Goal: Task Accomplishment & Management: Manage account settings

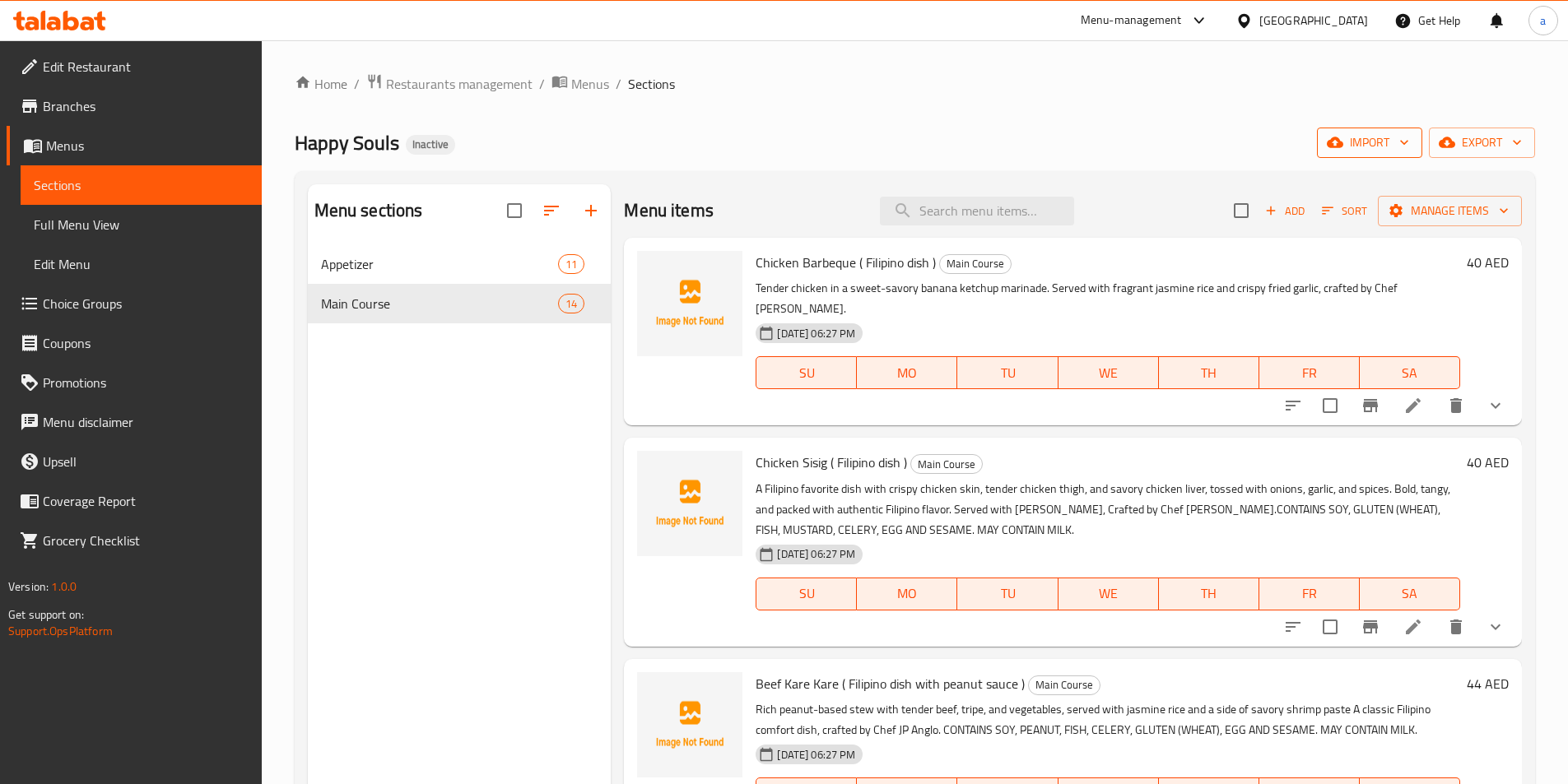
click at [1350, 151] on span "import" at bounding box center [1370, 142] width 79 height 21
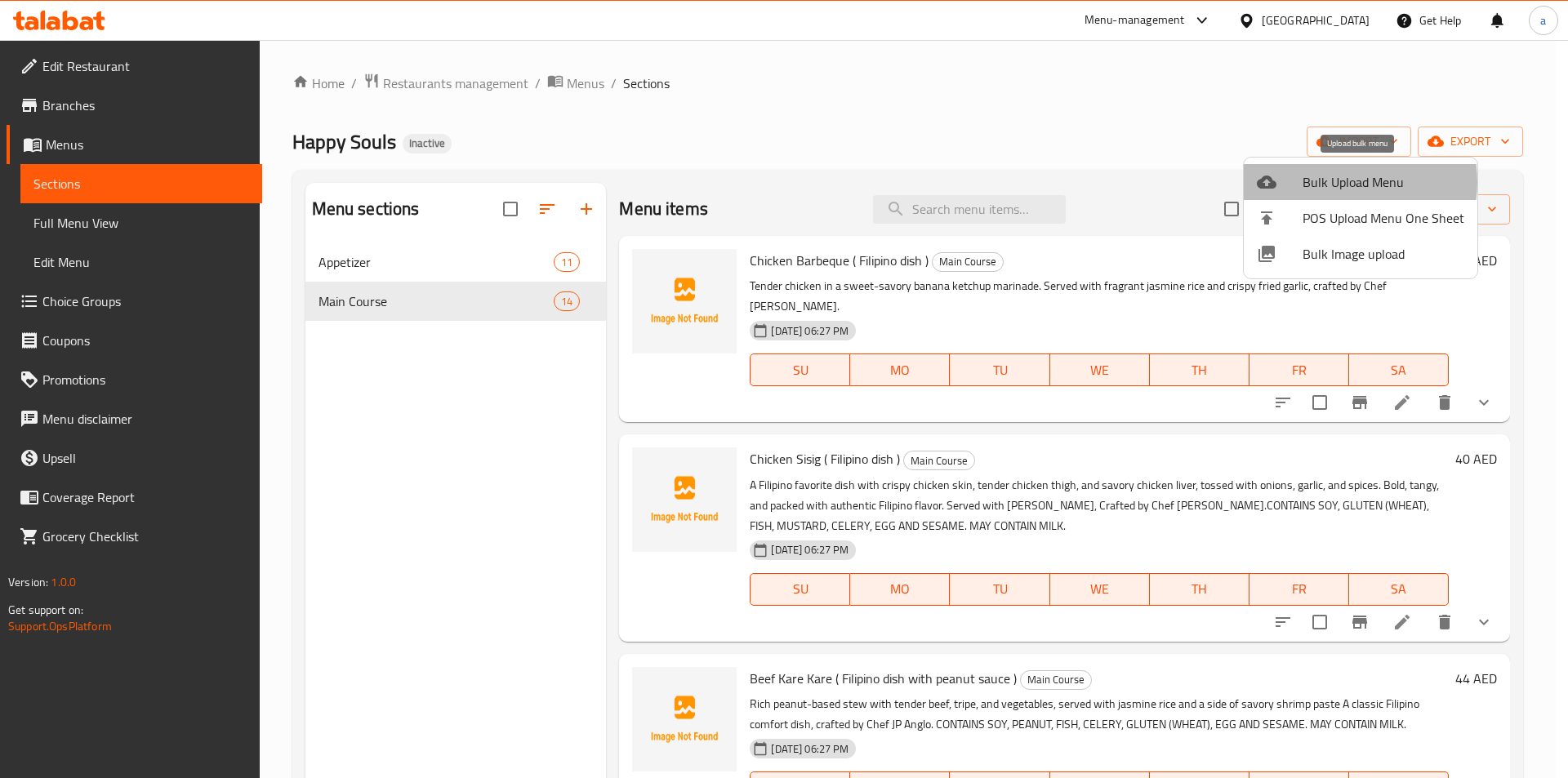
click at [1338, 182] on span "Bulk Upload Menu" at bounding box center [1383, 182] width 162 height 20
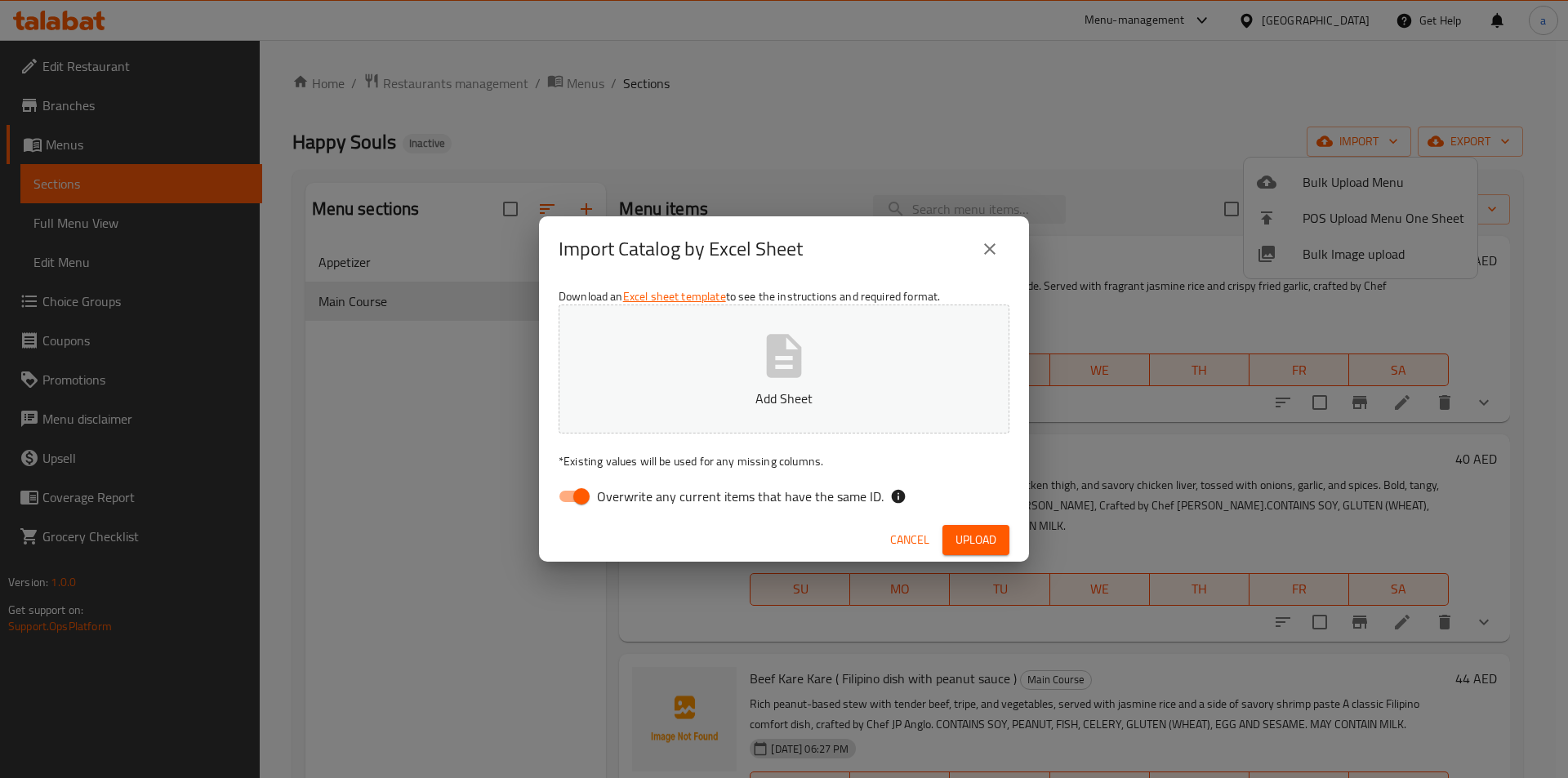
click at [570, 494] on input "Overwrite any current items that have the same ID." at bounding box center [581, 496] width 93 height 31
checkbox input "false"
click at [715, 423] on button "Add Sheet" at bounding box center [784, 369] width 451 height 129
click at [991, 542] on span "Upload" at bounding box center [976, 540] width 41 height 21
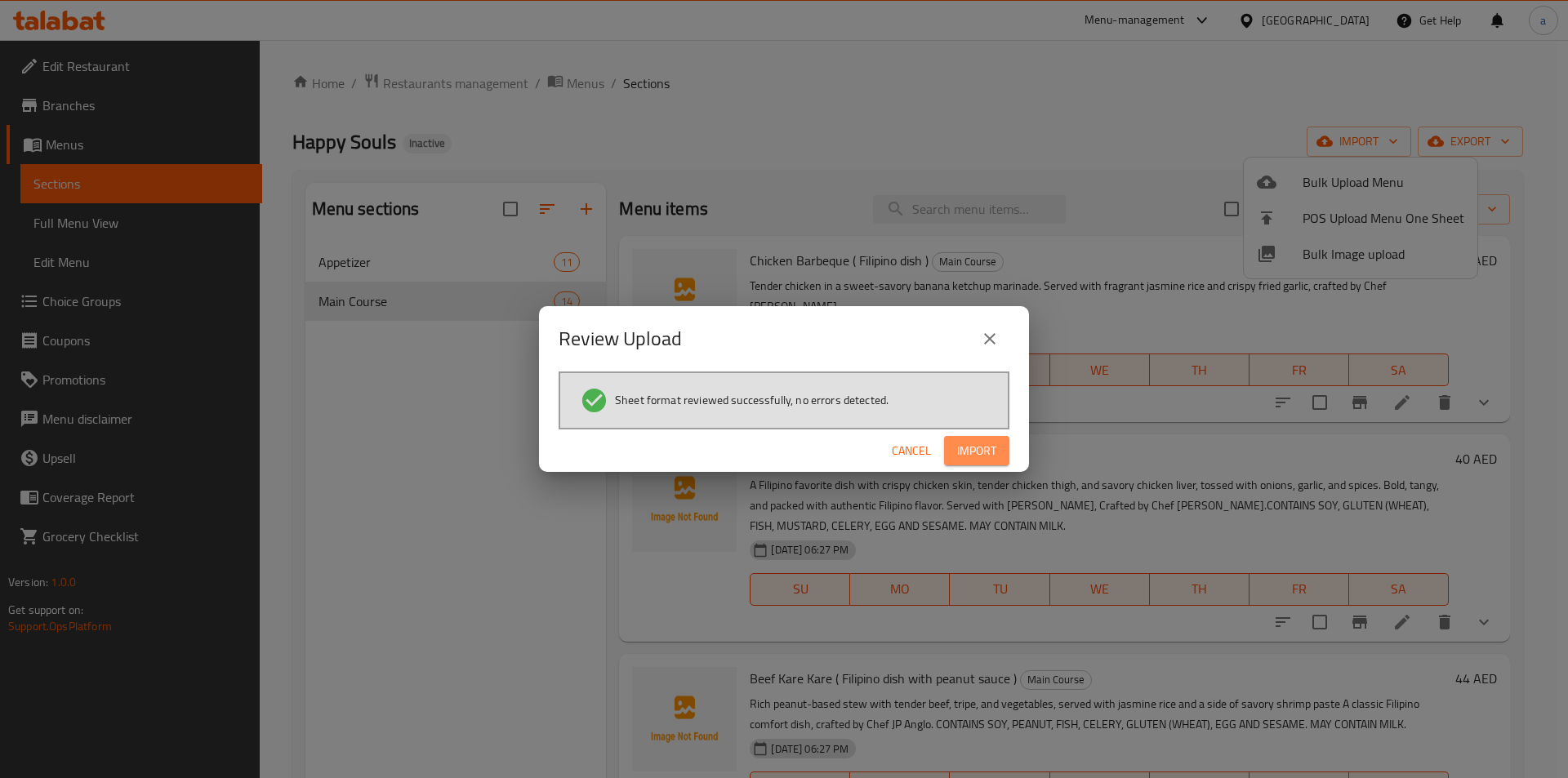
click at [977, 438] on button "Import" at bounding box center [976, 452] width 65 height 30
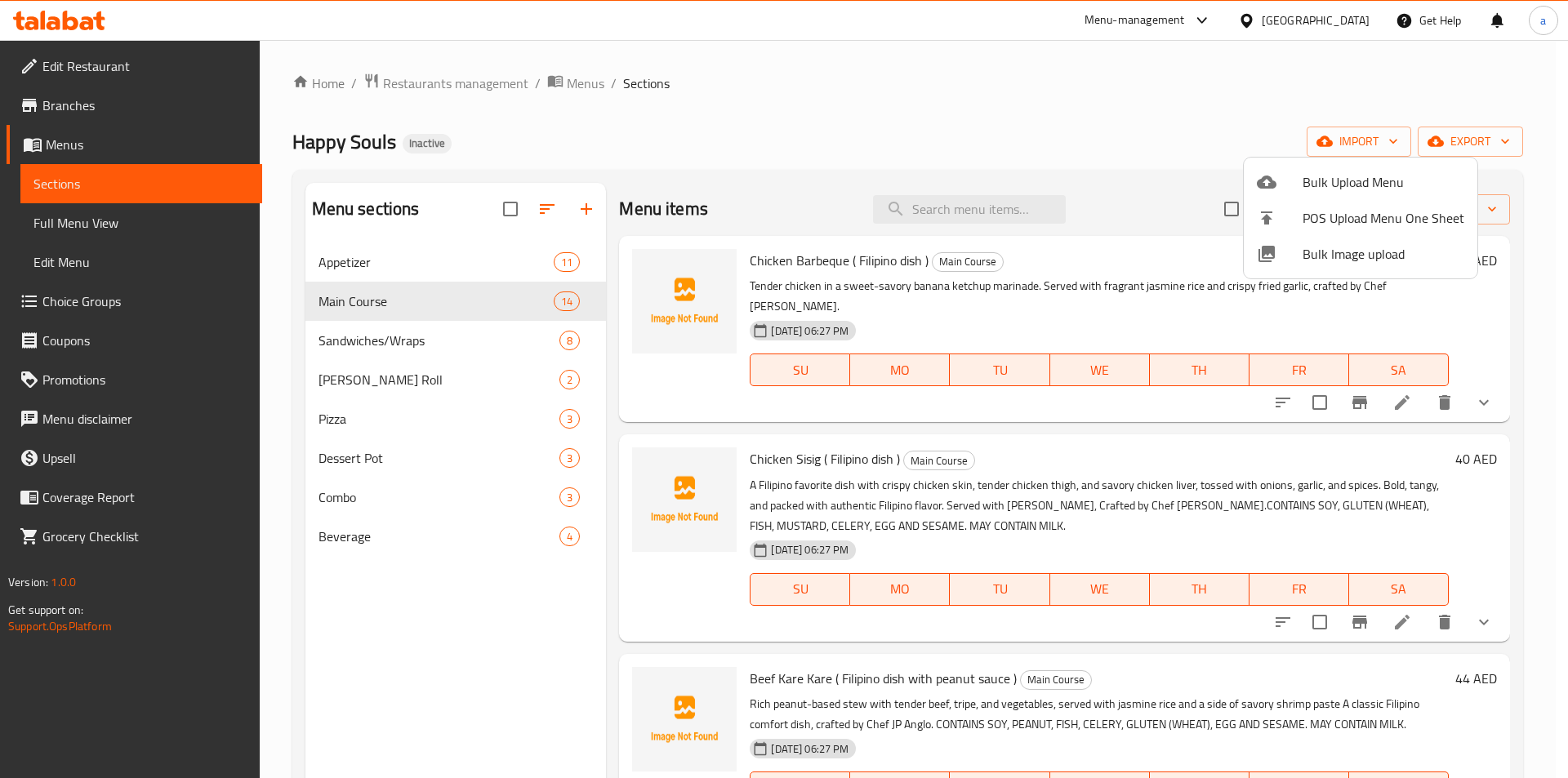
click at [1066, 128] on div at bounding box center [784, 389] width 1568 height 778
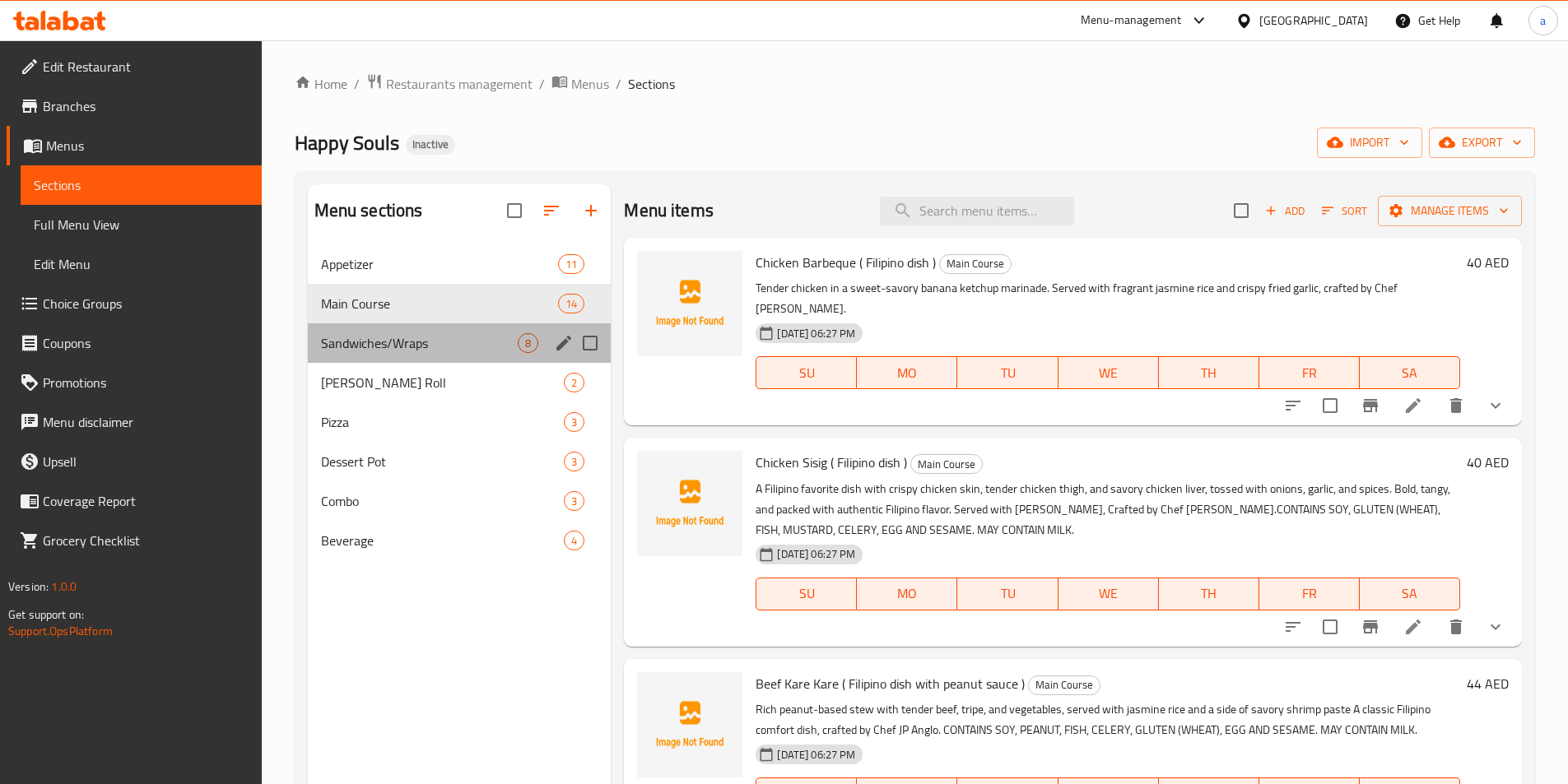
click at [472, 355] on div "Sandwiches/Wraps 8" at bounding box center [459, 343] width 304 height 40
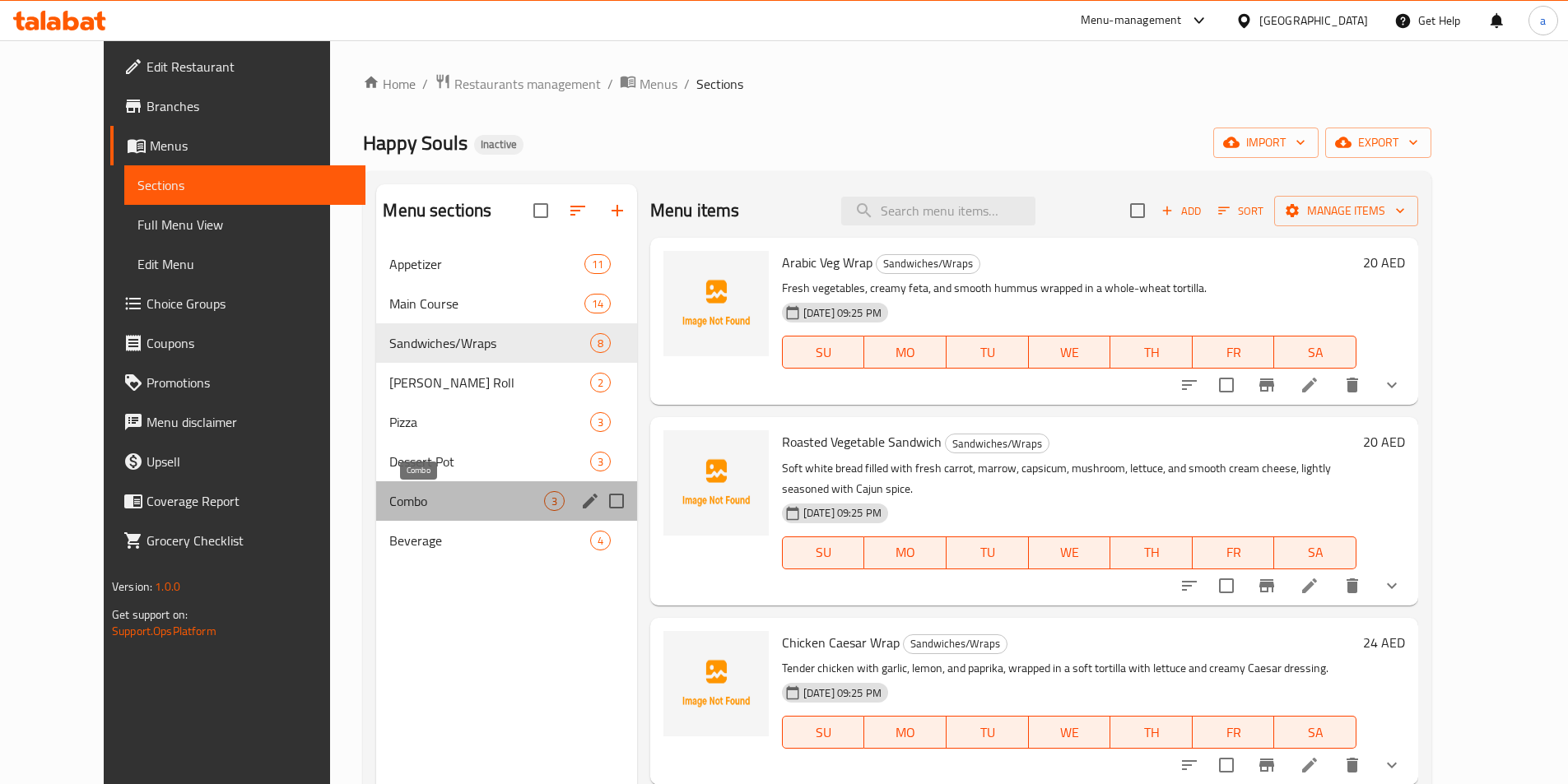
click at [405, 495] on span "Combo" at bounding box center [466, 501] width 154 height 20
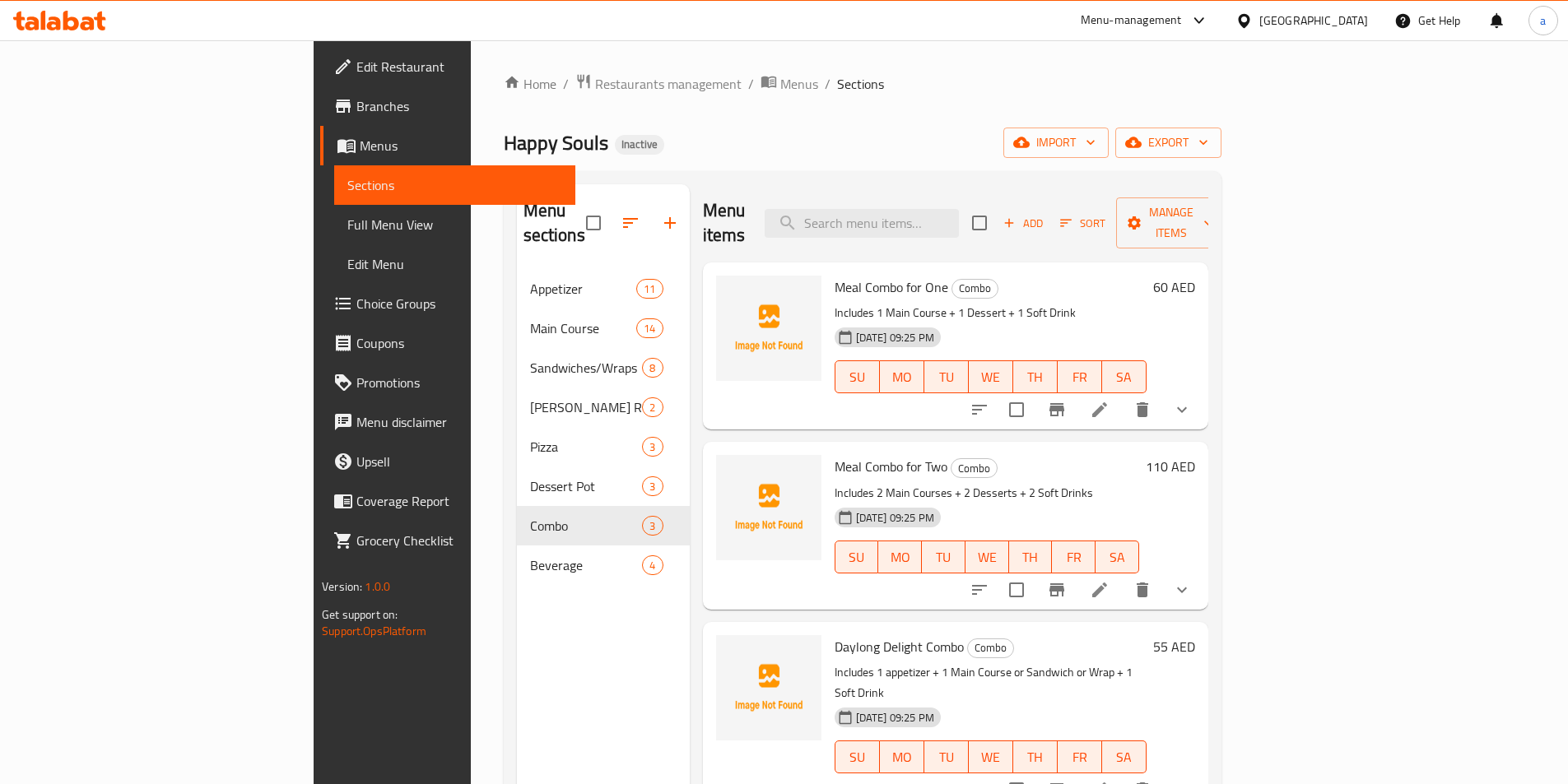
click at [1202, 392] on button "show more" at bounding box center [1182, 410] width 40 height 40
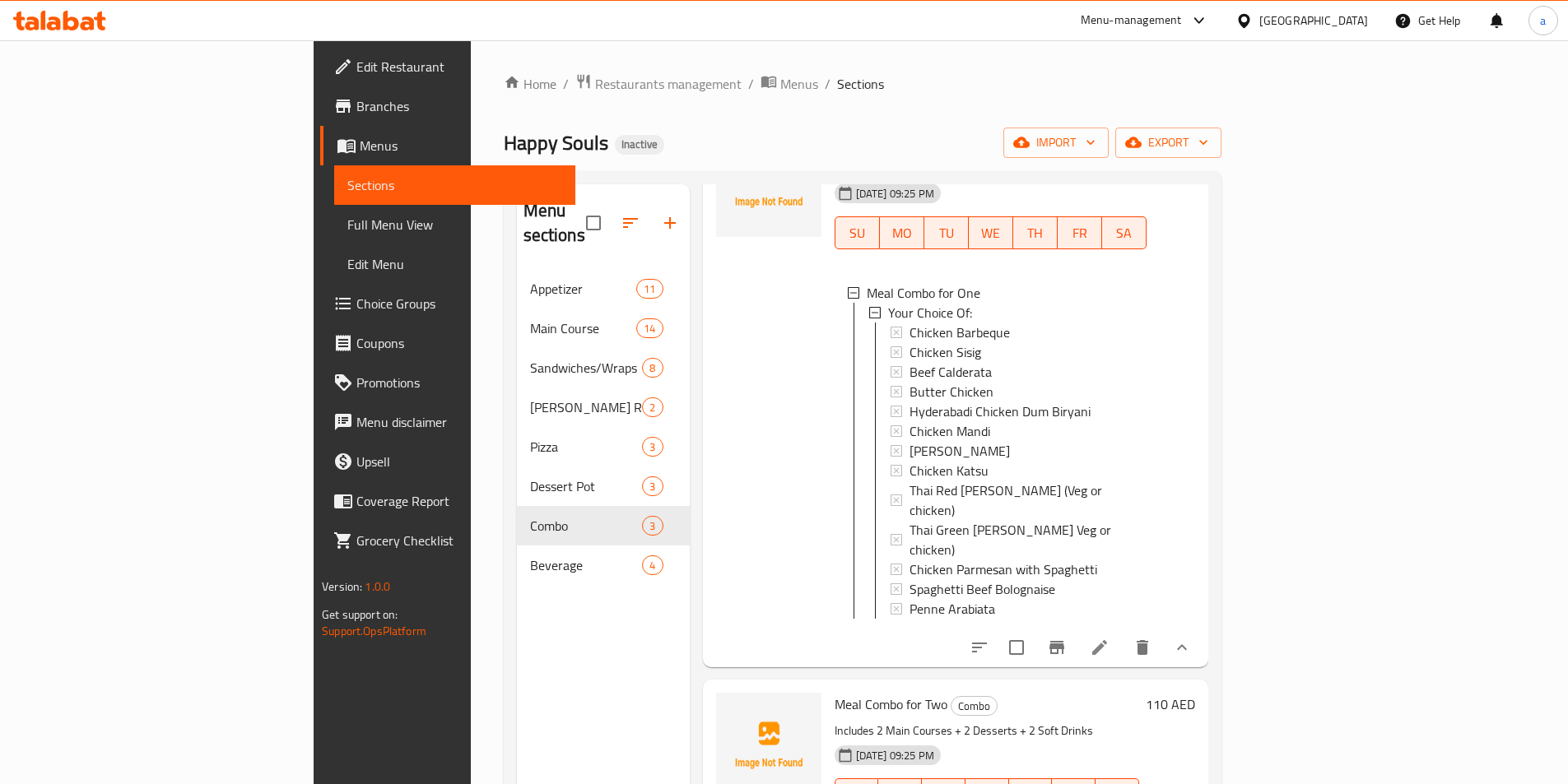
scroll to position [150, 0]
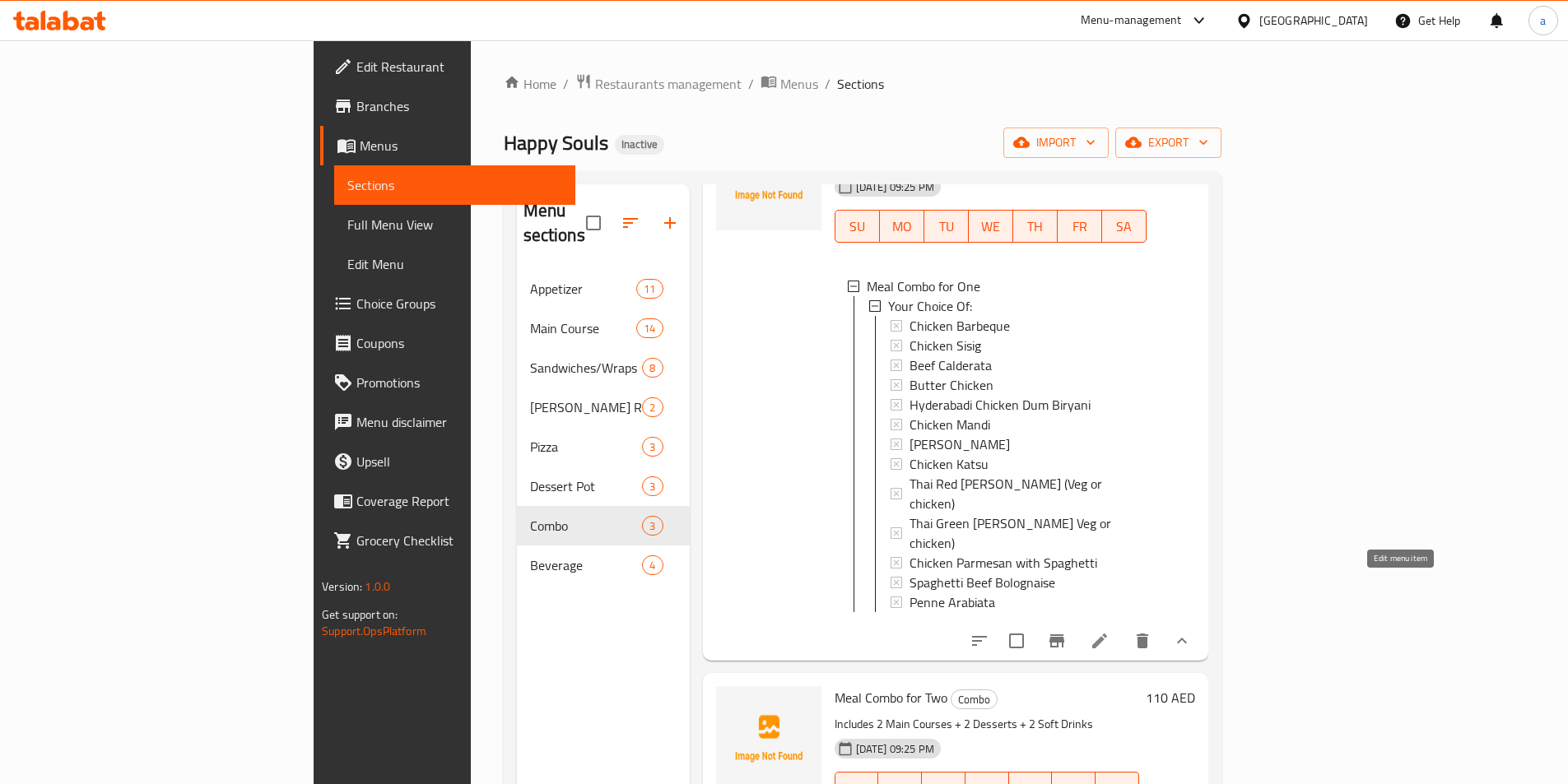
click at [1110, 631] on icon at bounding box center [1100, 641] width 20 height 20
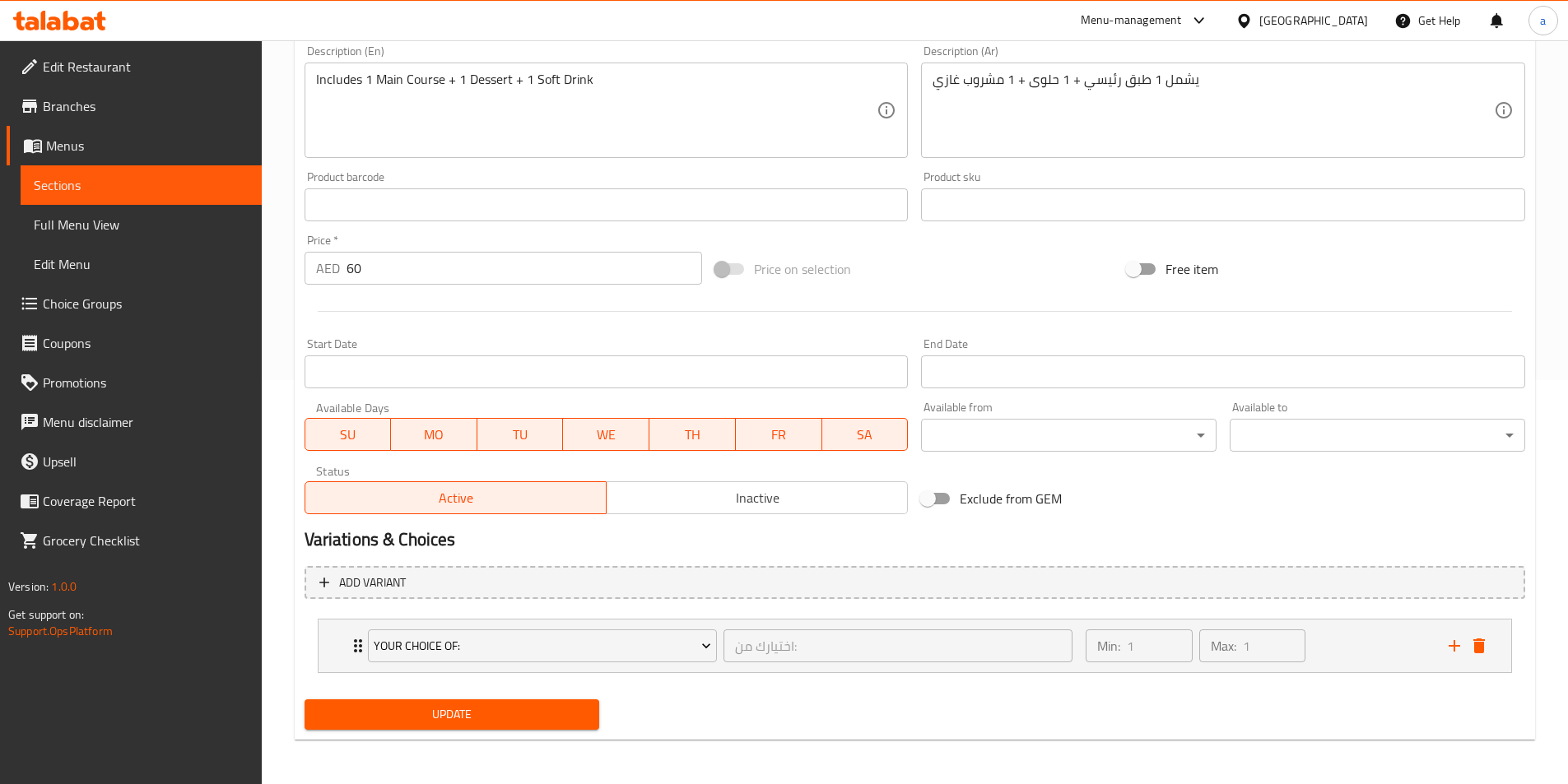
scroll to position [406, 0]
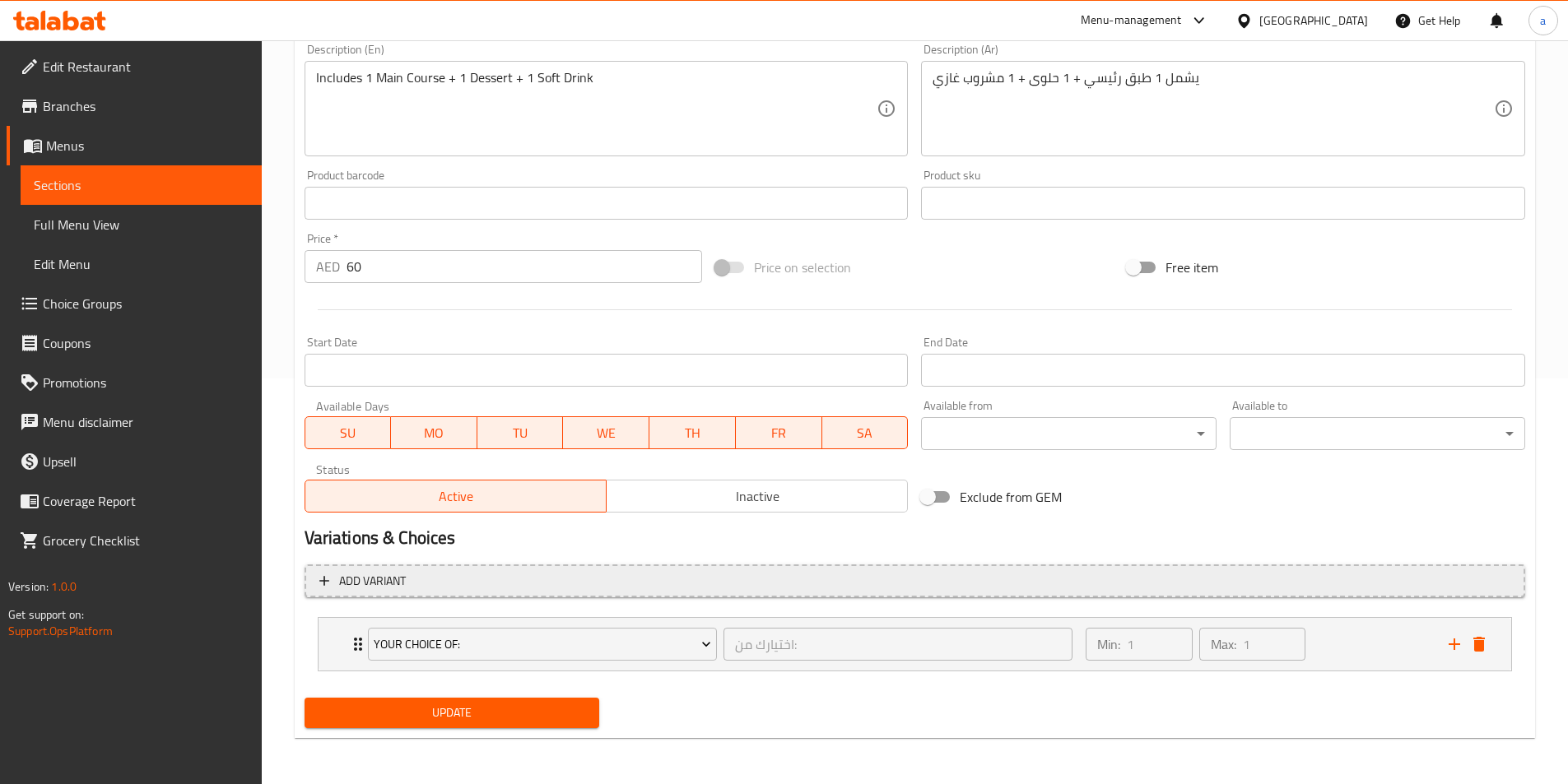
click at [648, 575] on span "Add variant" at bounding box center [914, 581] width 1191 height 21
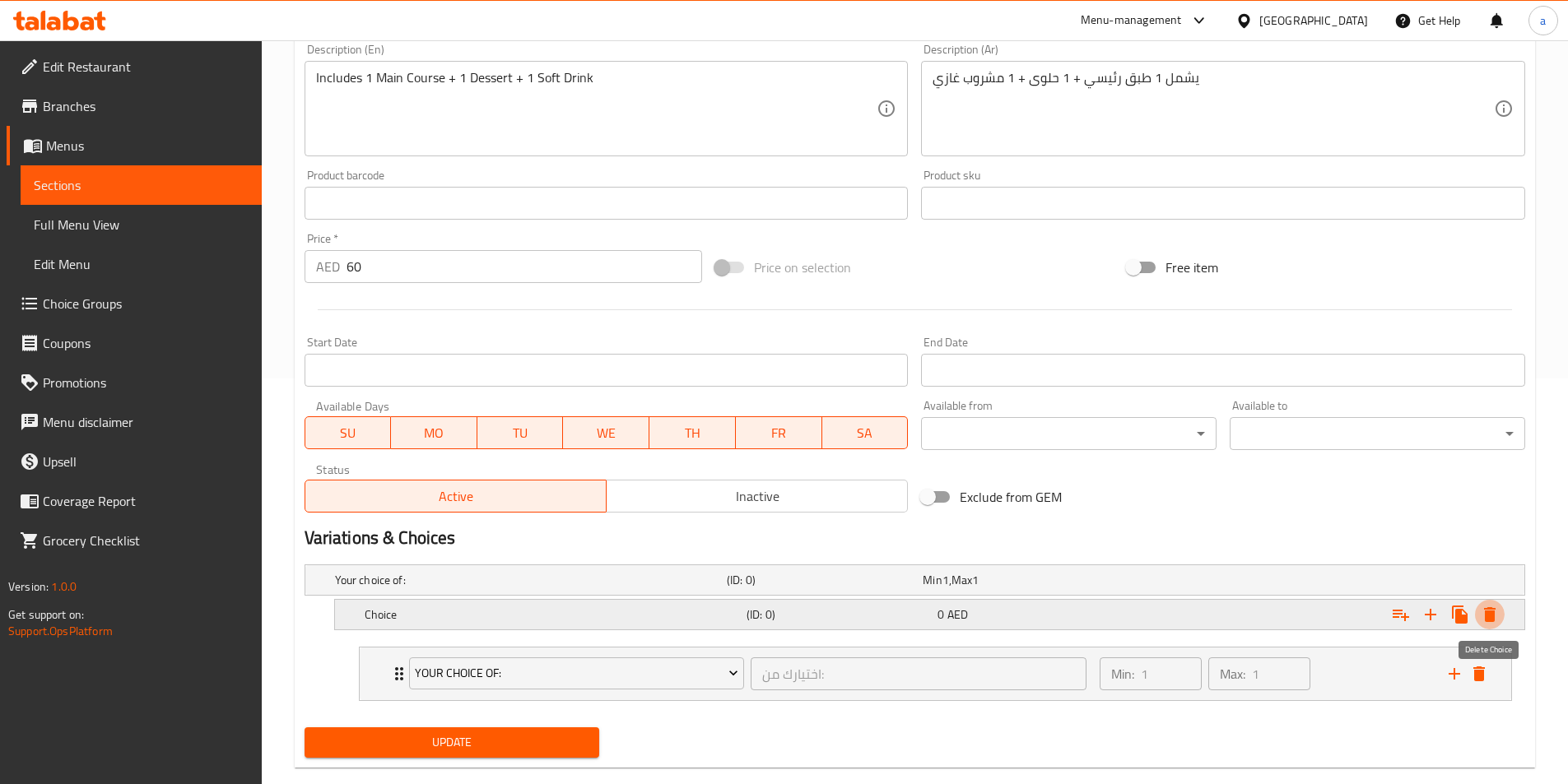
click at [1499, 606] on icon "Expand" at bounding box center [1490, 615] width 20 height 20
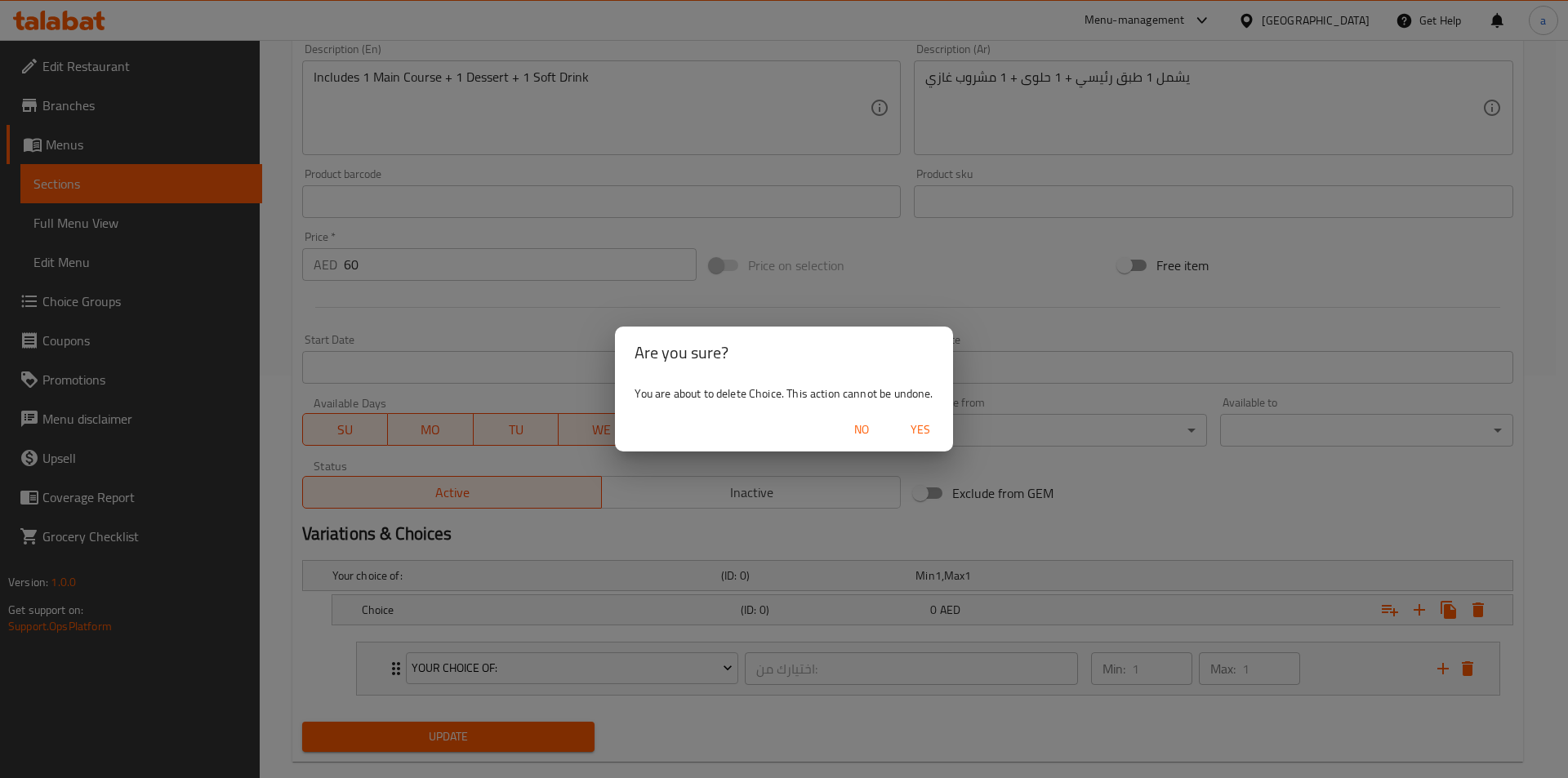
click at [849, 427] on span "No" at bounding box center [861, 429] width 39 height 21
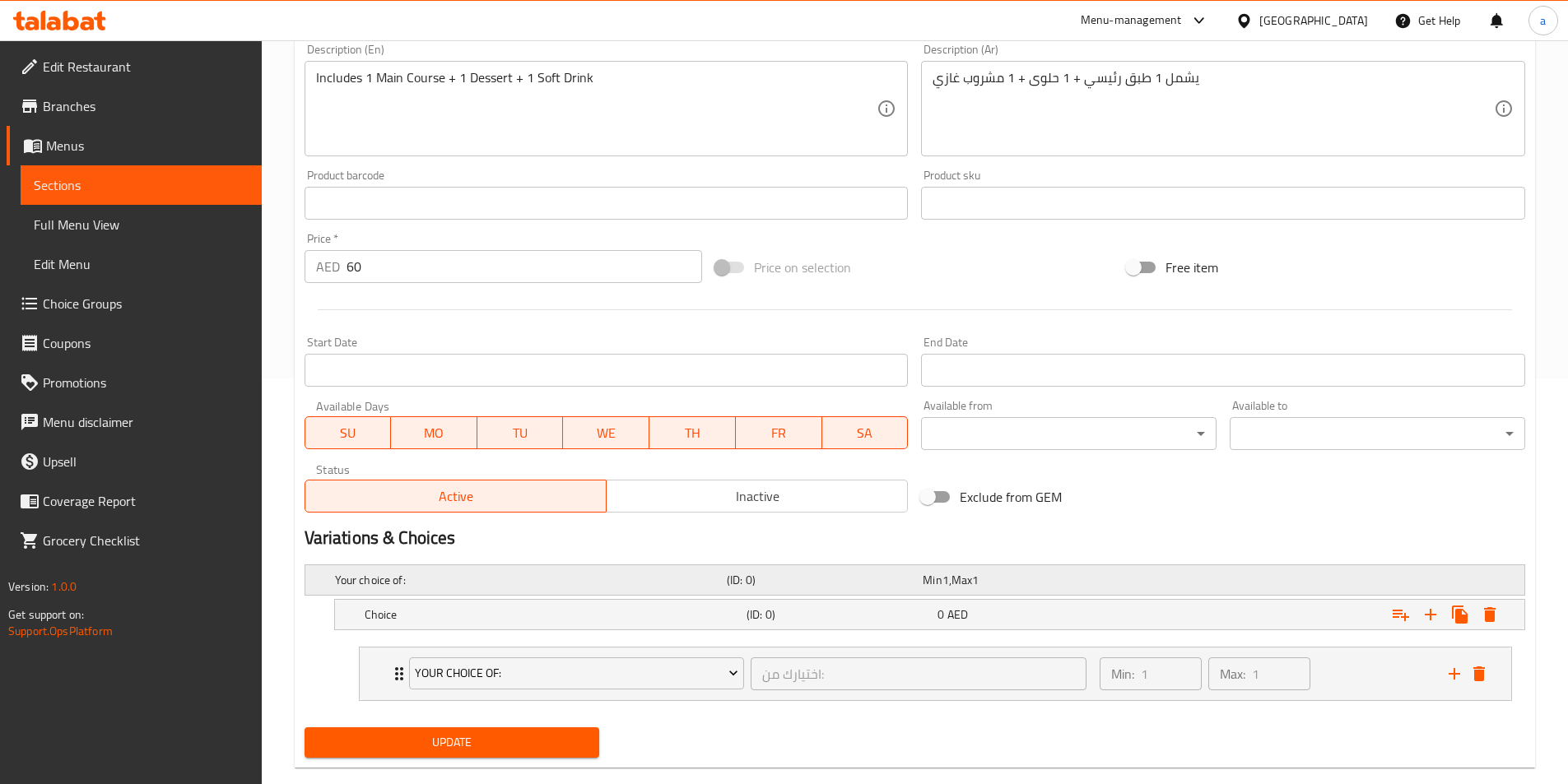
click at [972, 584] on span "Max" at bounding box center [961, 580] width 21 height 22
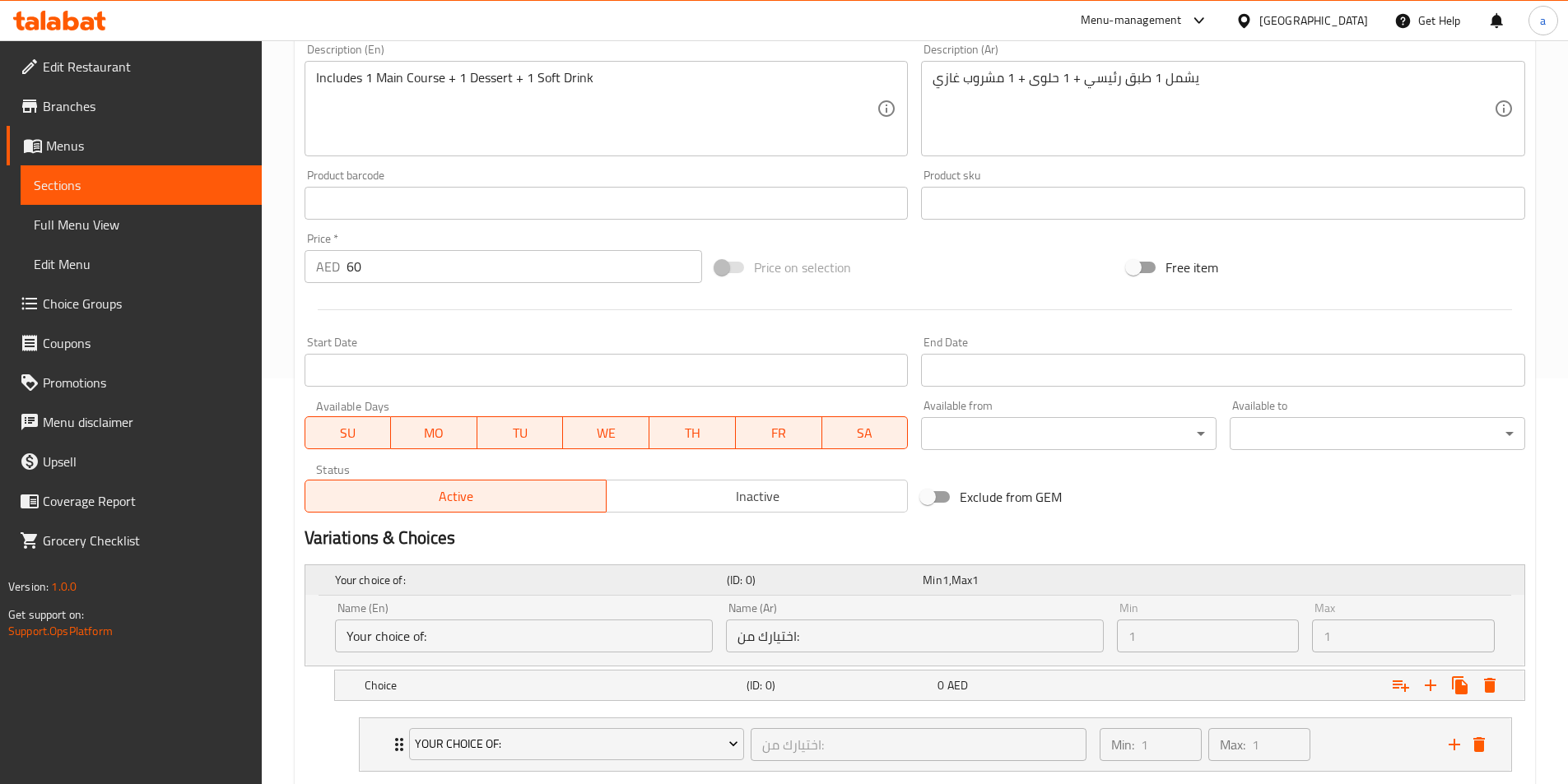
click at [972, 588] on span "Max" at bounding box center [961, 580] width 21 height 22
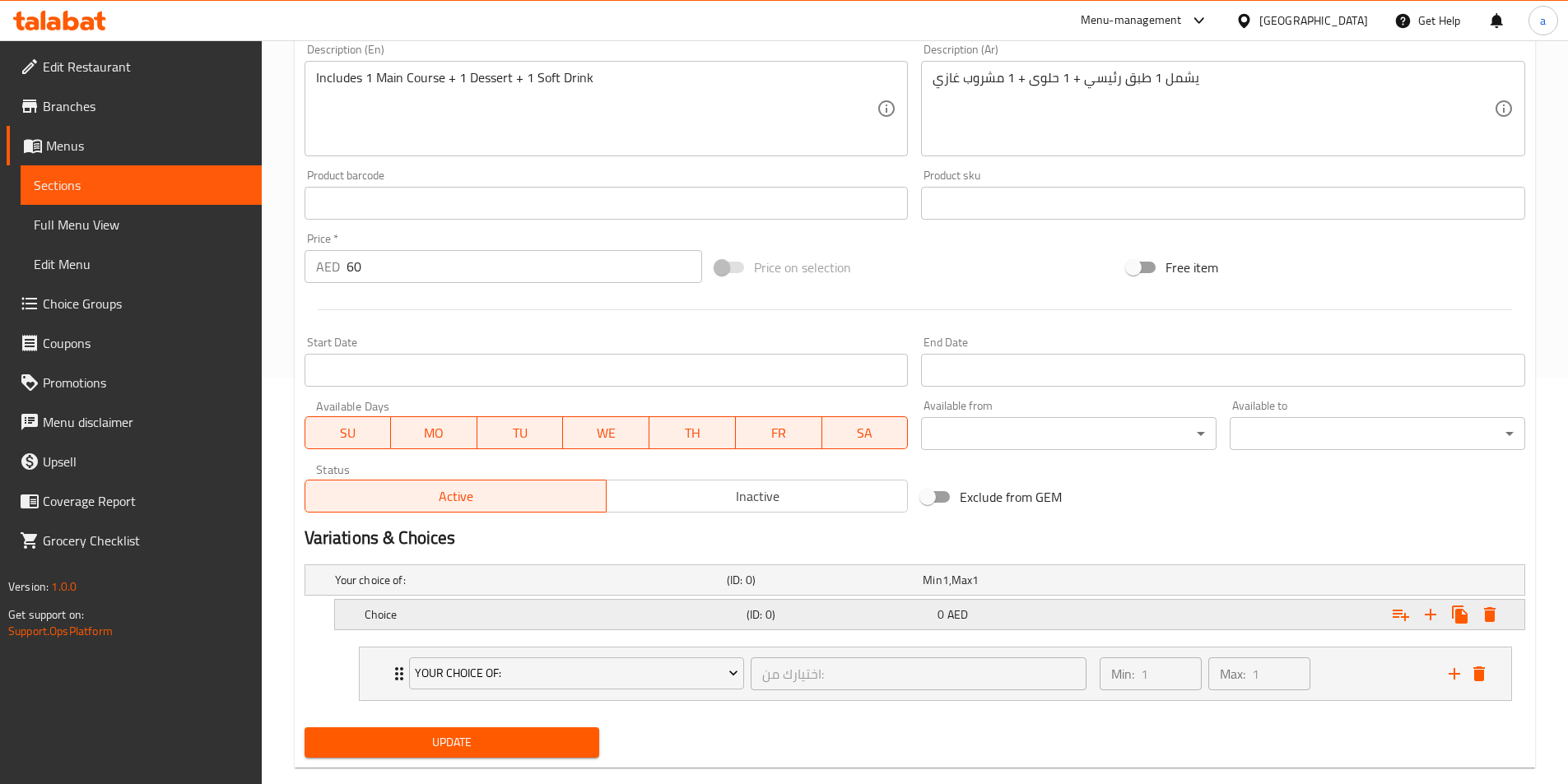
click at [1283, 624] on div "Expand" at bounding box center [1316, 615] width 382 height 36
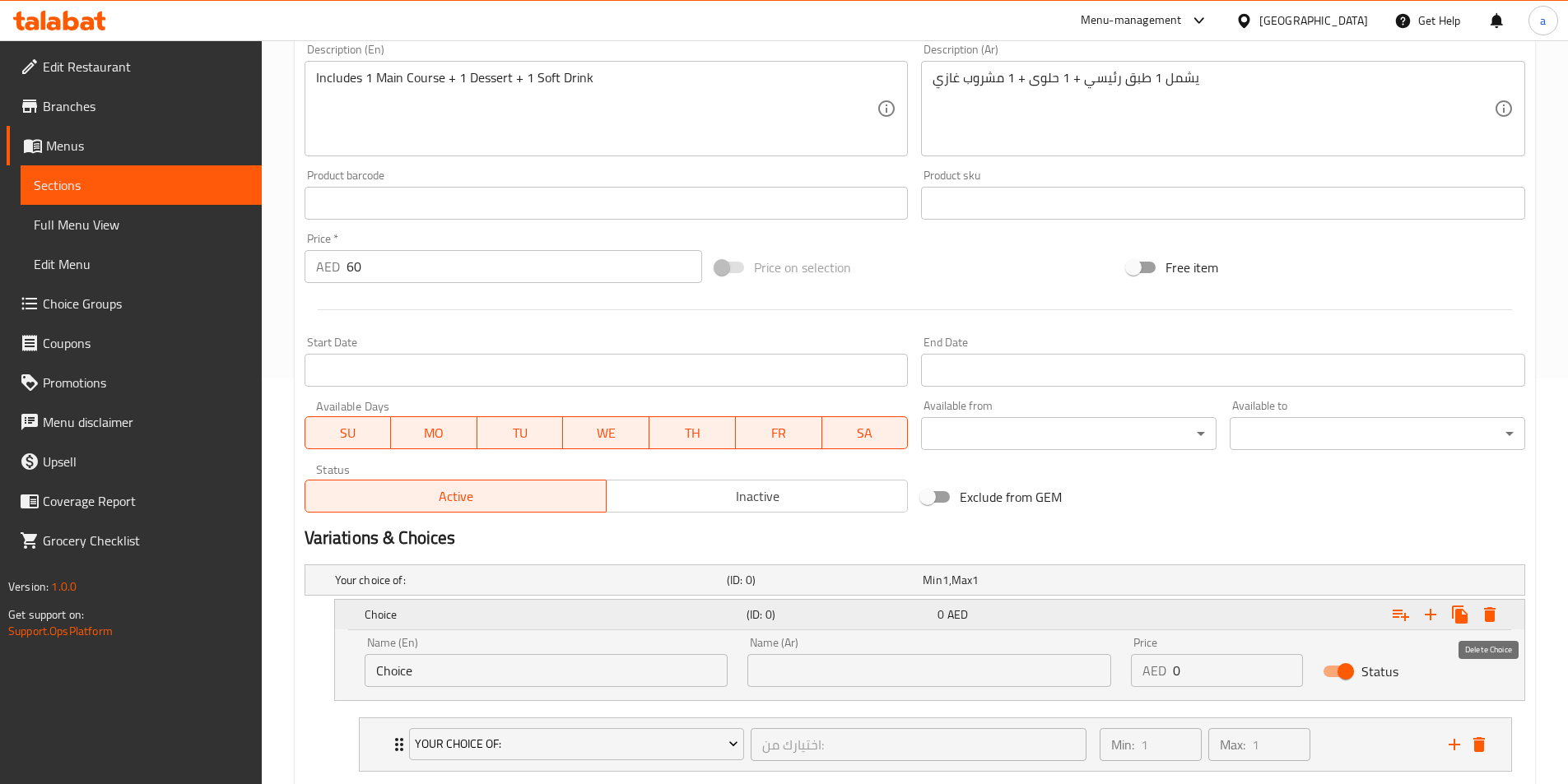
click at [1490, 613] on icon "Expand" at bounding box center [1490, 615] width 12 height 14
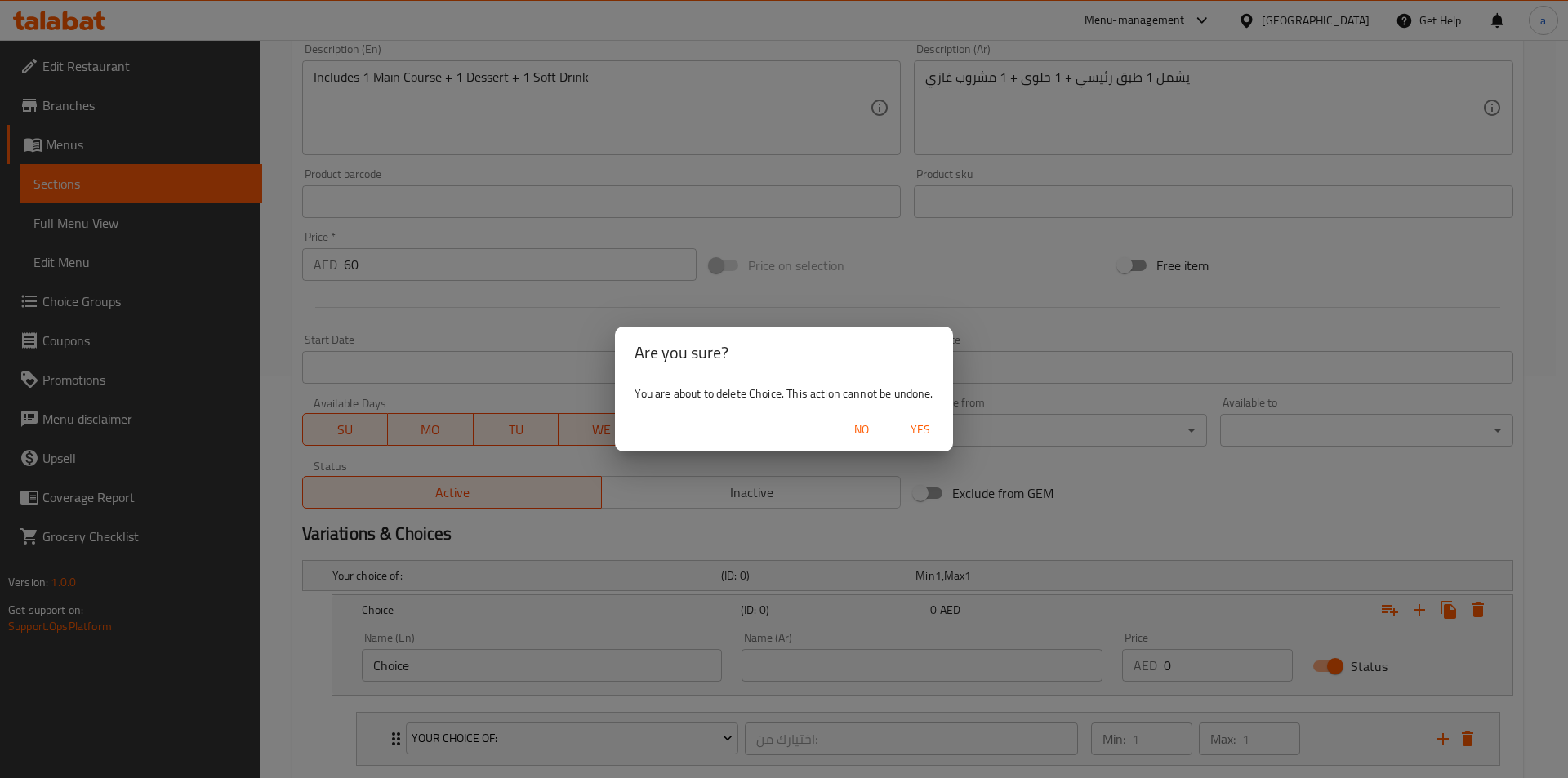
click at [912, 436] on span "Yes" at bounding box center [920, 429] width 39 height 21
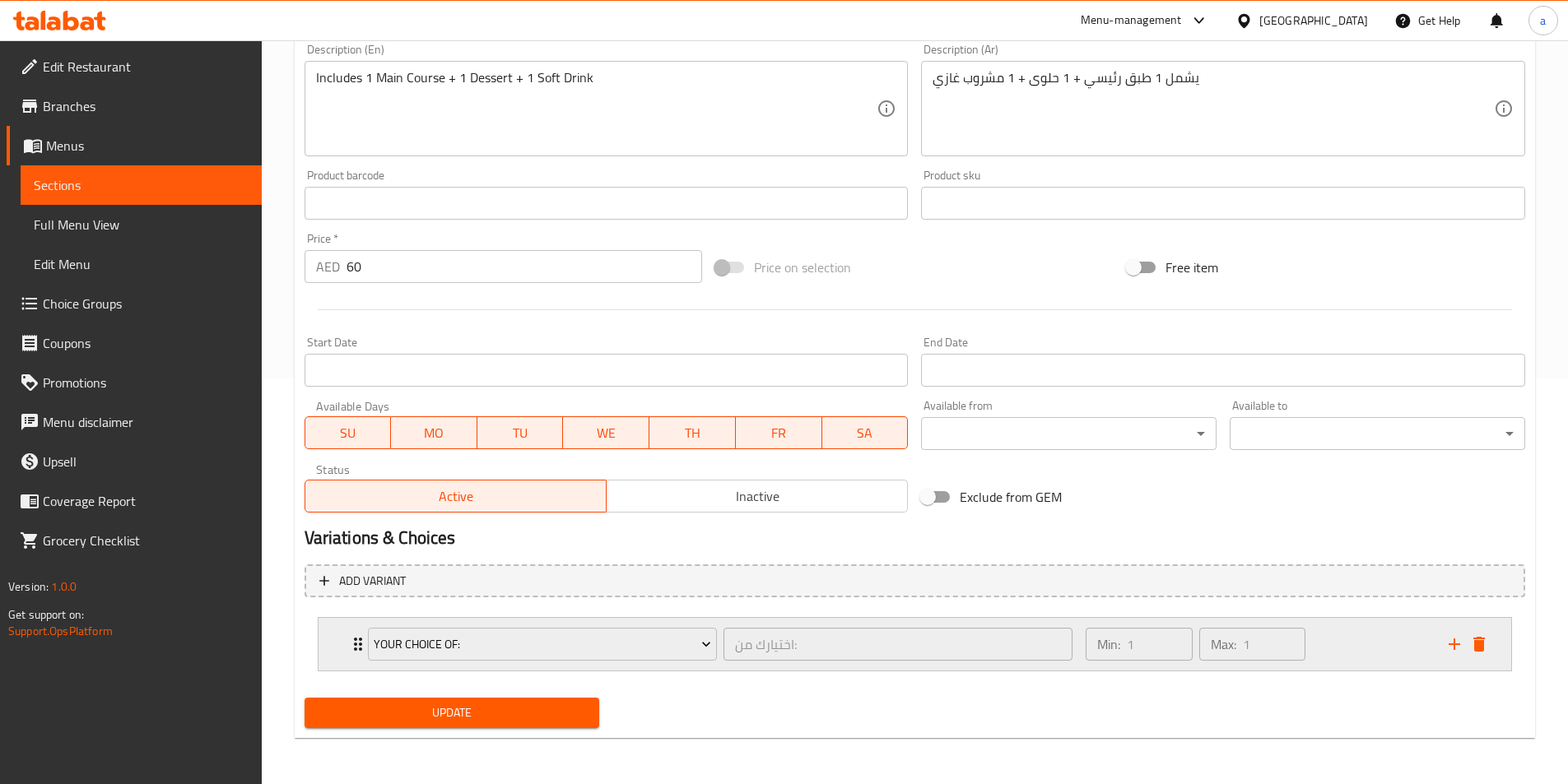
click at [793, 623] on div "Your Choice Of: اختيارك من: ​" at bounding box center [720, 644] width 725 height 52
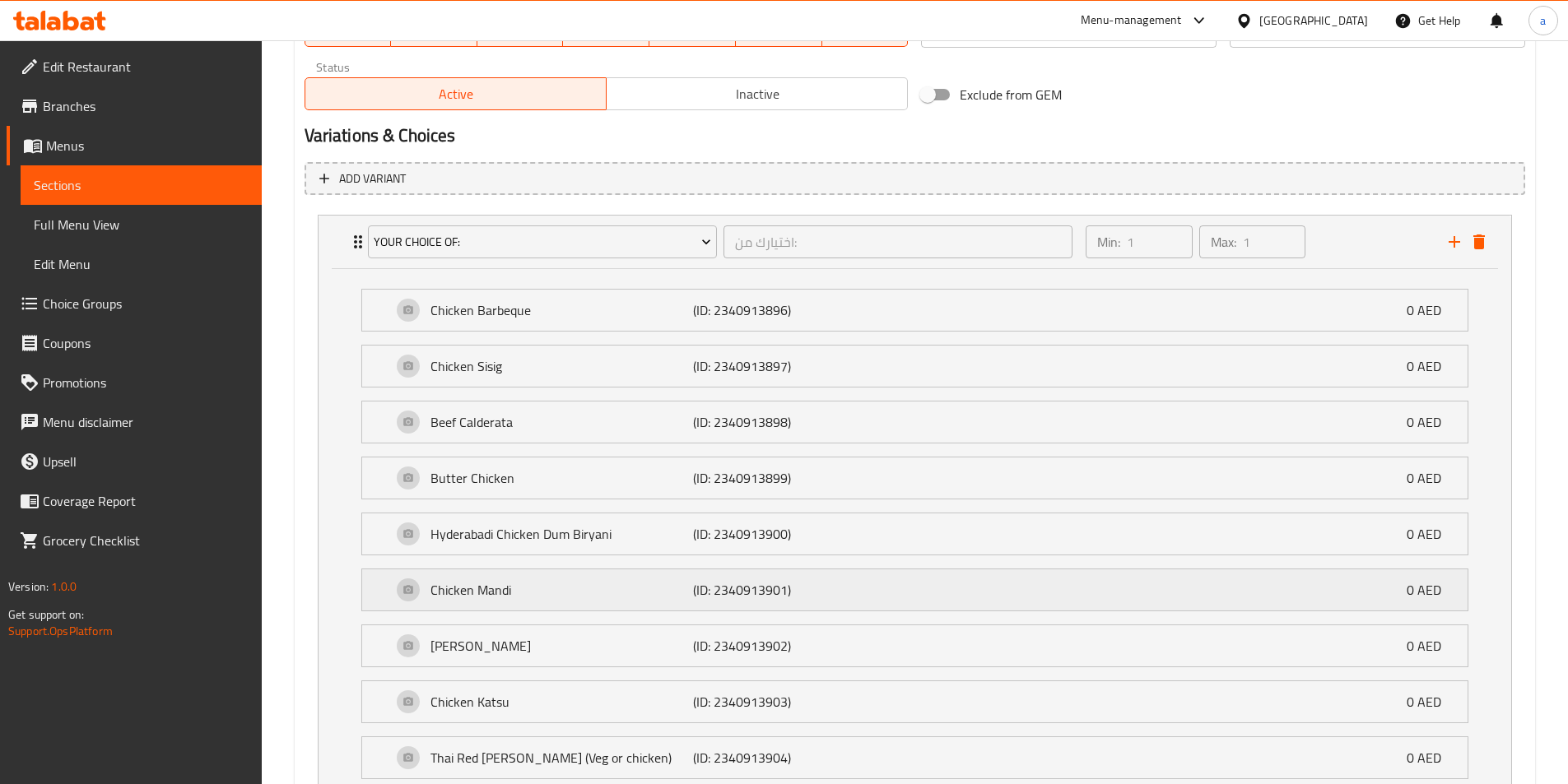
scroll to position [837, 0]
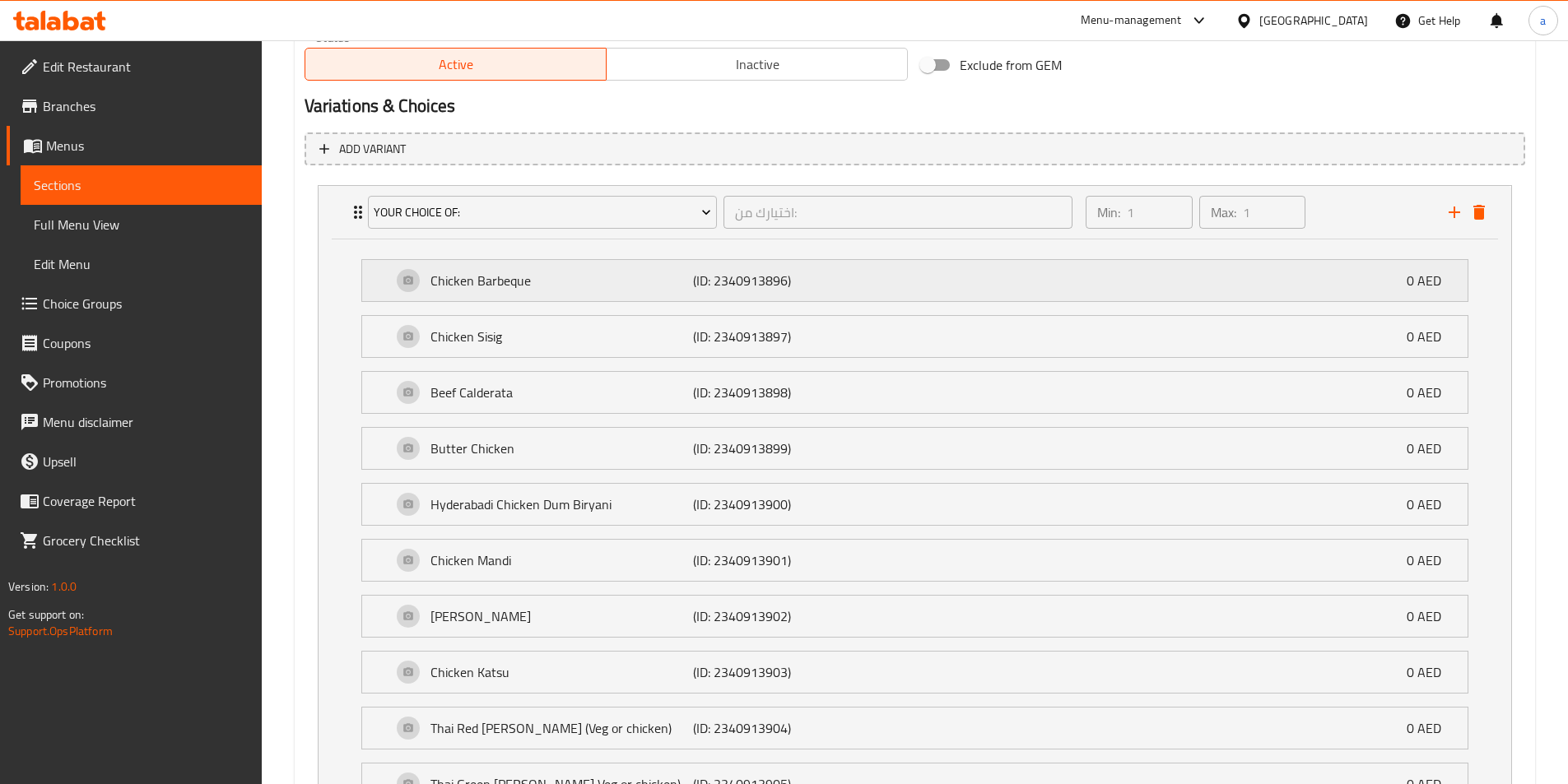
click at [837, 288] on p "(ID: 2340913896)" at bounding box center [781, 280] width 175 height 20
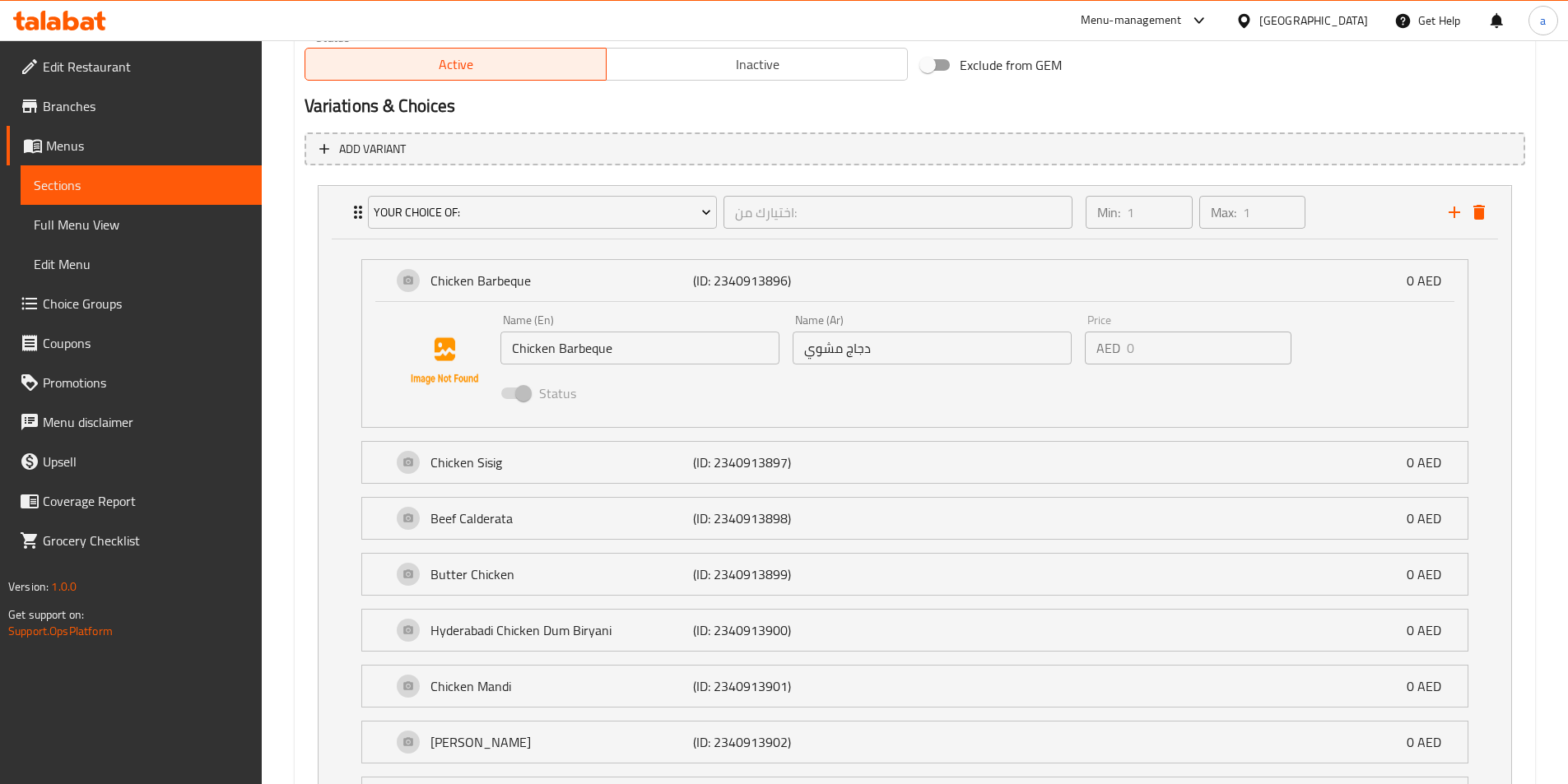
click at [591, 366] on div "Name (En) Chicken Barbeque Name (En)" at bounding box center [640, 339] width 292 height 63
click at [591, 358] on input "Chicken Barbeque" at bounding box center [640, 348] width 280 height 33
click at [817, 359] on input "دجاج مشوي" at bounding box center [932, 348] width 280 height 33
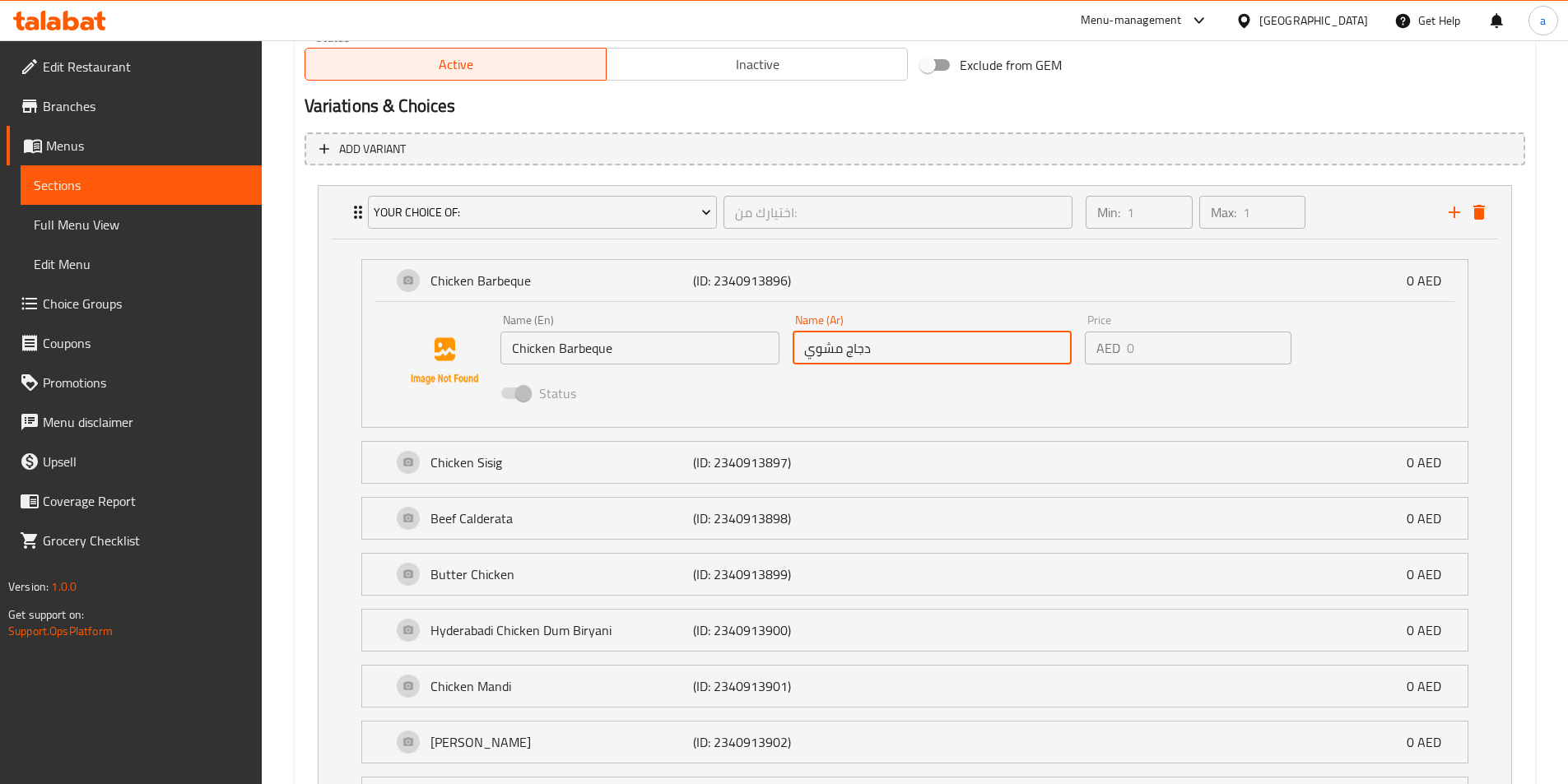
click at [816, 349] on input "دجاج مشوي" at bounding box center [932, 348] width 280 height 33
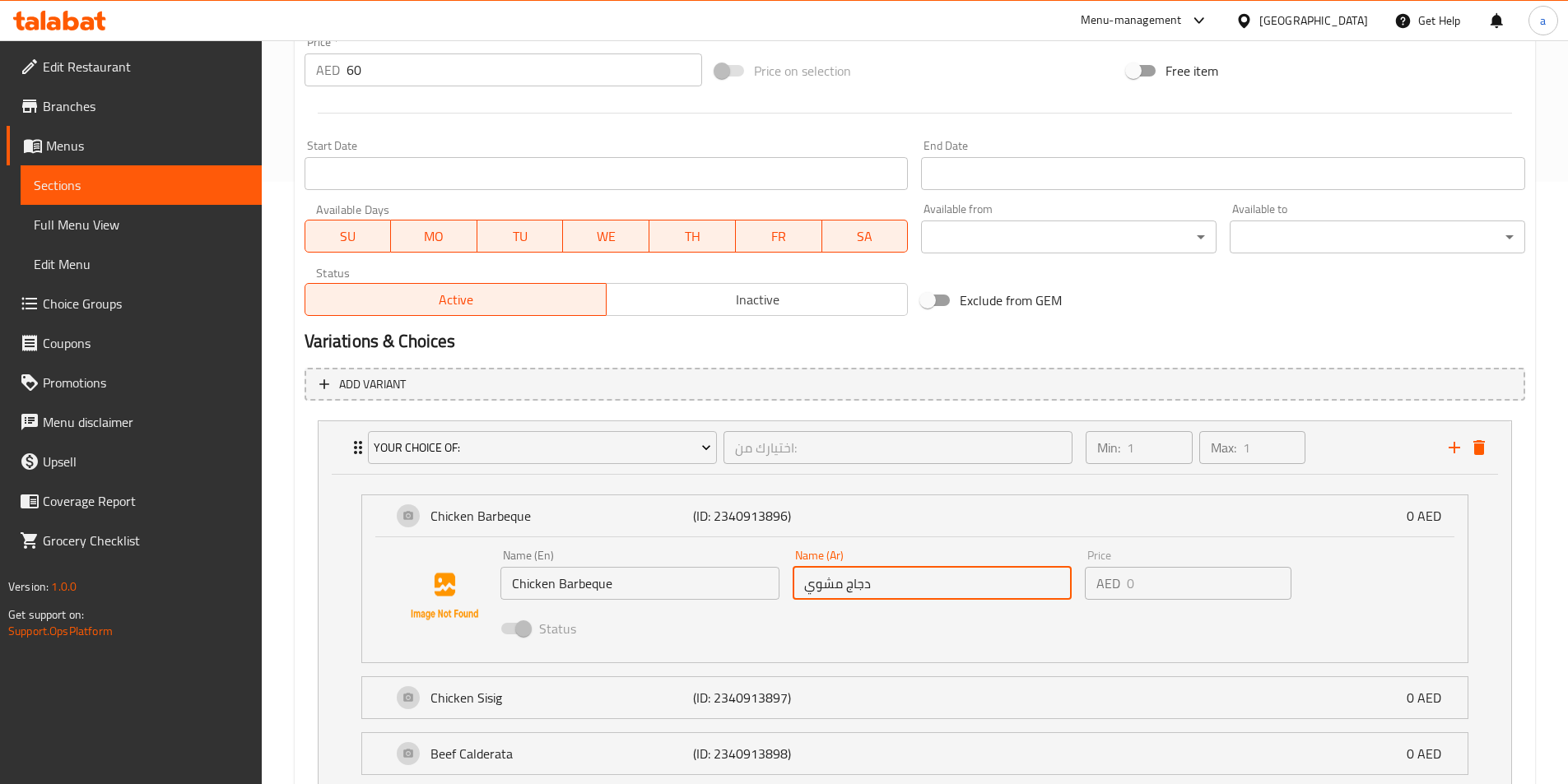
scroll to position [426, 0]
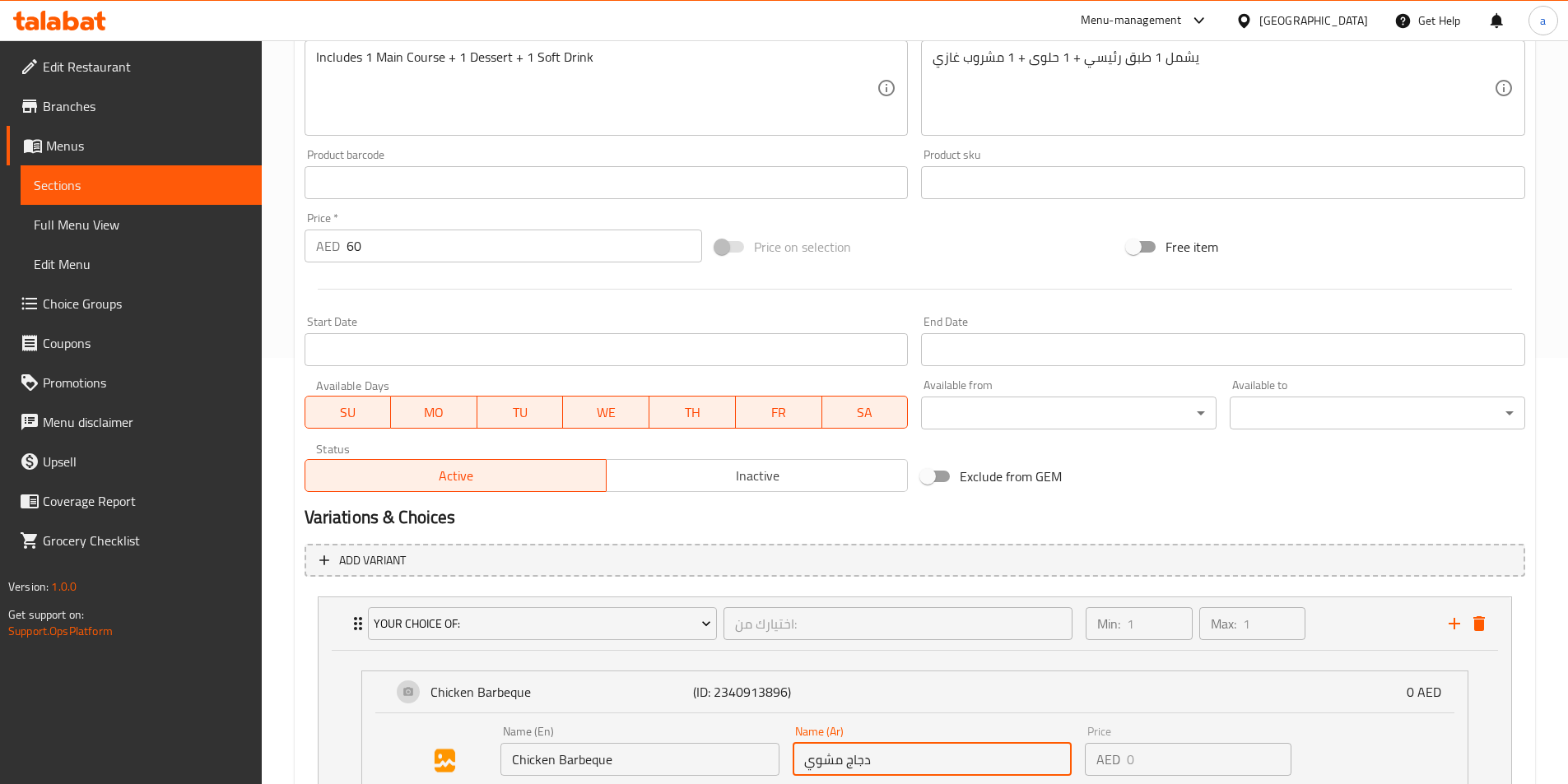
click at [150, 173] on link "Sections" at bounding box center [142, 186] width 242 height 40
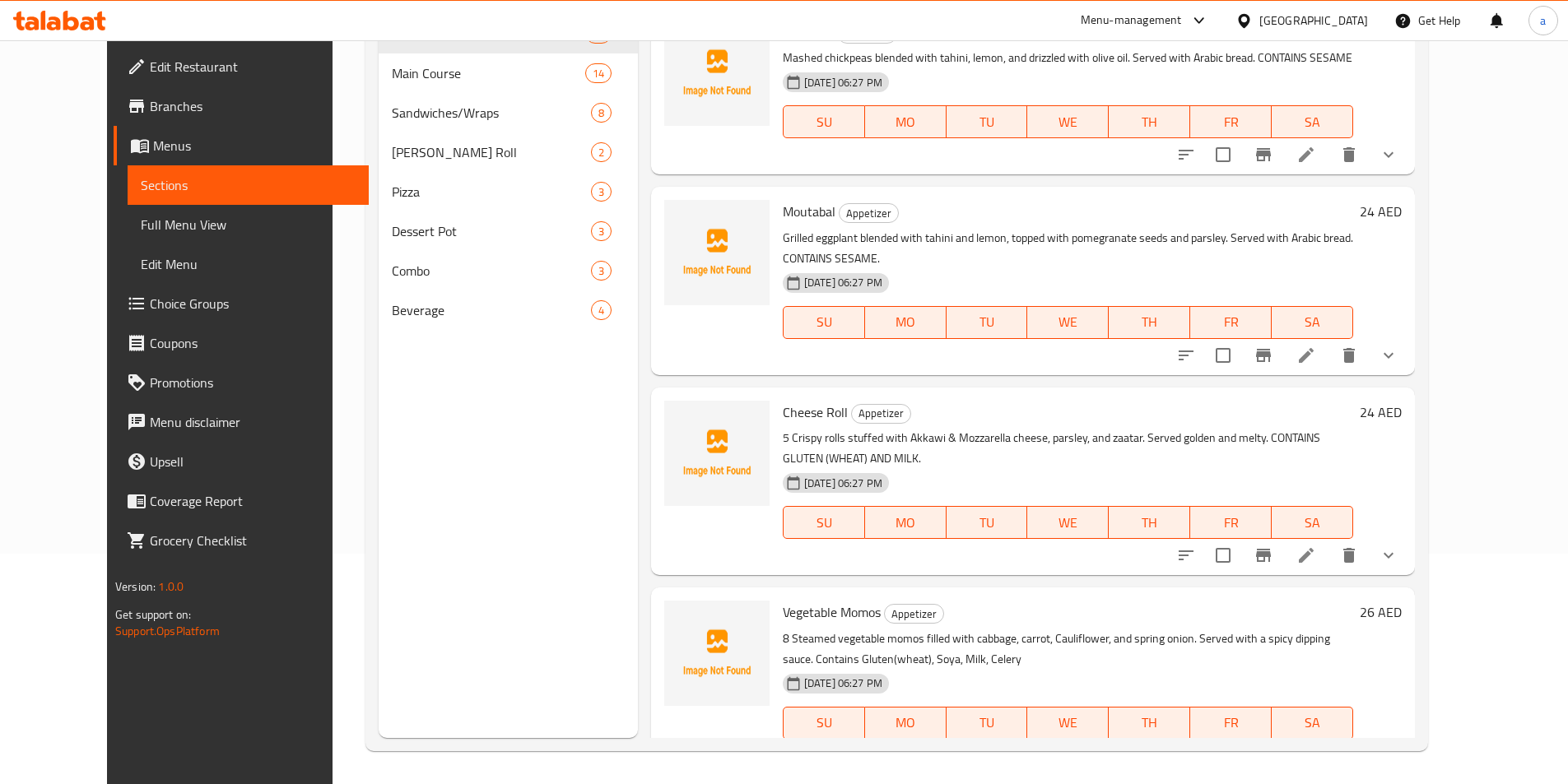
scroll to position [231, 0]
click at [150, 296] on span "Choice Groups" at bounding box center [252, 304] width 206 height 20
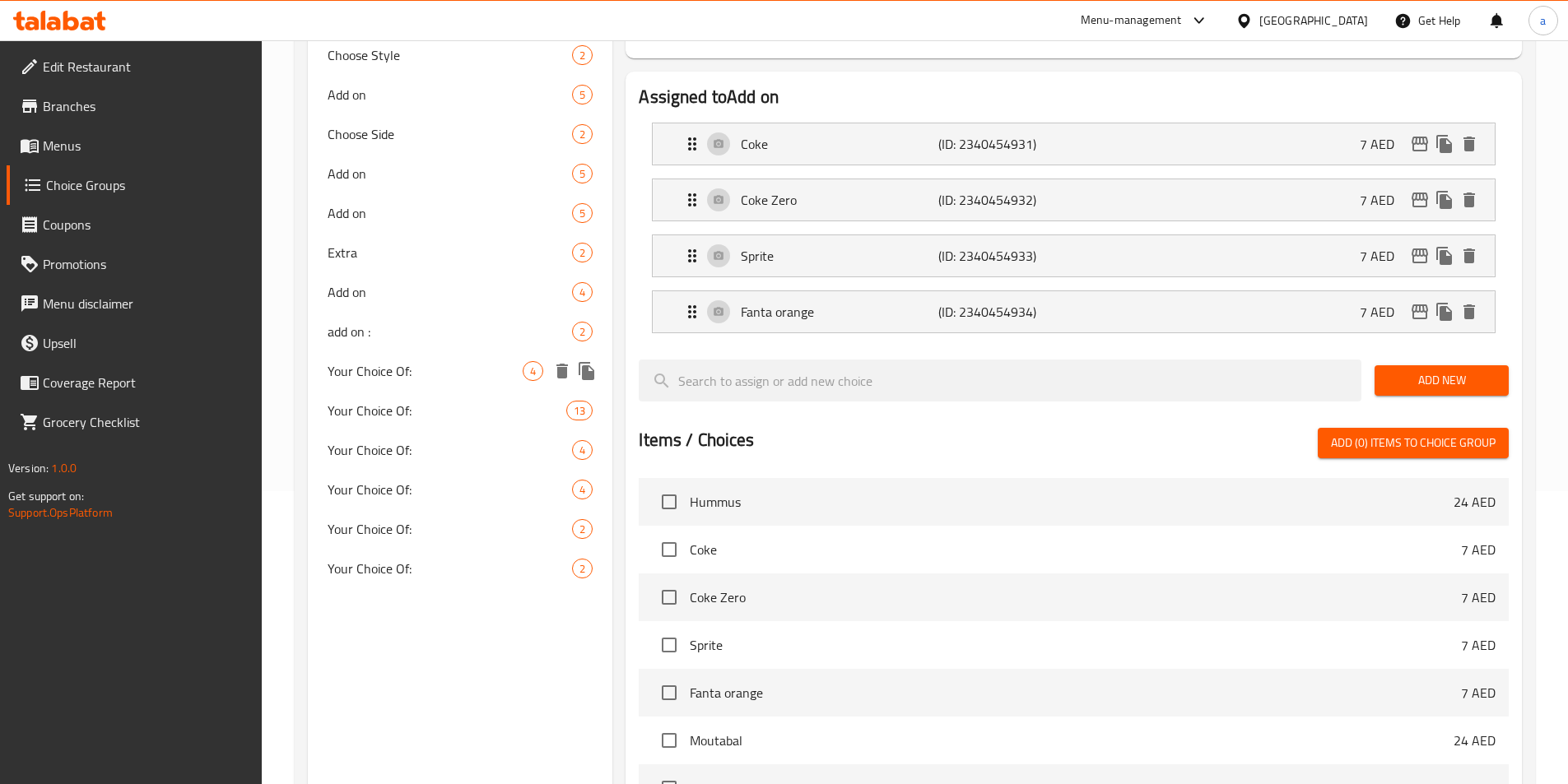
scroll to position [395, 0]
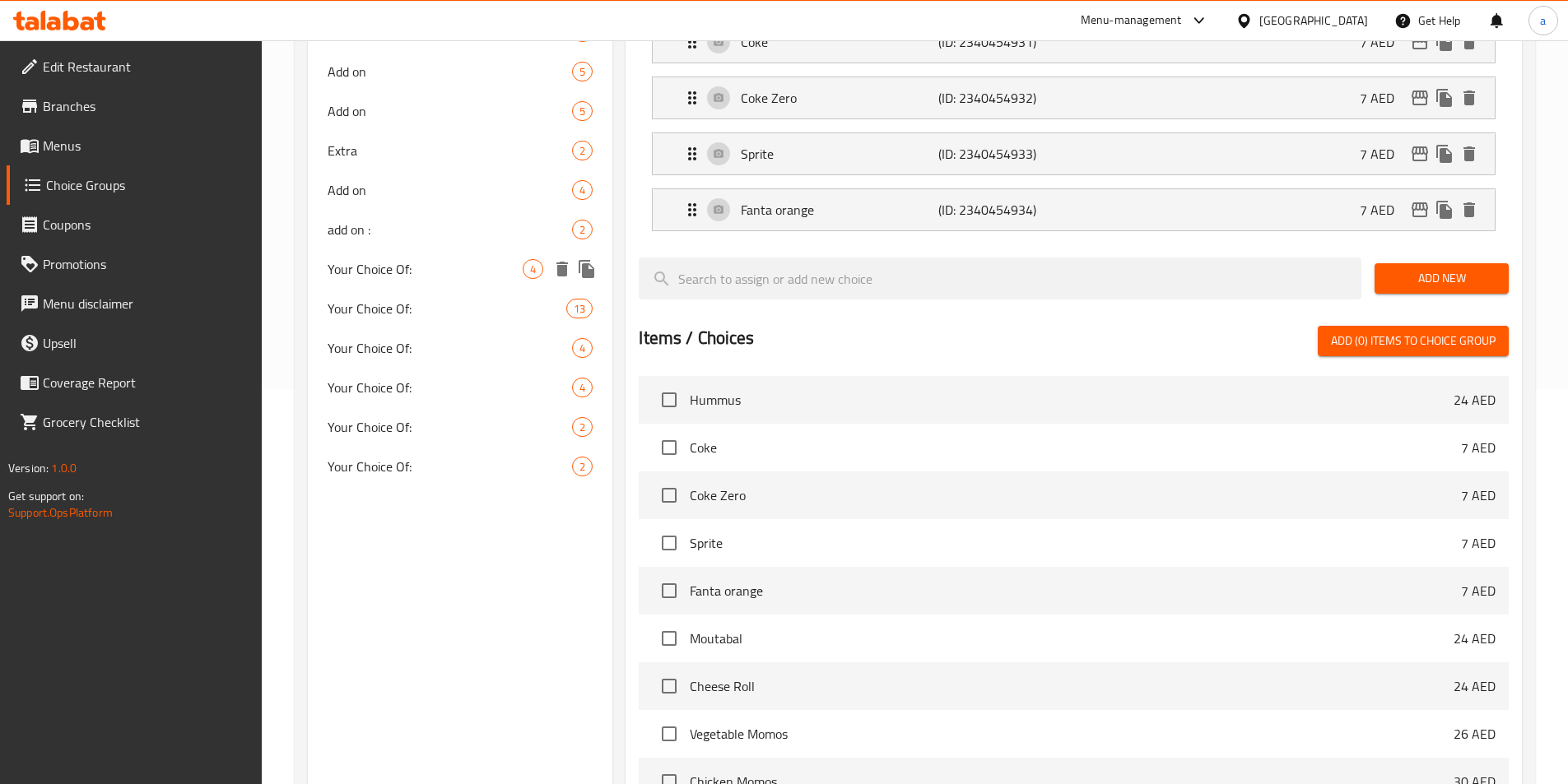
click at [447, 278] on span "Your Choice Of:" at bounding box center [425, 269] width 196 height 20
type input "Your Choice Of:"
type input "اختيارك من:"
type input "1"
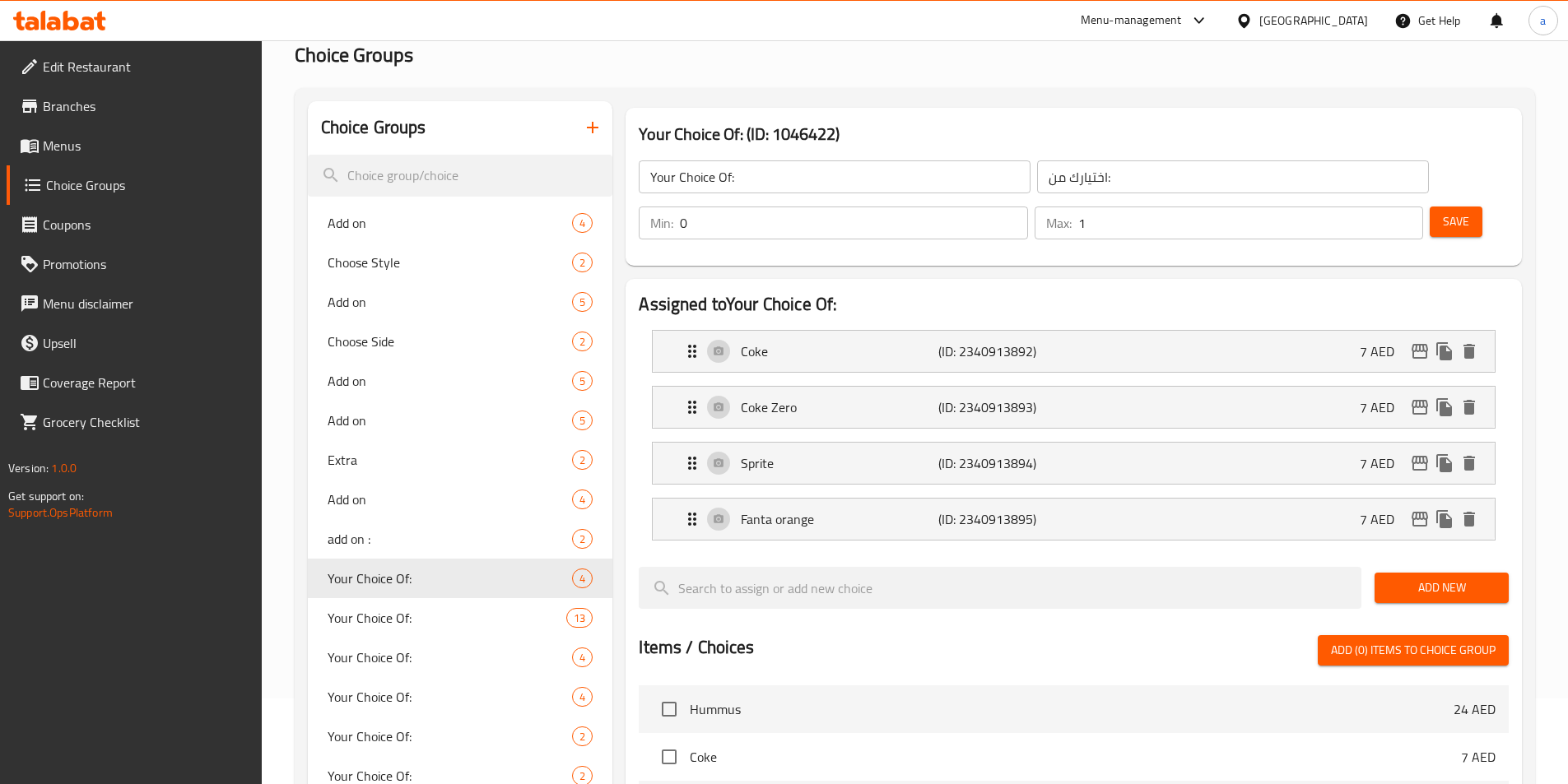
scroll to position [231, 0]
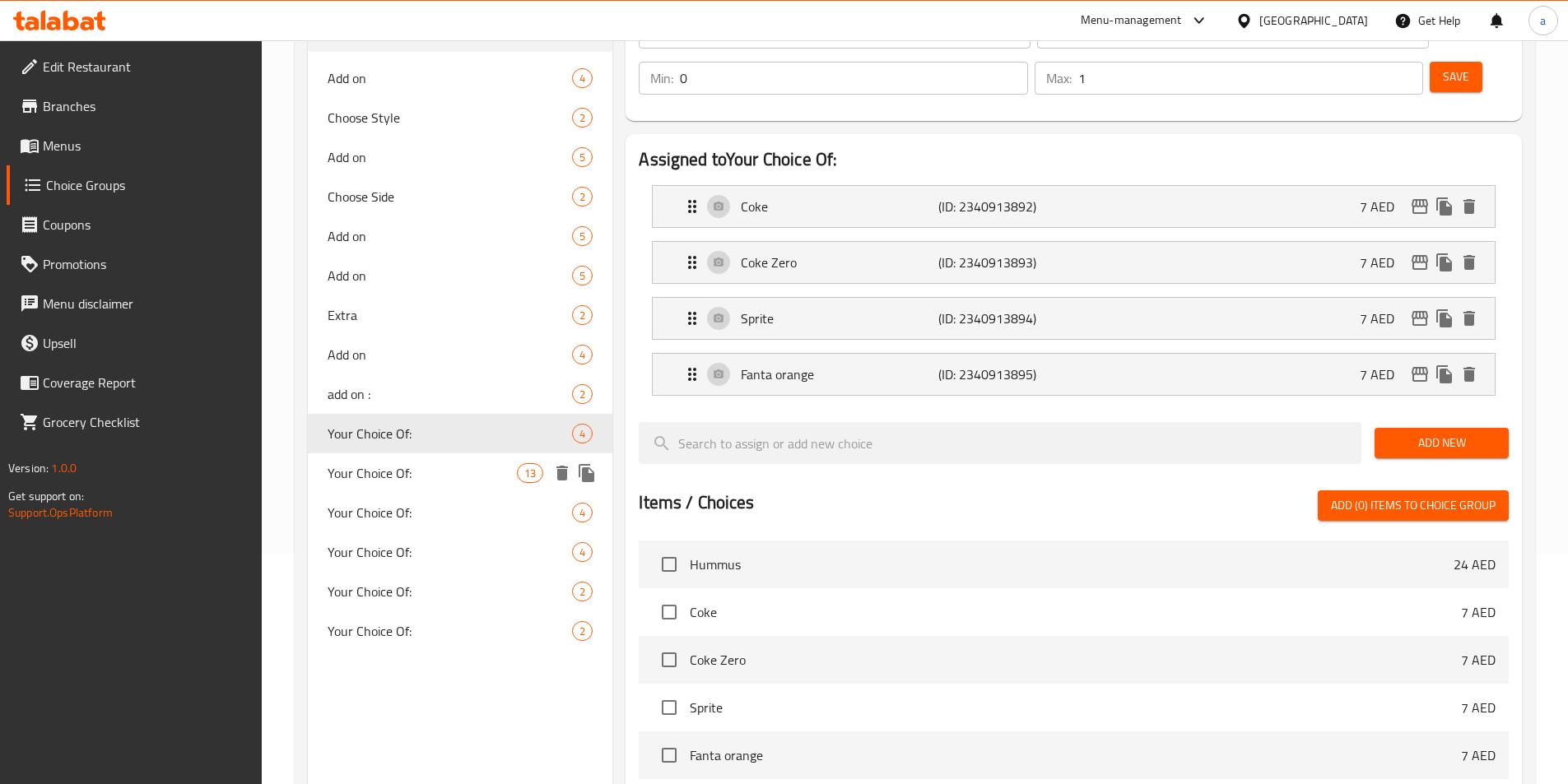
click at [440, 453] on div "Your Choice Of: 13" at bounding box center [460, 473] width 306 height 40
type input "1"
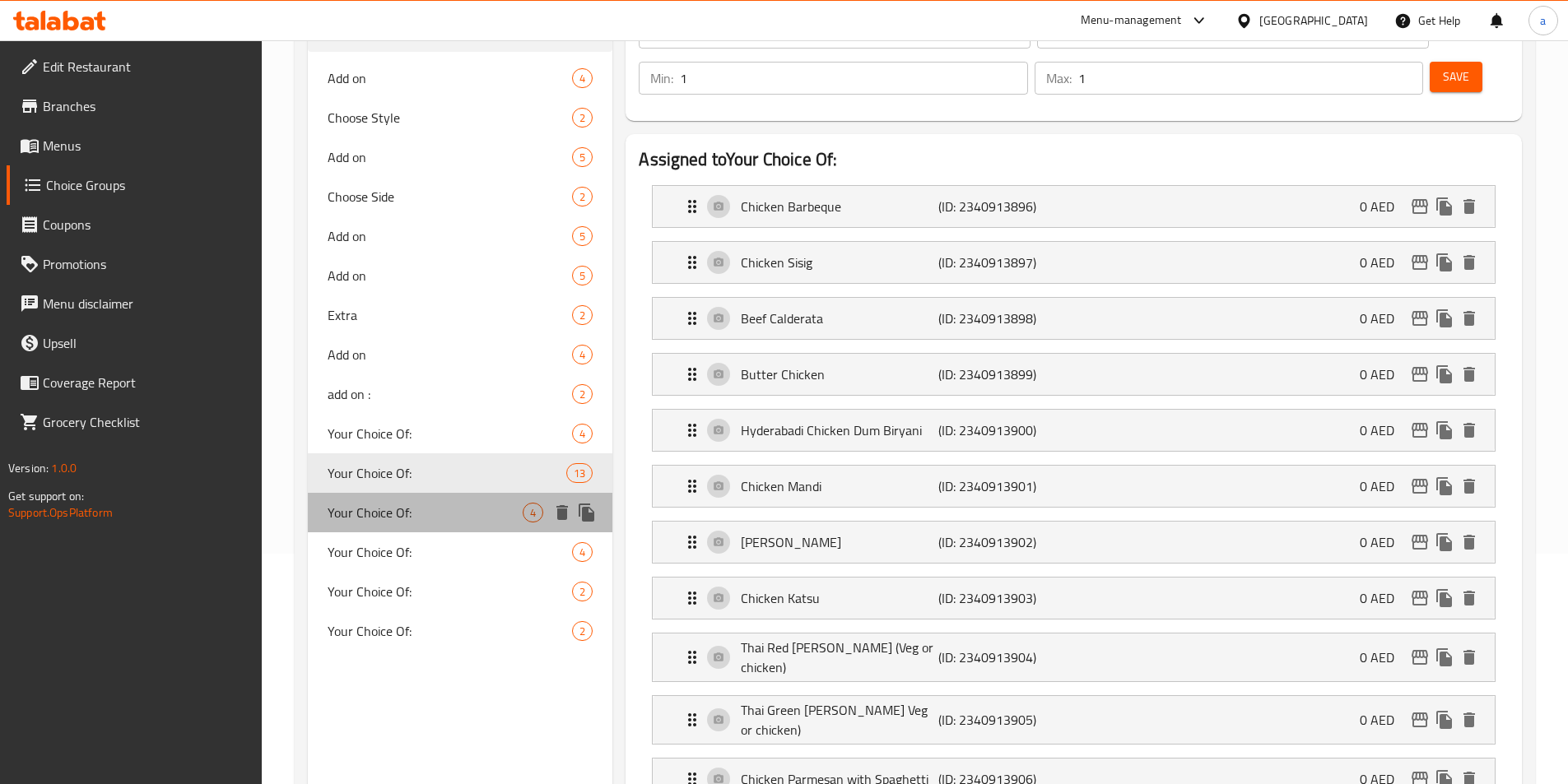
click at [443, 508] on span "Your Choice Of:" at bounding box center [425, 513] width 196 height 20
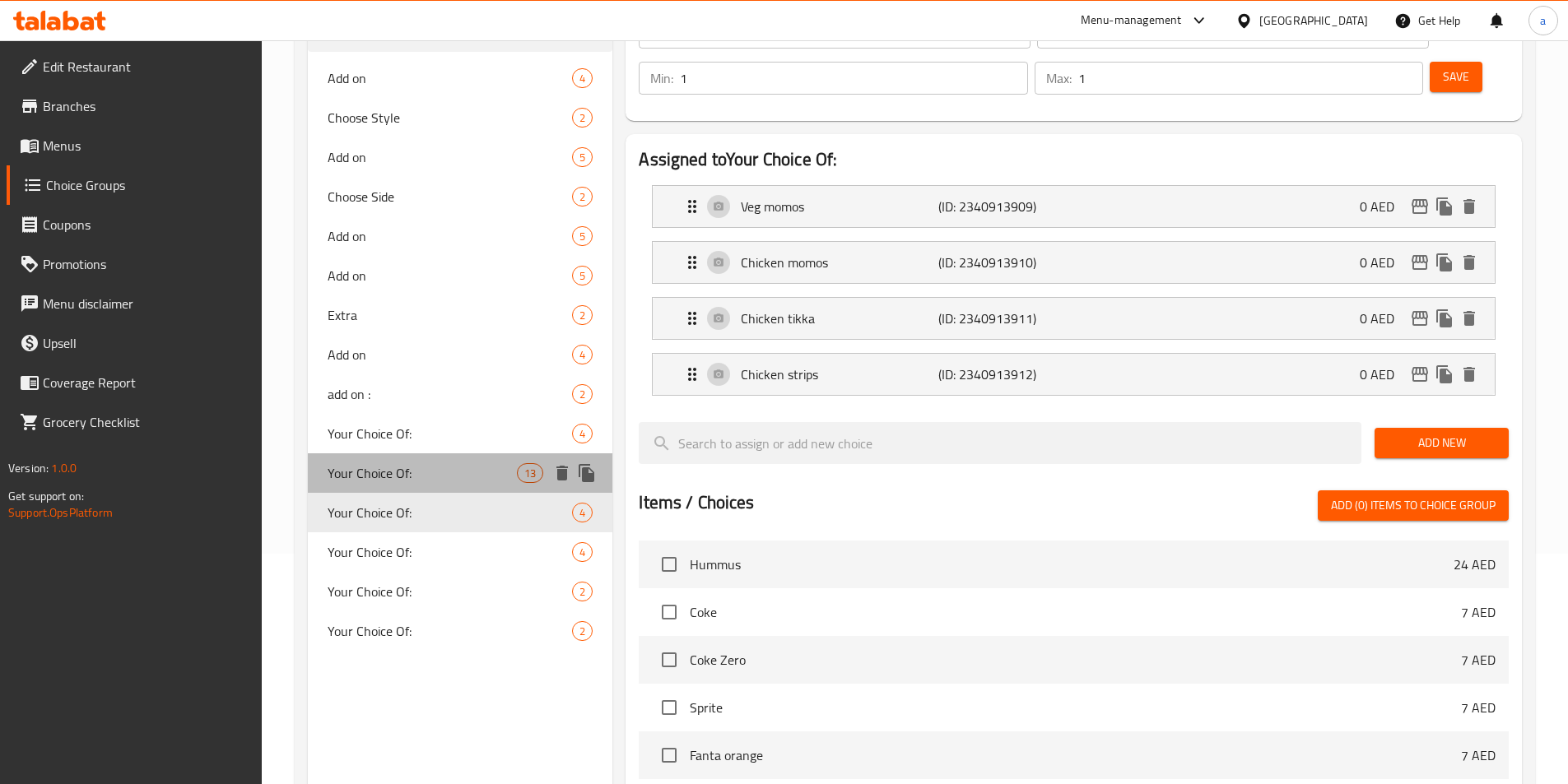
click at [436, 480] on span "Your Choice Of:" at bounding box center [422, 473] width 190 height 20
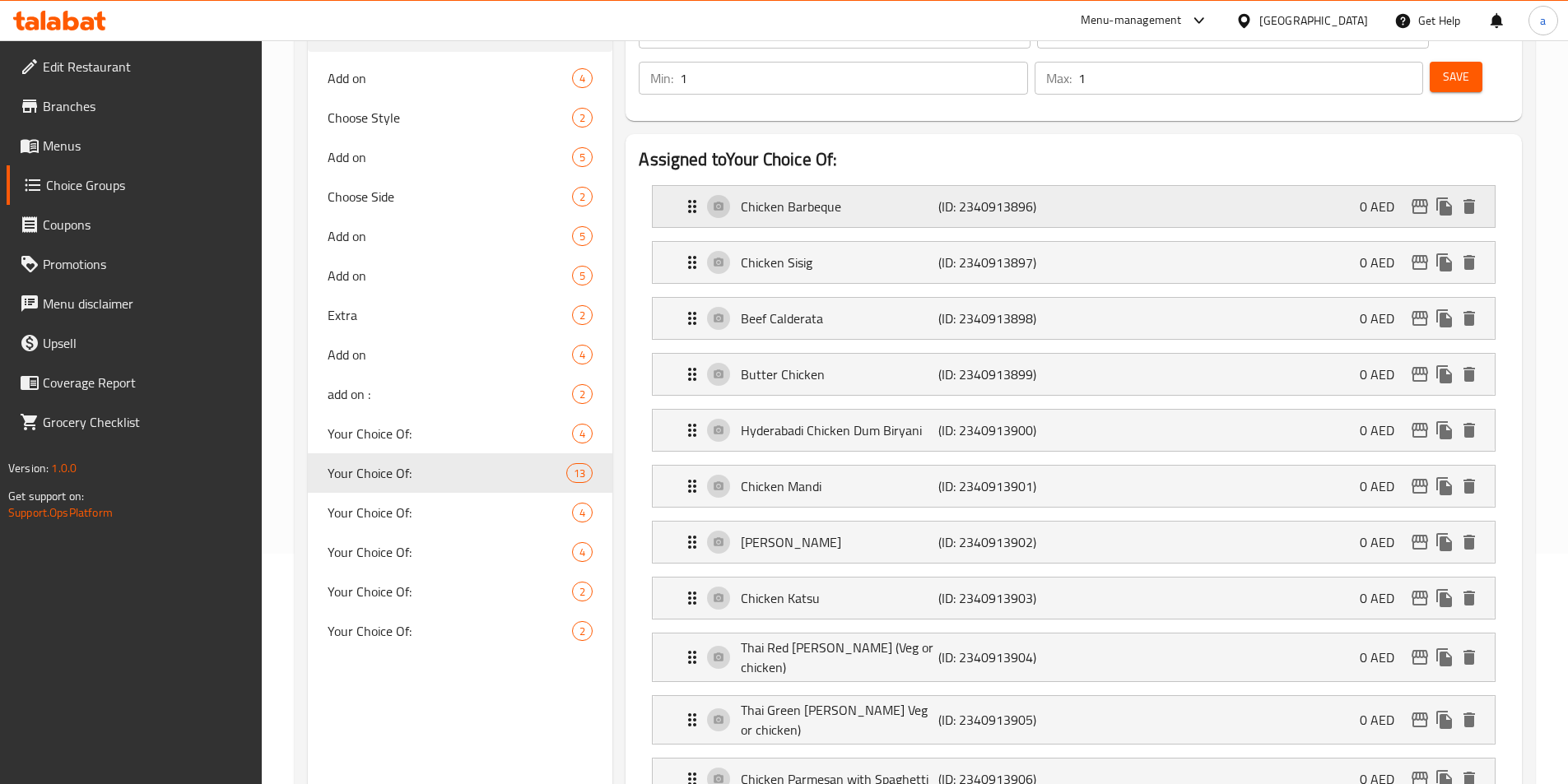
click at [934, 186] on div "Chicken Barbeque (ID: 2340913896) 0 AED" at bounding box center [1078, 206] width 793 height 41
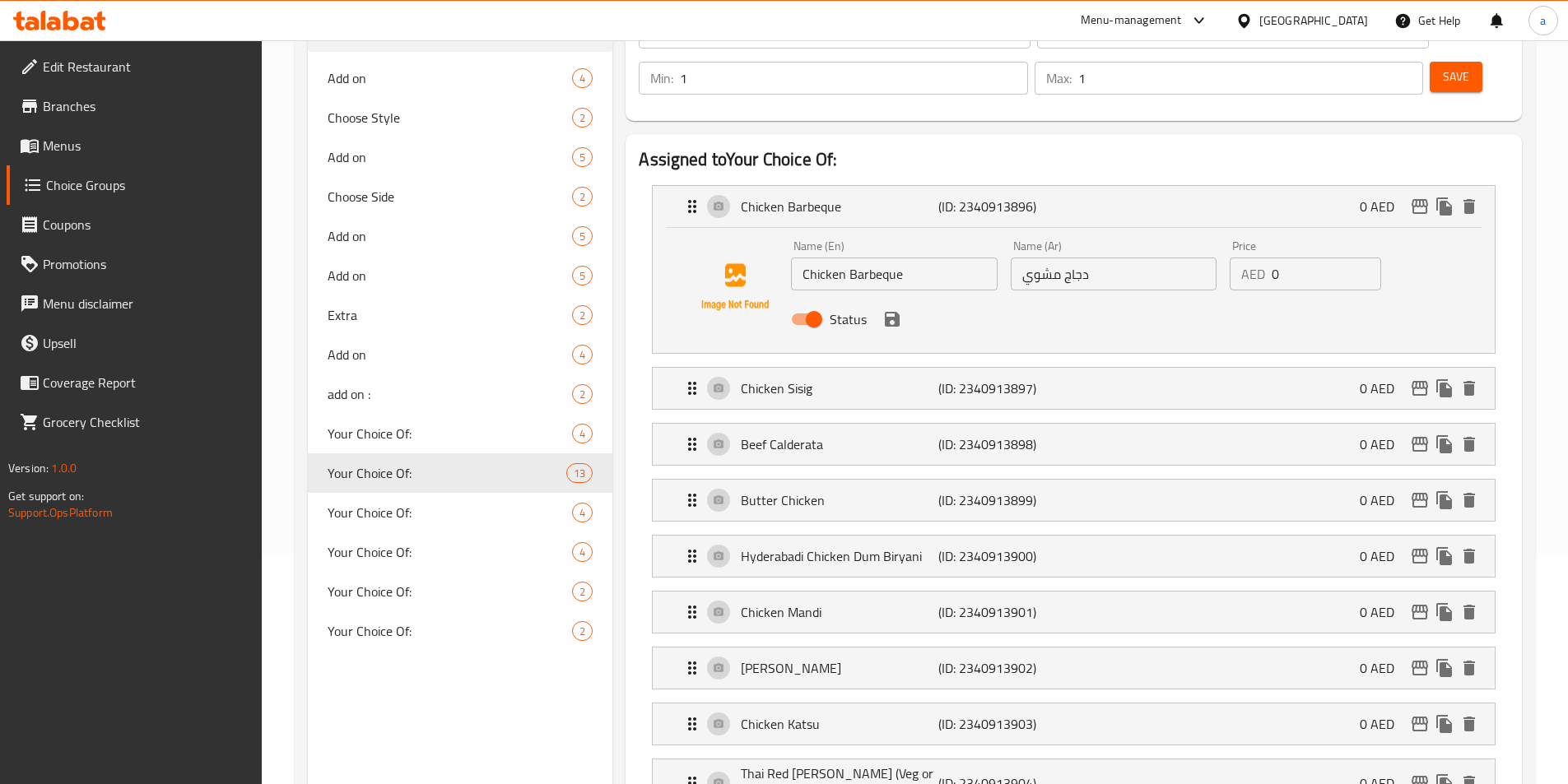
click at [1036, 258] on input "دجاج مشوي" at bounding box center [1114, 274] width 206 height 33
click at [1032, 258] on input "دجاج مشوي" at bounding box center [1114, 274] width 206 height 33
paste input "باربيكيو"
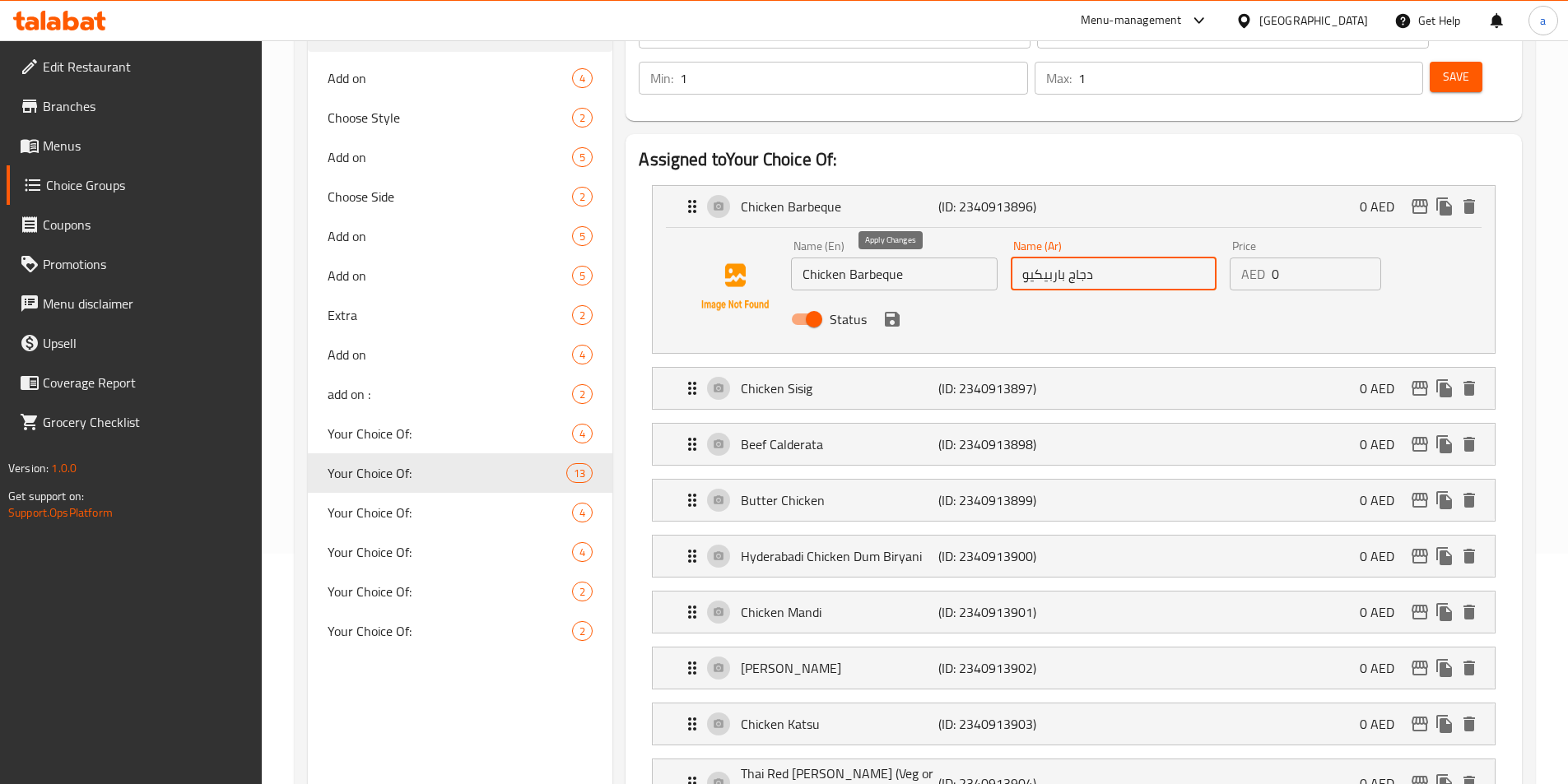
type input "دجاج باربيكيو"
click at [895, 307] on button "save" at bounding box center [892, 319] width 24 height 24
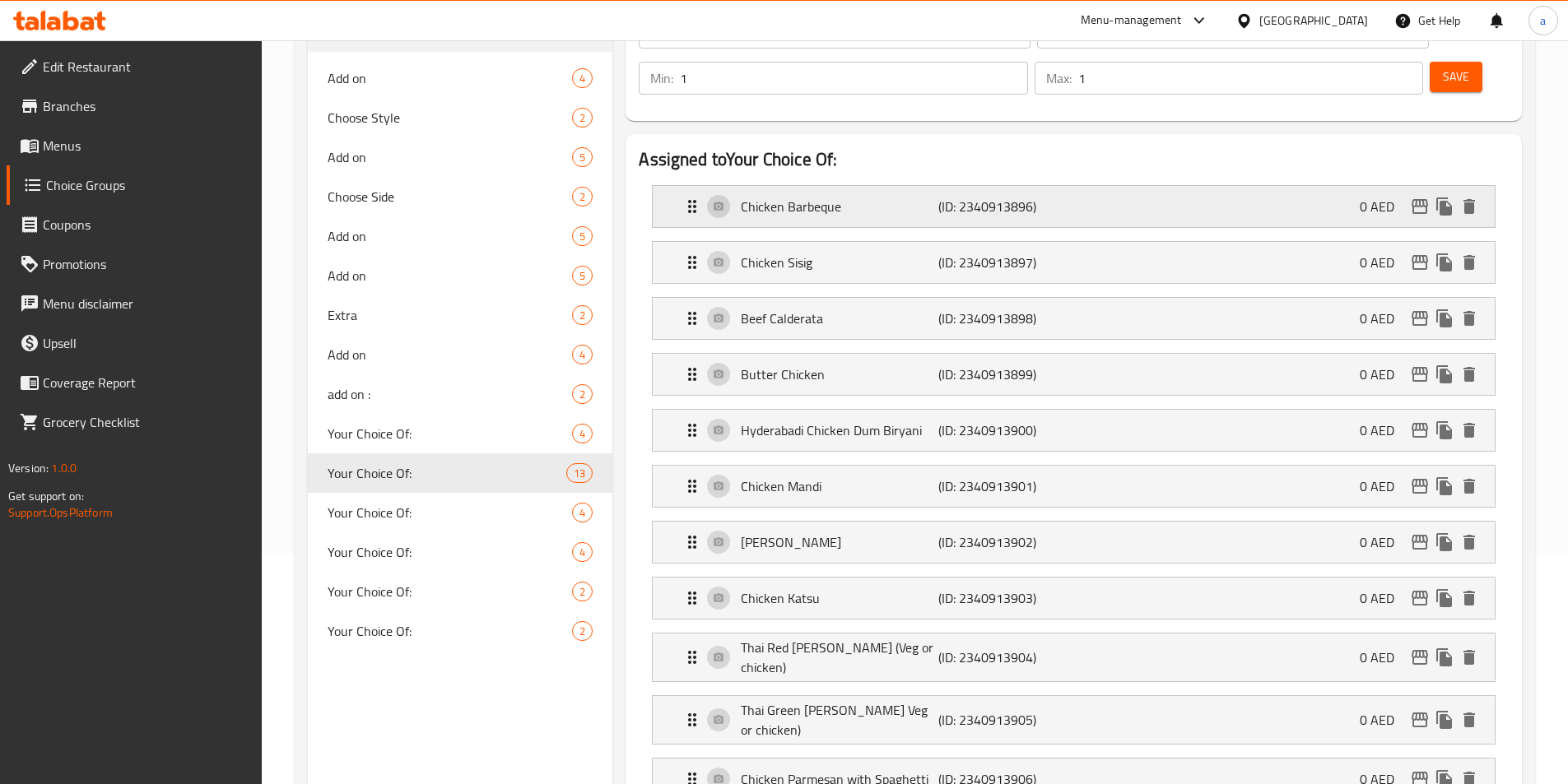
click at [1008, 196] on p "(ID: 2340913896)" at bounding box center [1004, 206] width 132 height 20
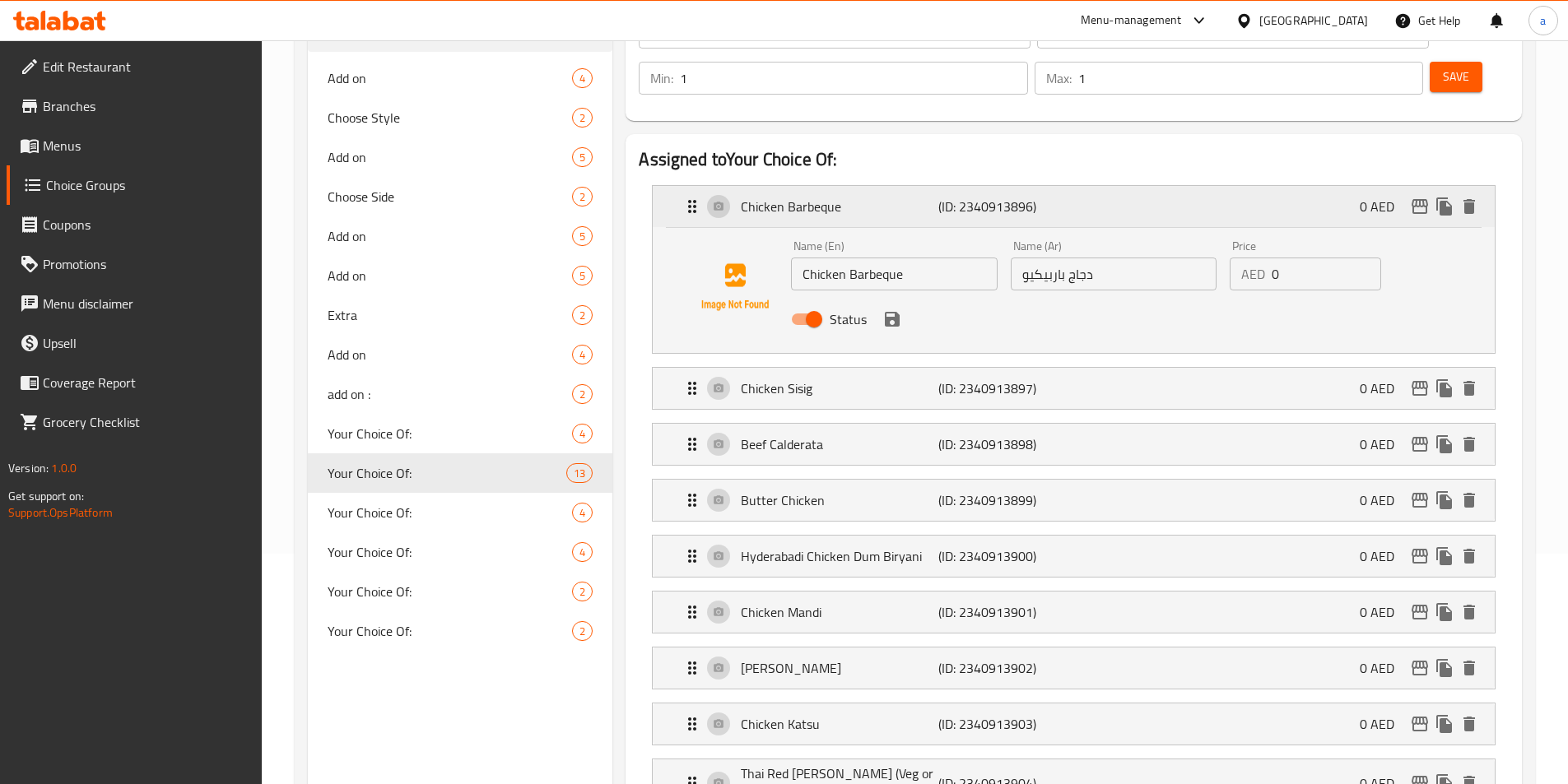
click at [1023, 196] on p "(ID: 2340913896)" at bounding box center [1004, 206] width 132 height 20
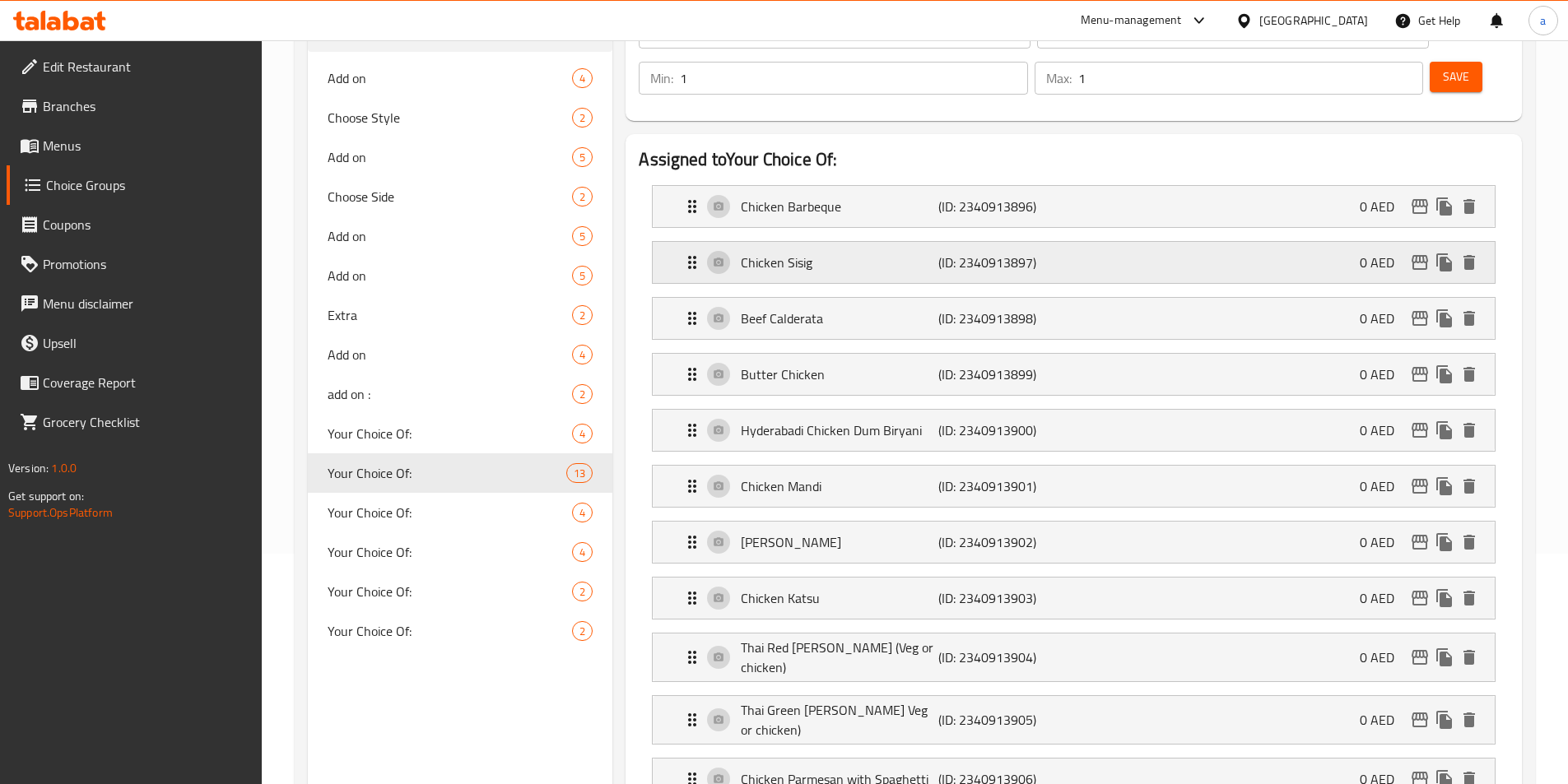
click at [888, 242] on div "Chicken Sisig (ID: 2340913897) 0 AED" at bounding box center [1078, 262] width 793 height 41
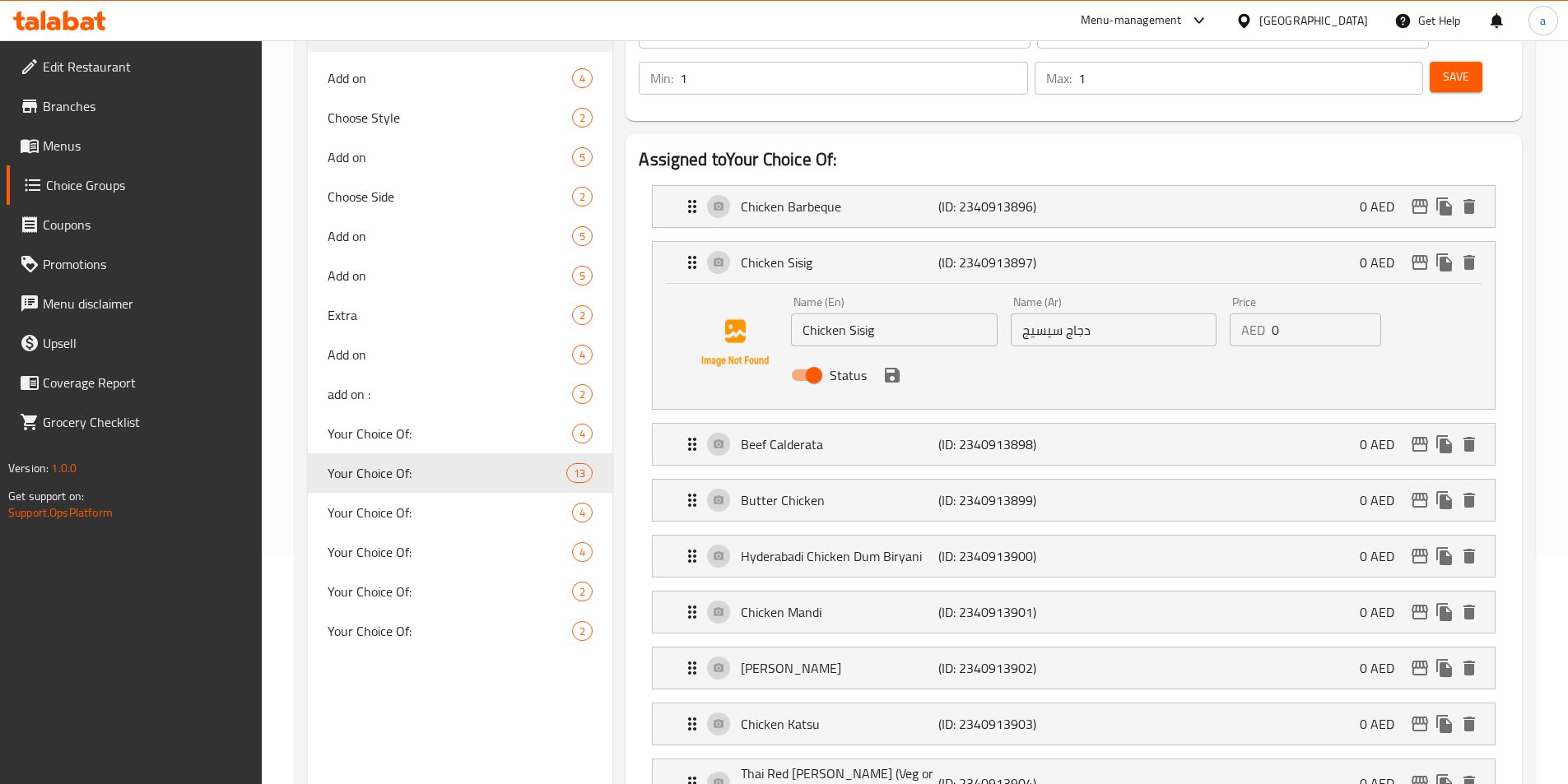
click at [861, 314] on input "Chicken Sisig" at bounding box center [894, 330] width 206 height 33
click at [869, 252] on p "Chicken Sisig" at bounding box center [839, 262] width 197 height 20
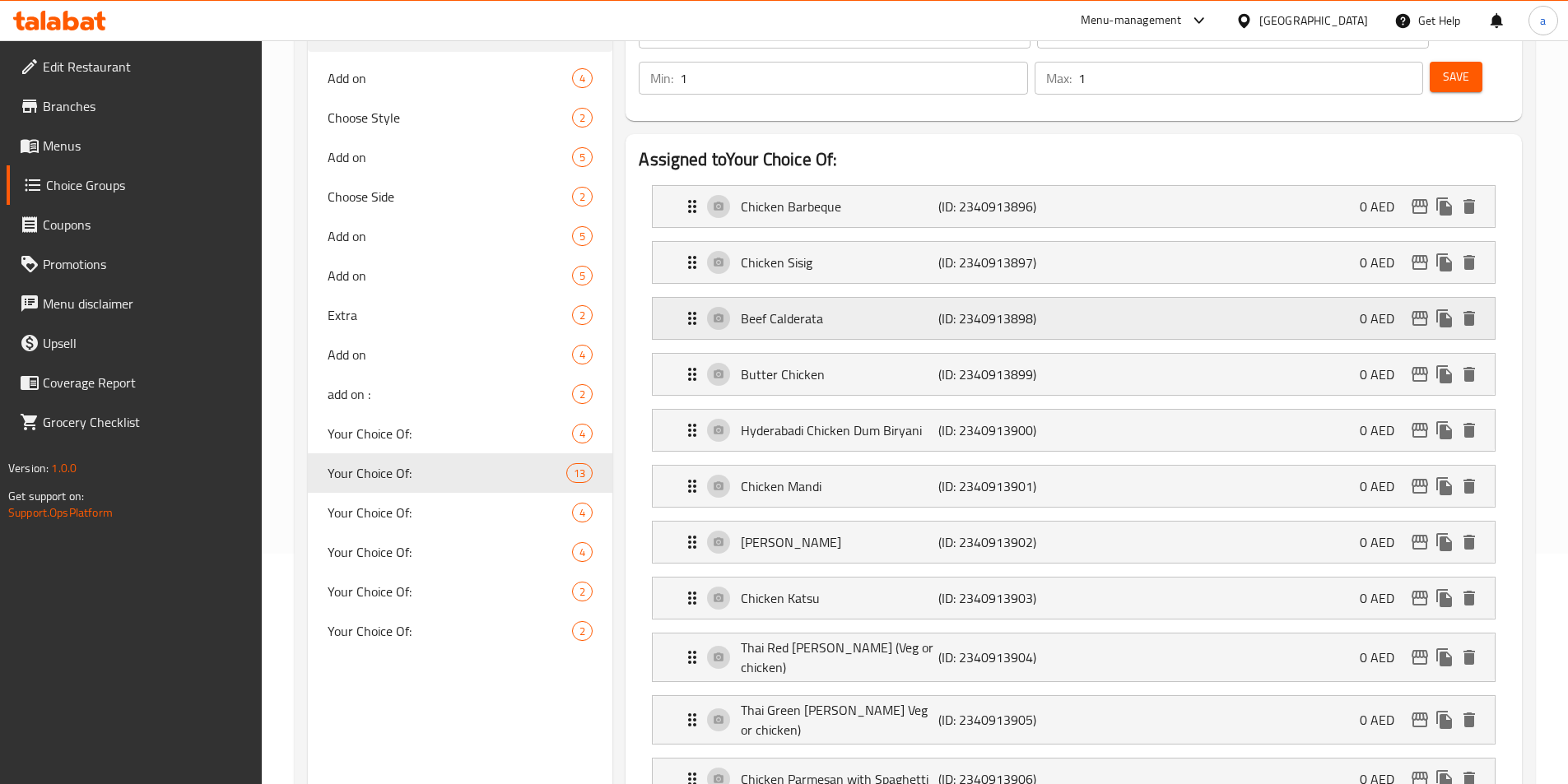
click at [925, 308] on p "Beef Calderata" at bounding box center [839, 318] width 197 height 20
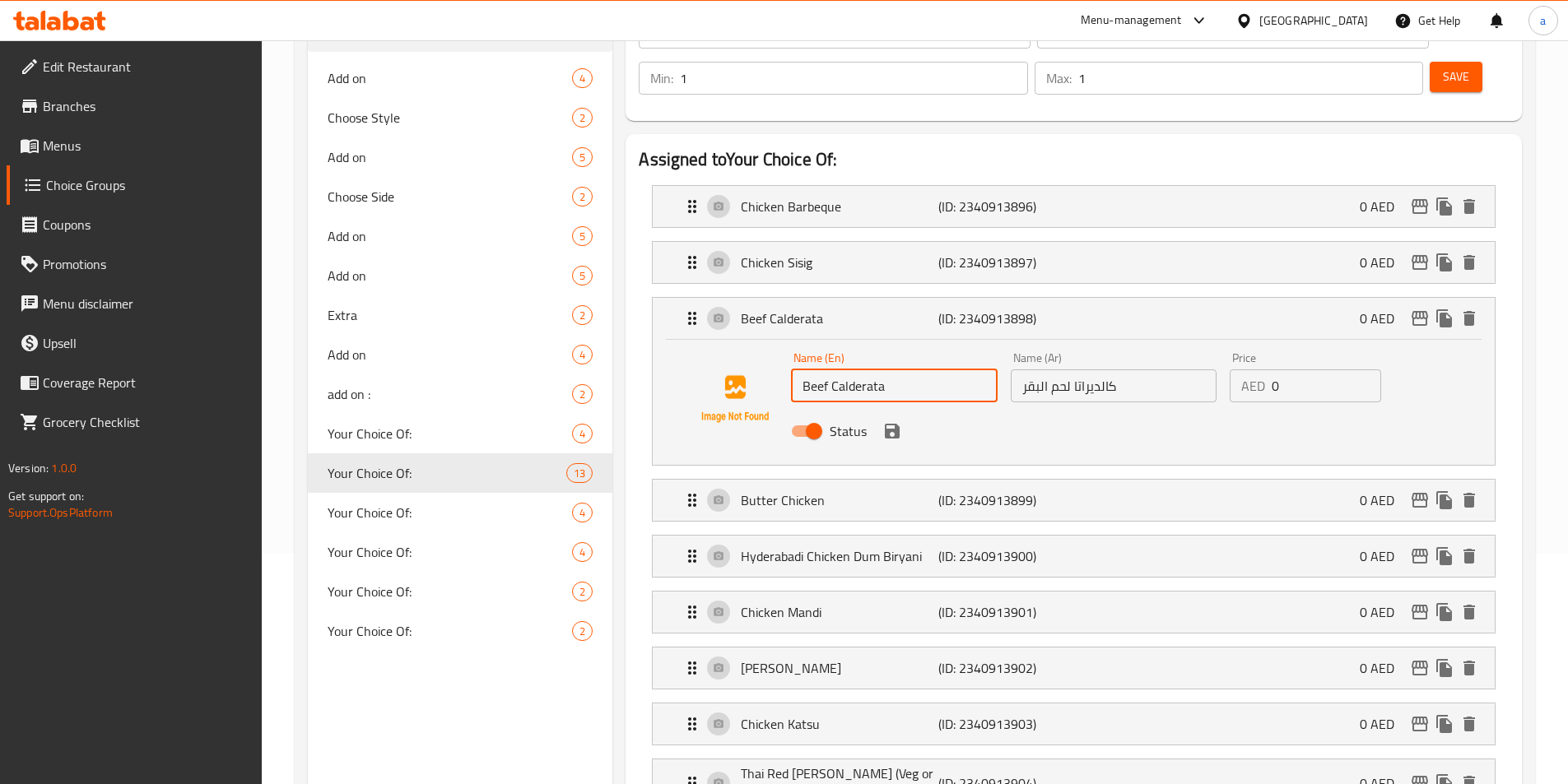
click at [882, 369] on input "Beef Calderata" at bounding box center [894, 386] width 206 height 33
drag, startPoint x: 1021, startPoint y: 344, endPoint x: 1019, endPoint y: 423, distance: 79.0
click at [1027, 394] on div "Name (En) Beef Calderata Name (En) Name (Ar) كالديراتا لحم البقر Name (Ar) Pric…" at bounding box center [1114, 399] width 658 height 108
type input "كالديراتا لحم بقري"
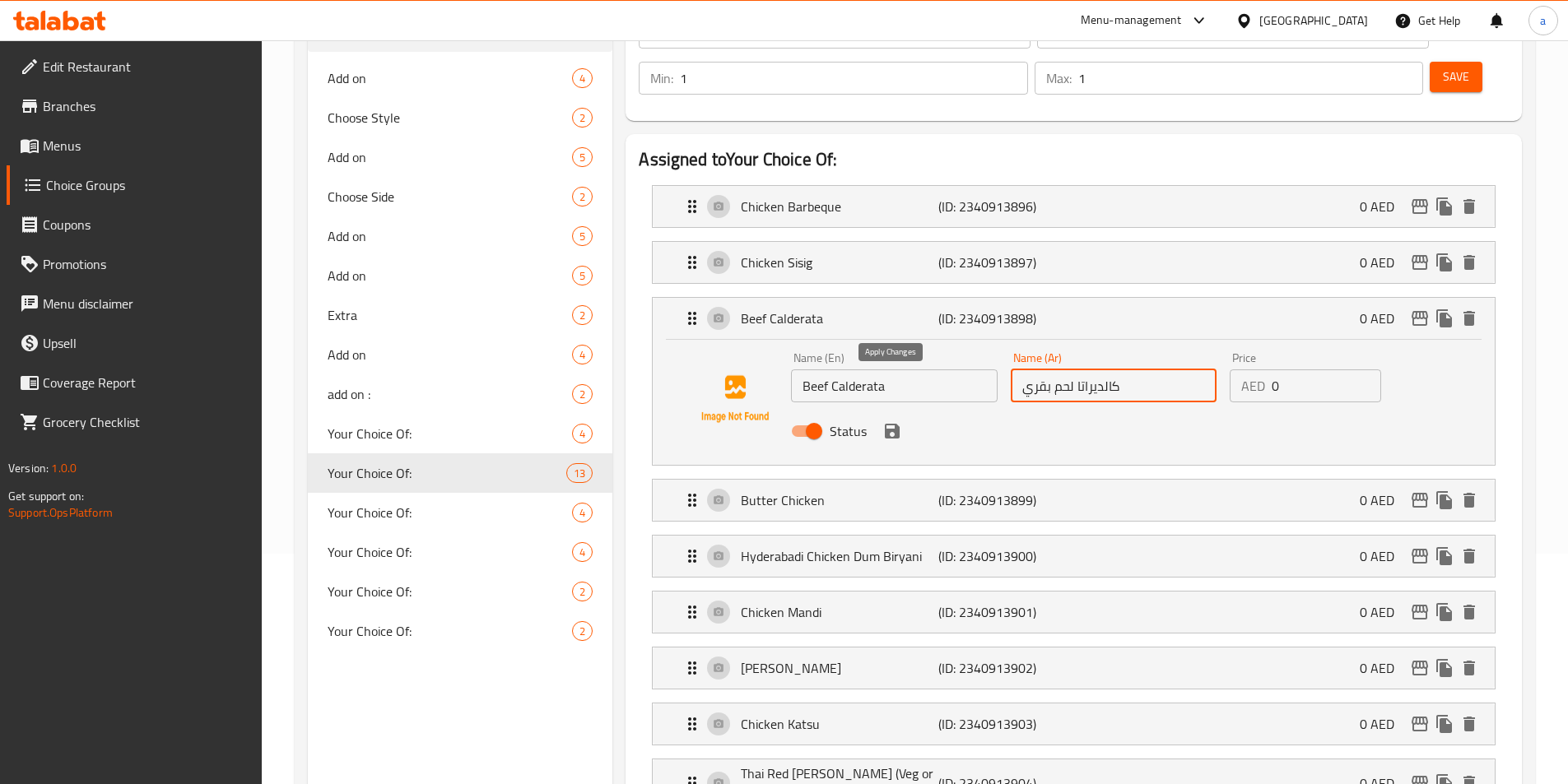
click at [893, 419] on button "save" at bounding box center [892, 431] width 24 height 24
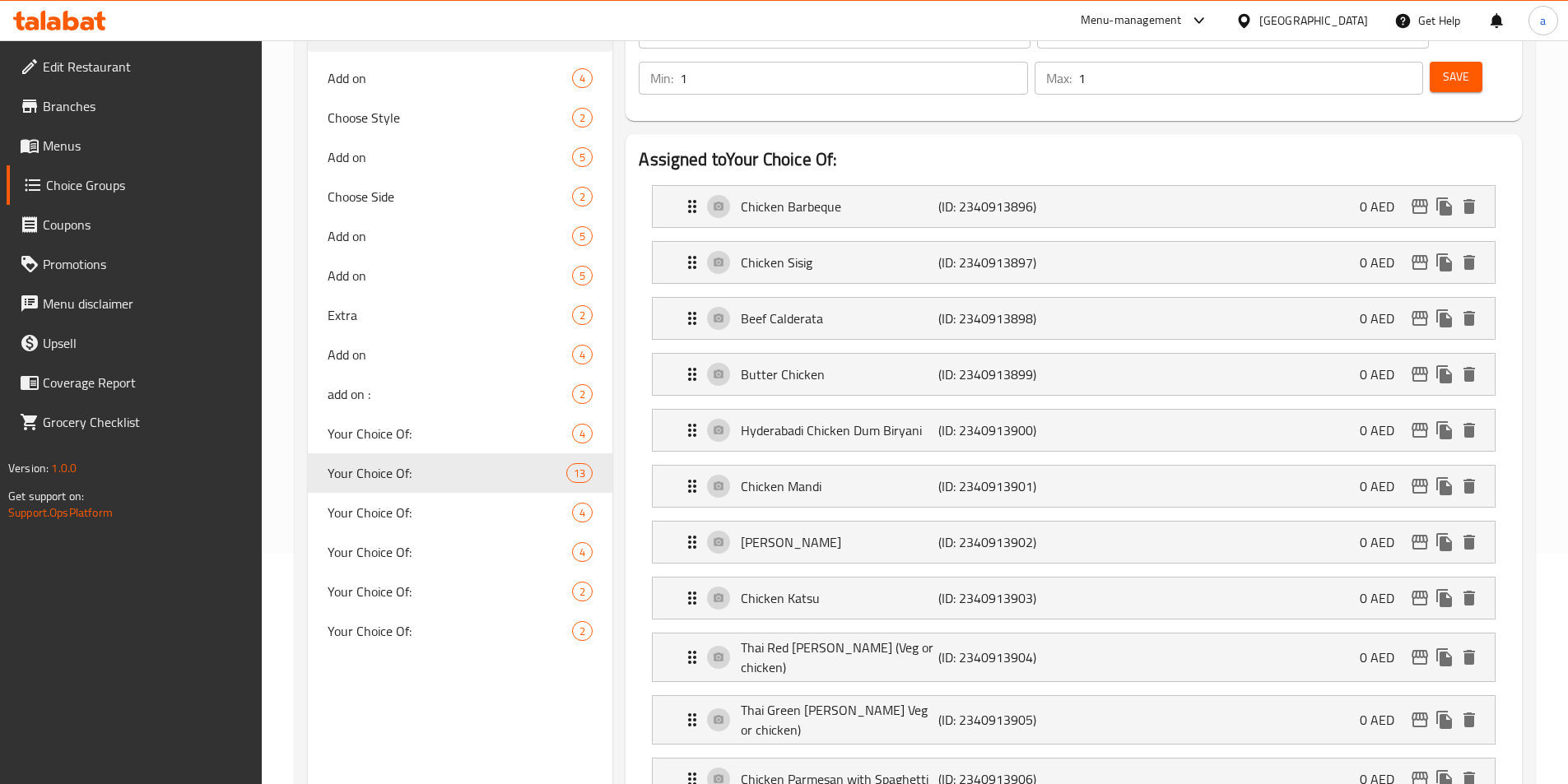
click at [981, 346] on li "Butter Chicken (ID: 2340913899) 0 AED Name (En) Butter Chicken Name (En) Name (…" at bounding box center [1074, 374] width 870 height 56
click at [1003, 298] on div "Beef Calderata (ID: 2340913898) 0 AED" at bounding box center [1078, 319] width 793 height 41
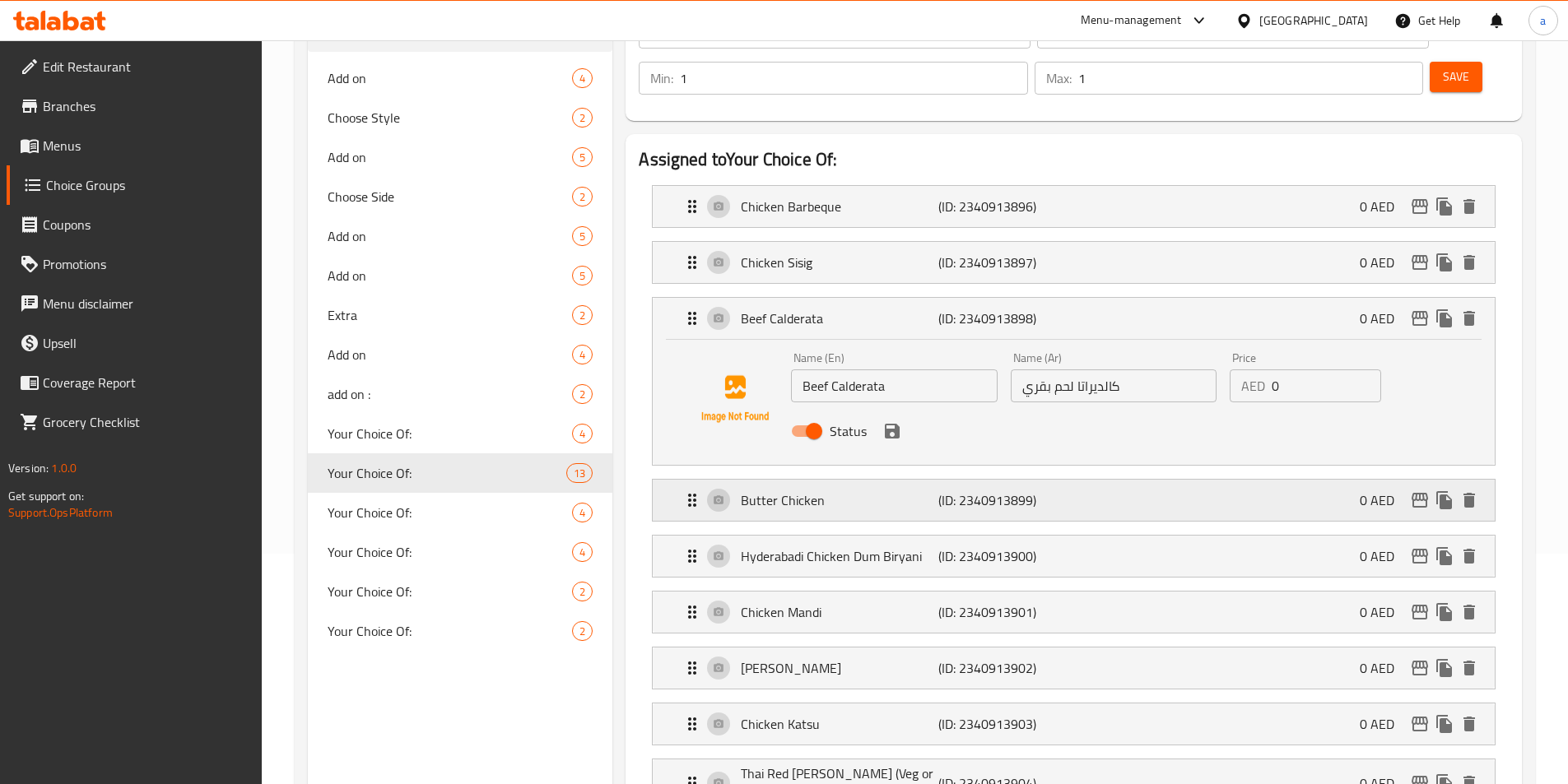
click at [1018, 490] on p "(ID: 2340913899)" at bounding box center [1004, 500] width 132 height 20
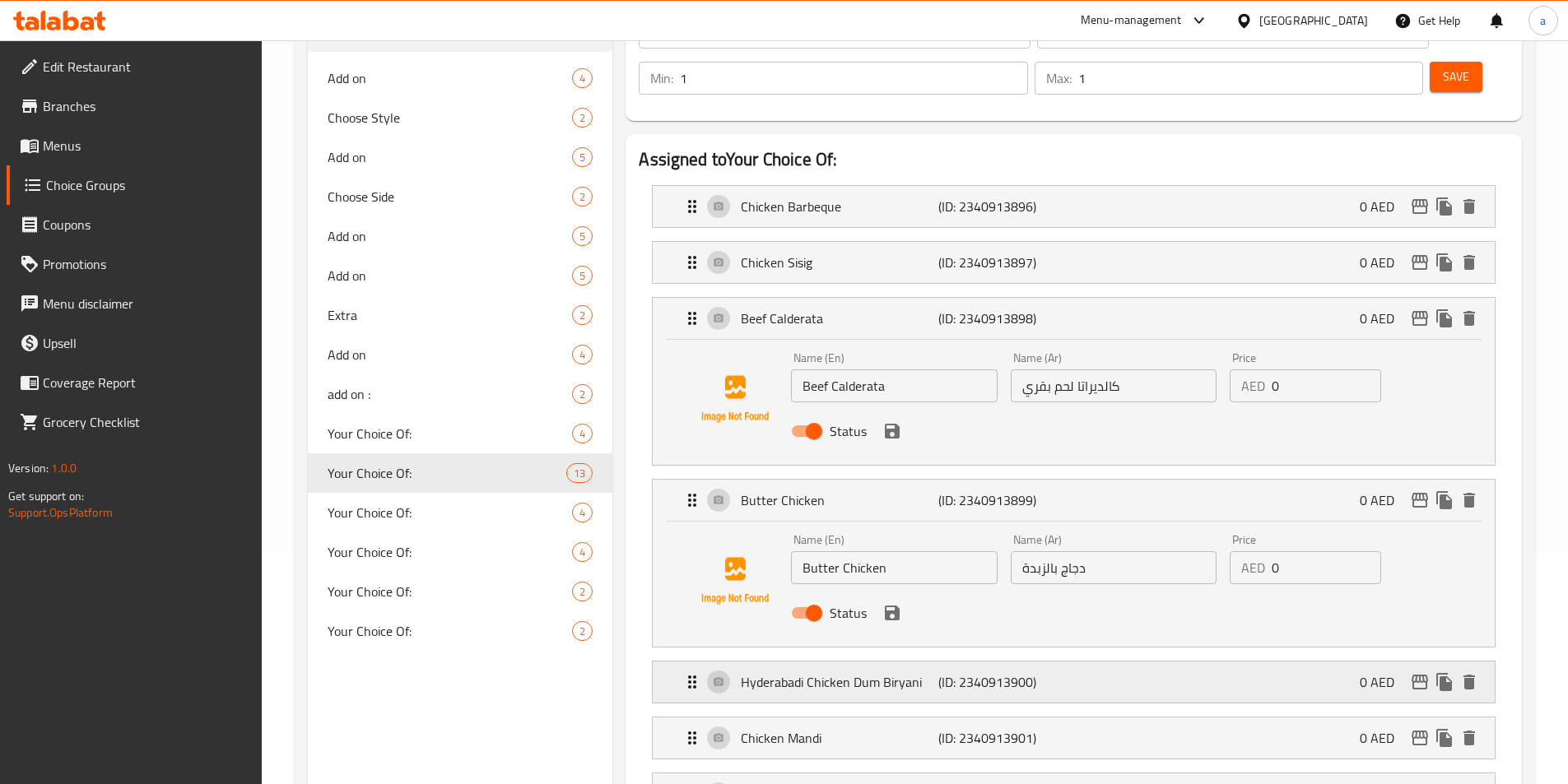
click at [956, 672] on p "(ID: 2340913900)" at bounding box center [1004, 682] width 132 height 20
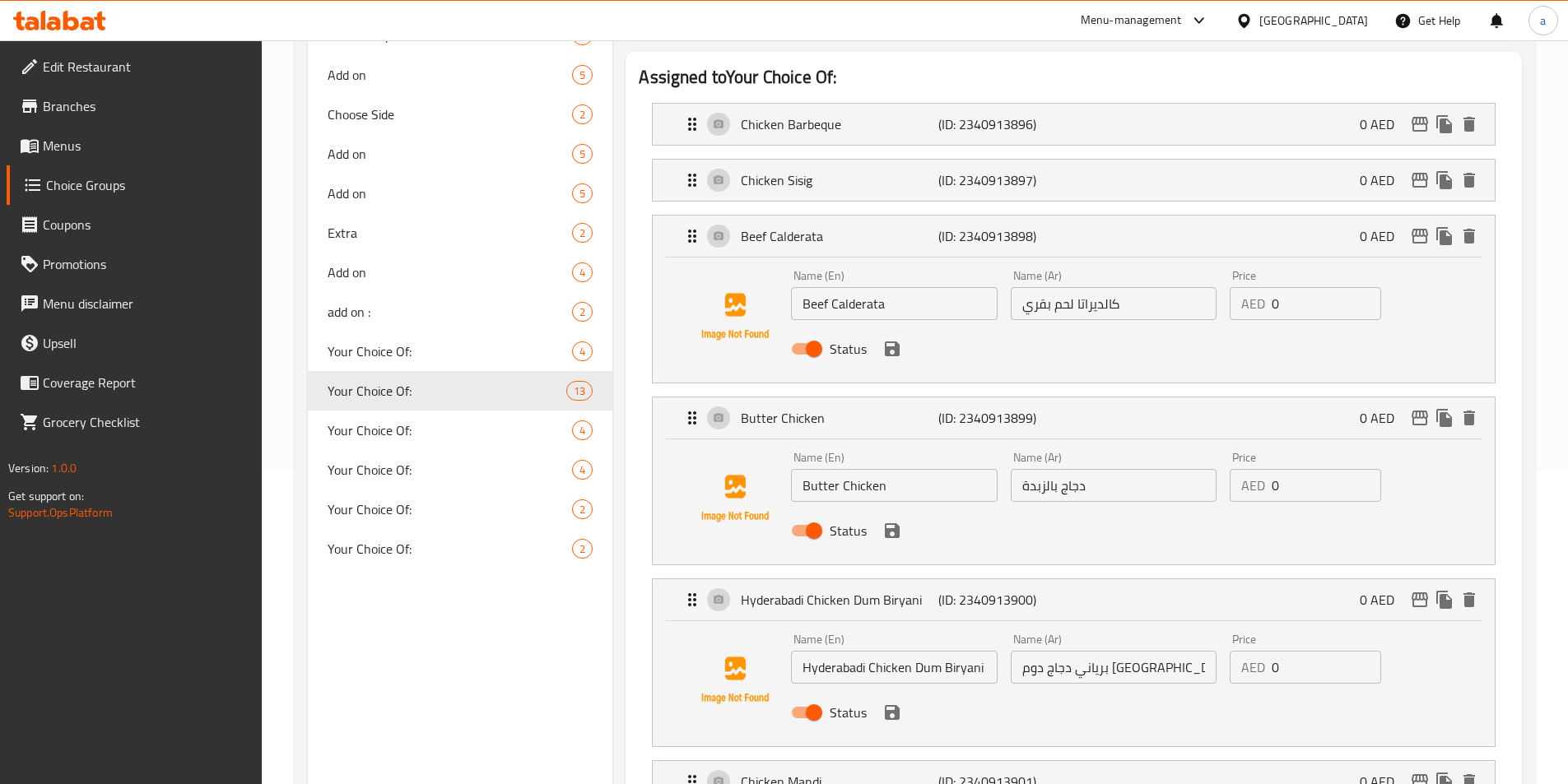
scroll to position [395, 0]
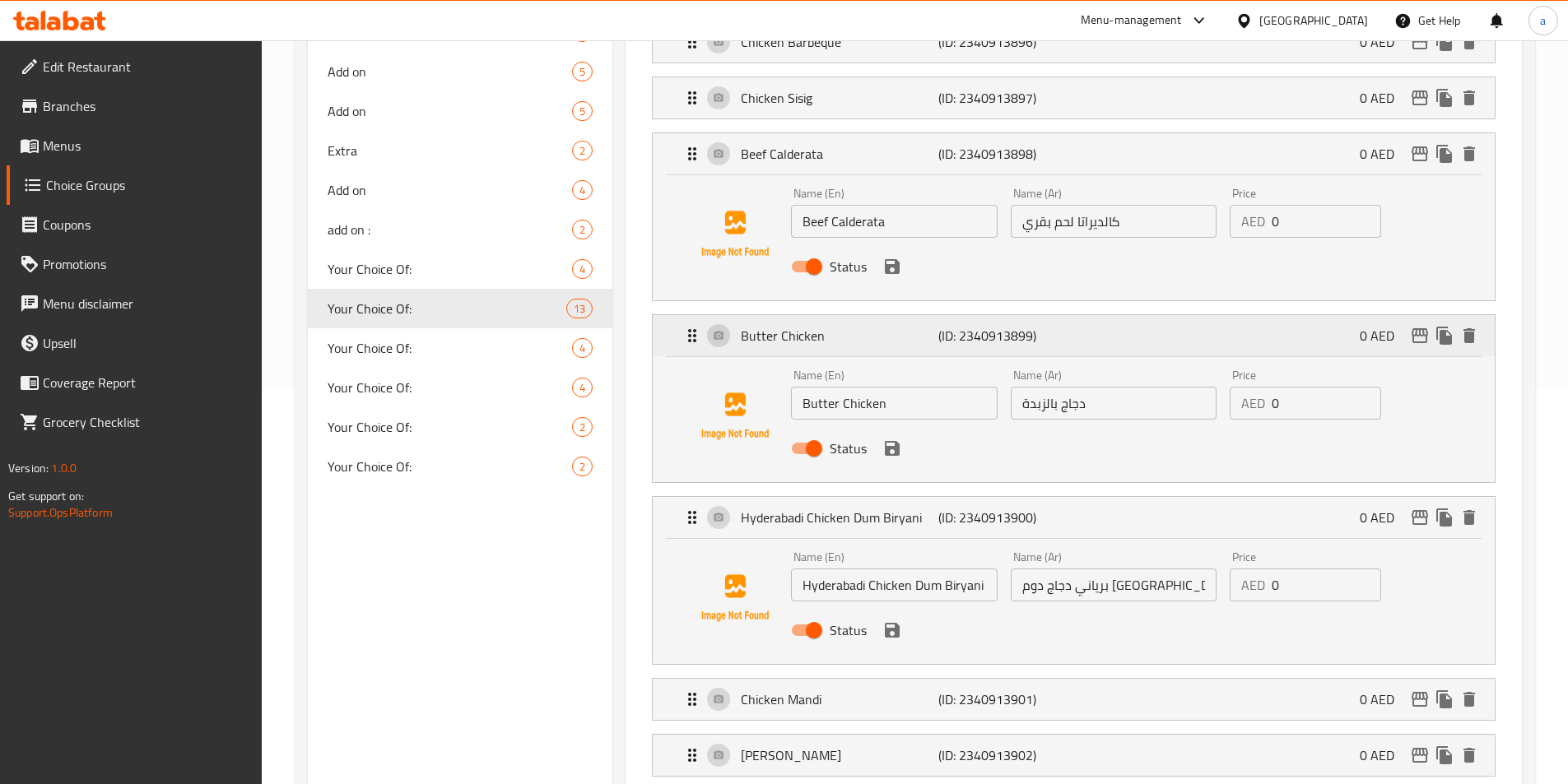
click at [1041, 315] on div "Butter Chicken (ID: 2340913899) 0 AED" at bounding box center [1078, 336] width 793 height 41
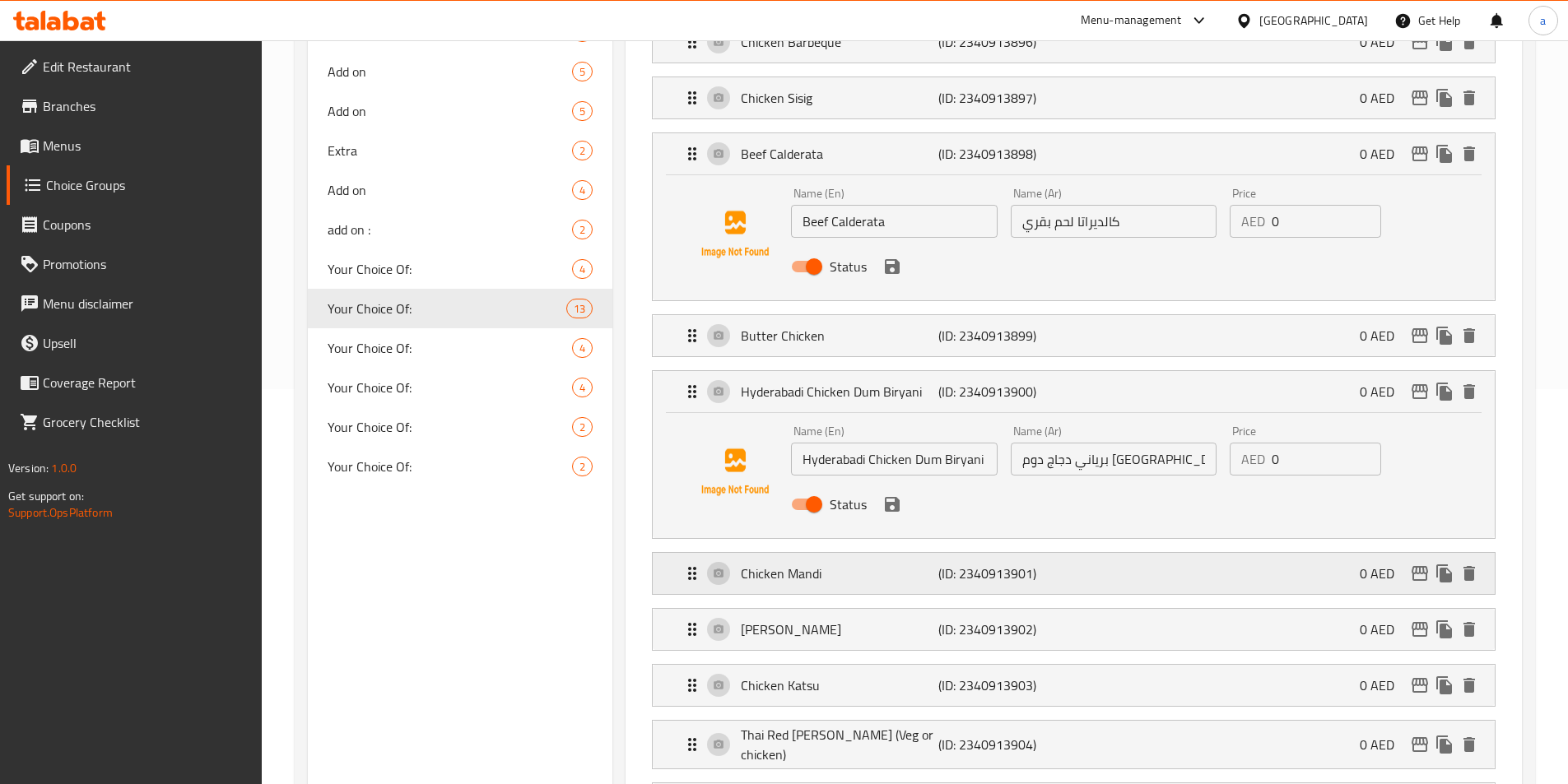
click at [1032, 563] on p "(ID: 2340913901)" at bounding box center [1004, 573] width 132 height 20
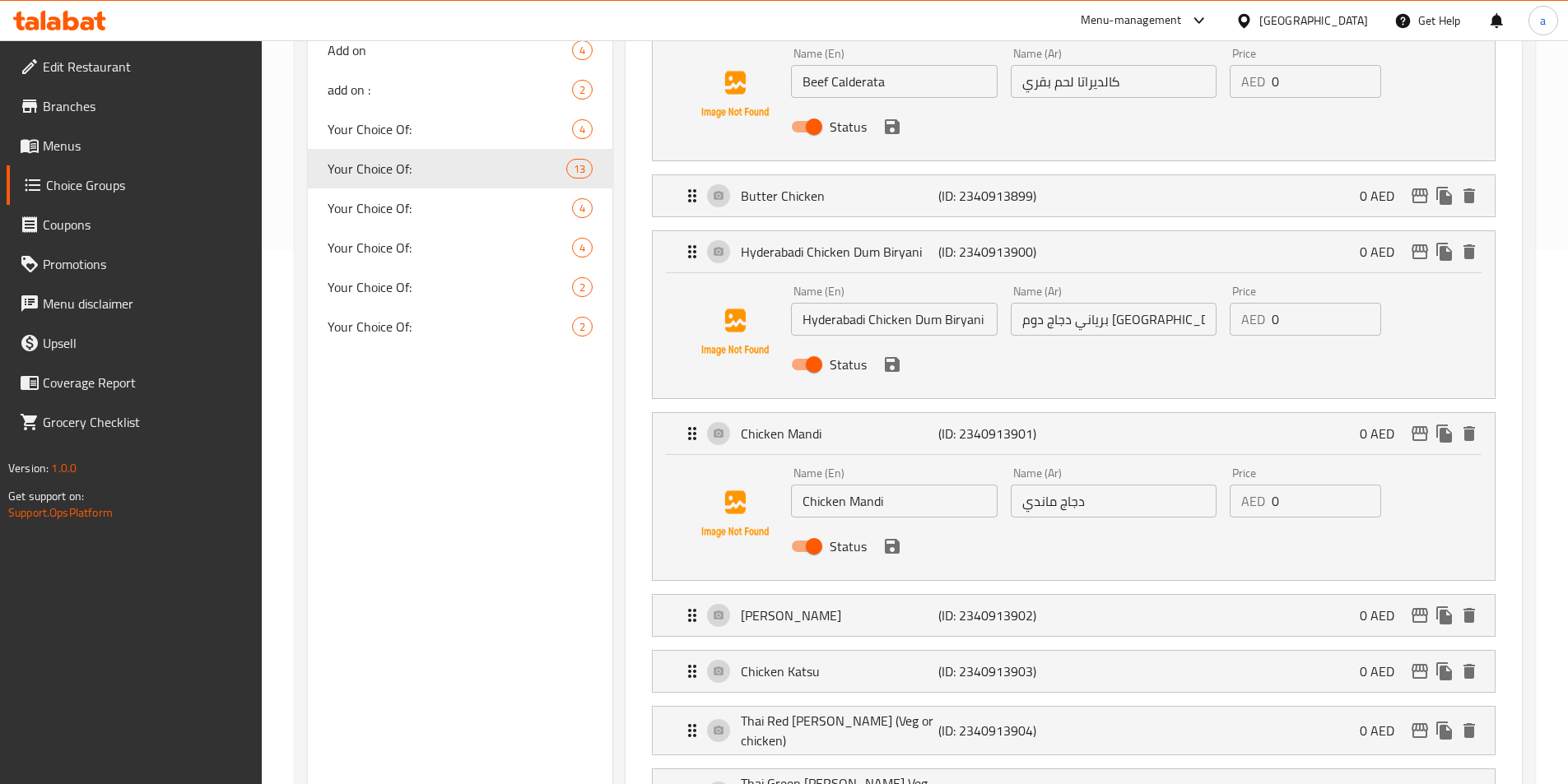
scroll to position [560, 0]
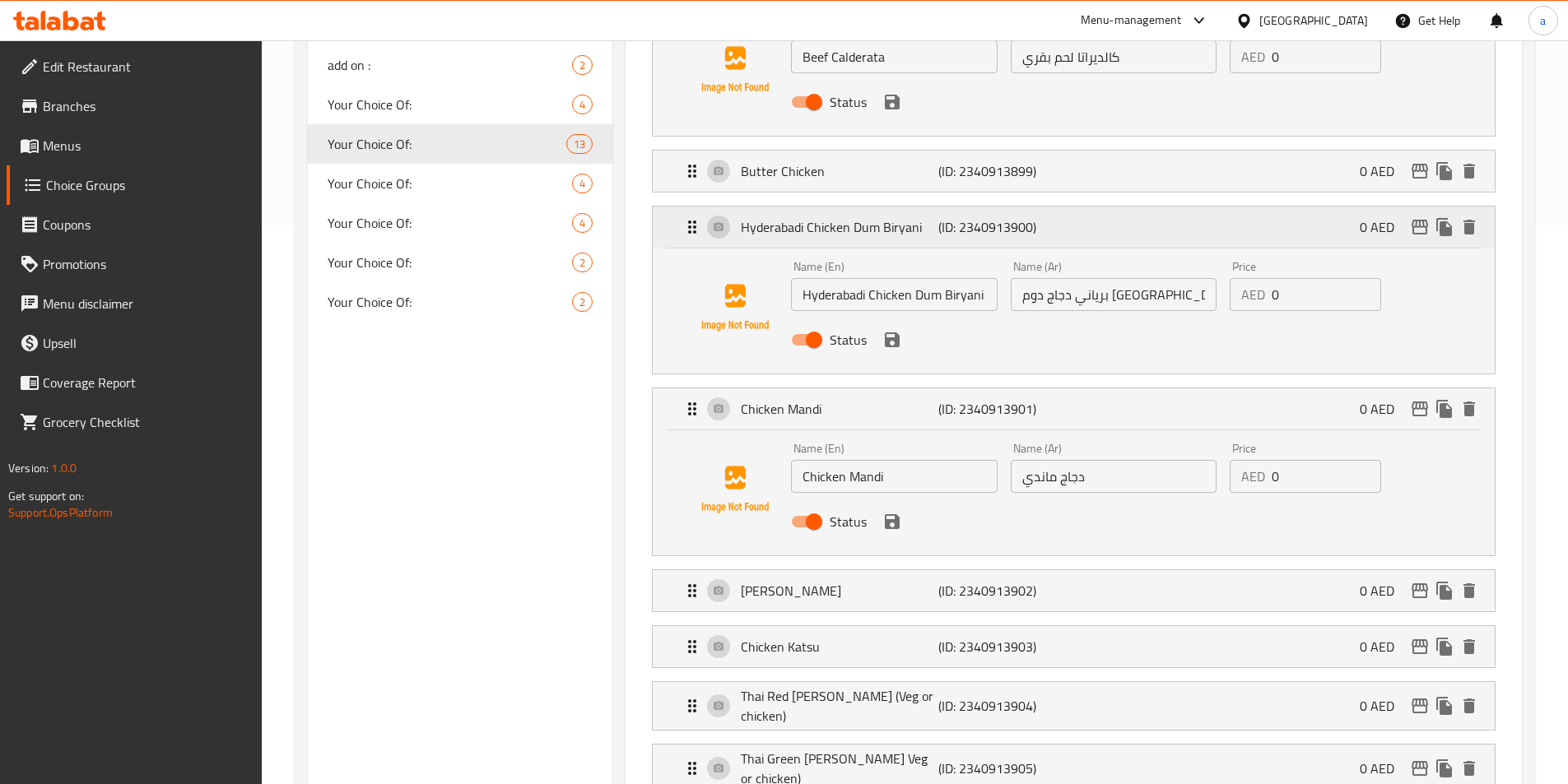
click at [1046, 206] on div "Hyderabadi Chicken Dum Biryani (ID: 2340913900) 0 AED" at bounding box center [1078, 227] width 793 height 41
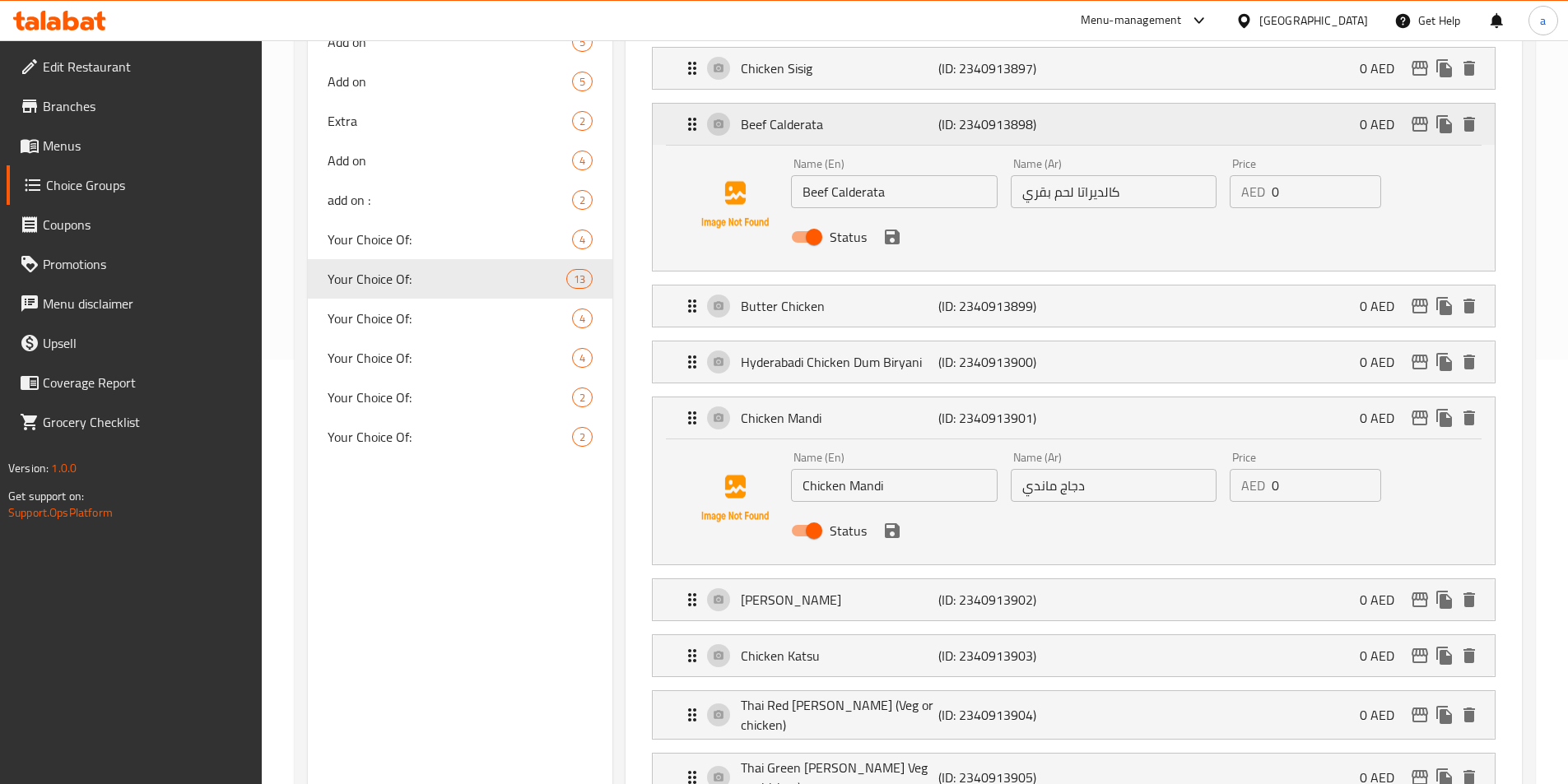
scroll to position [313, 0]
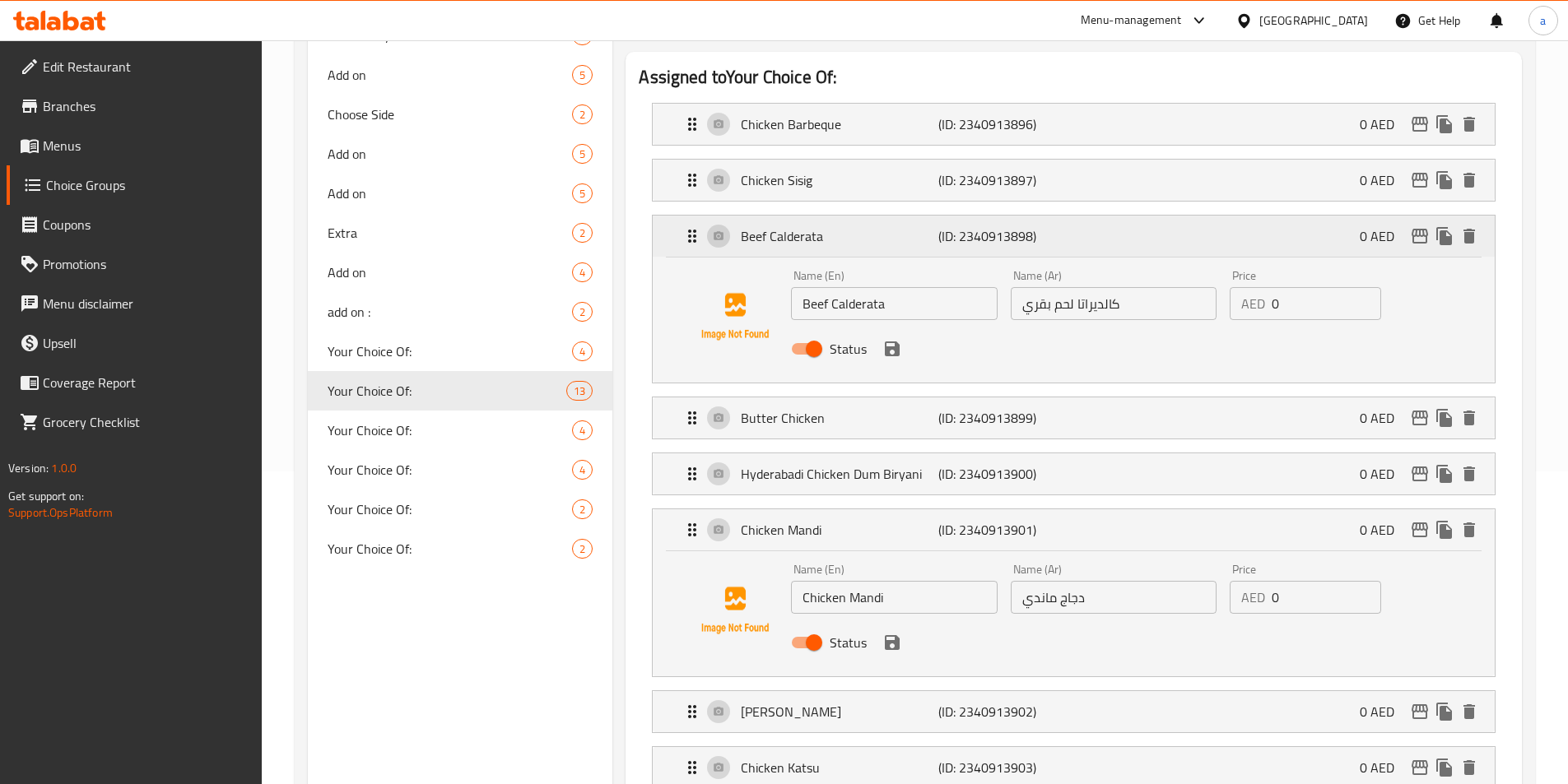
click at [1041, 226] on p "(ID: 2340913898)" at bounding box center [1004, 236] width 132 height 20
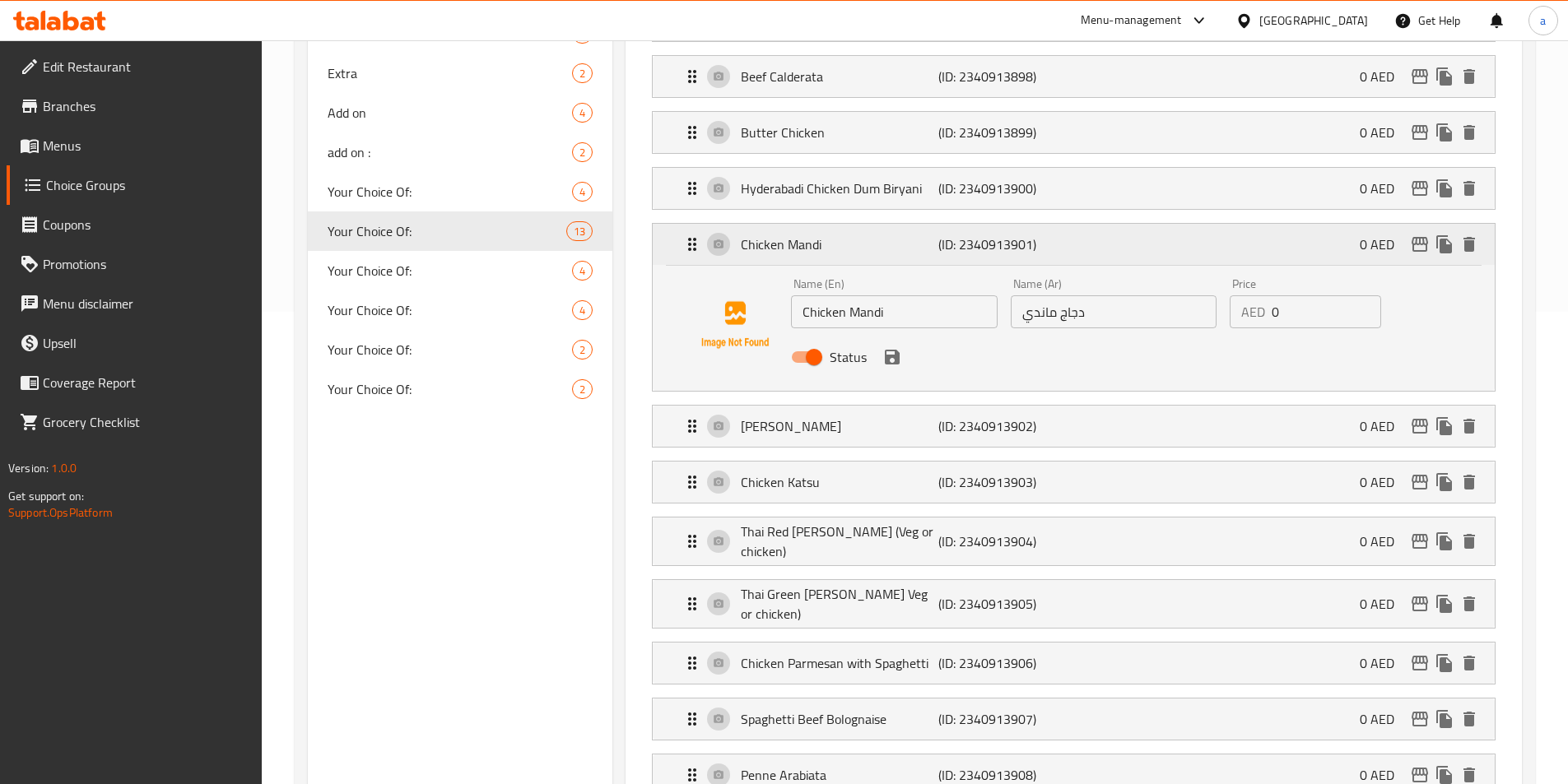
scroll to position [478, 0]
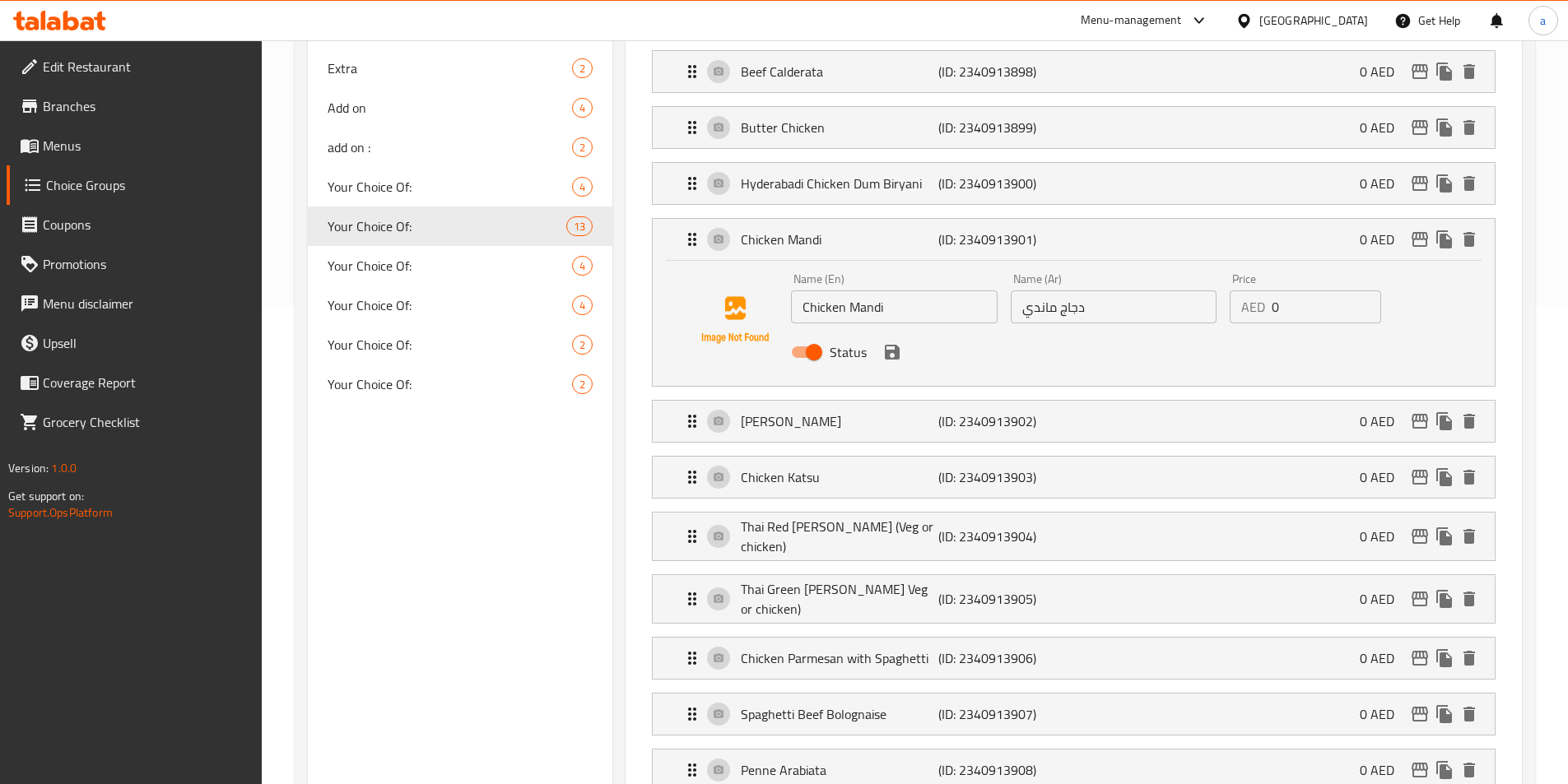
click at [1006, 260] on div "Name (En) Chicken Mandi Name (En) Name (Ar) دجاج ماندي Name (Ar) Price AED 0 Pr…" at bounding box center [1074, 323] width 842 height 125
click at [1012, 412] on p "(ID: 2340913902)" at bounding box center [1004, 422] width 132 height 20
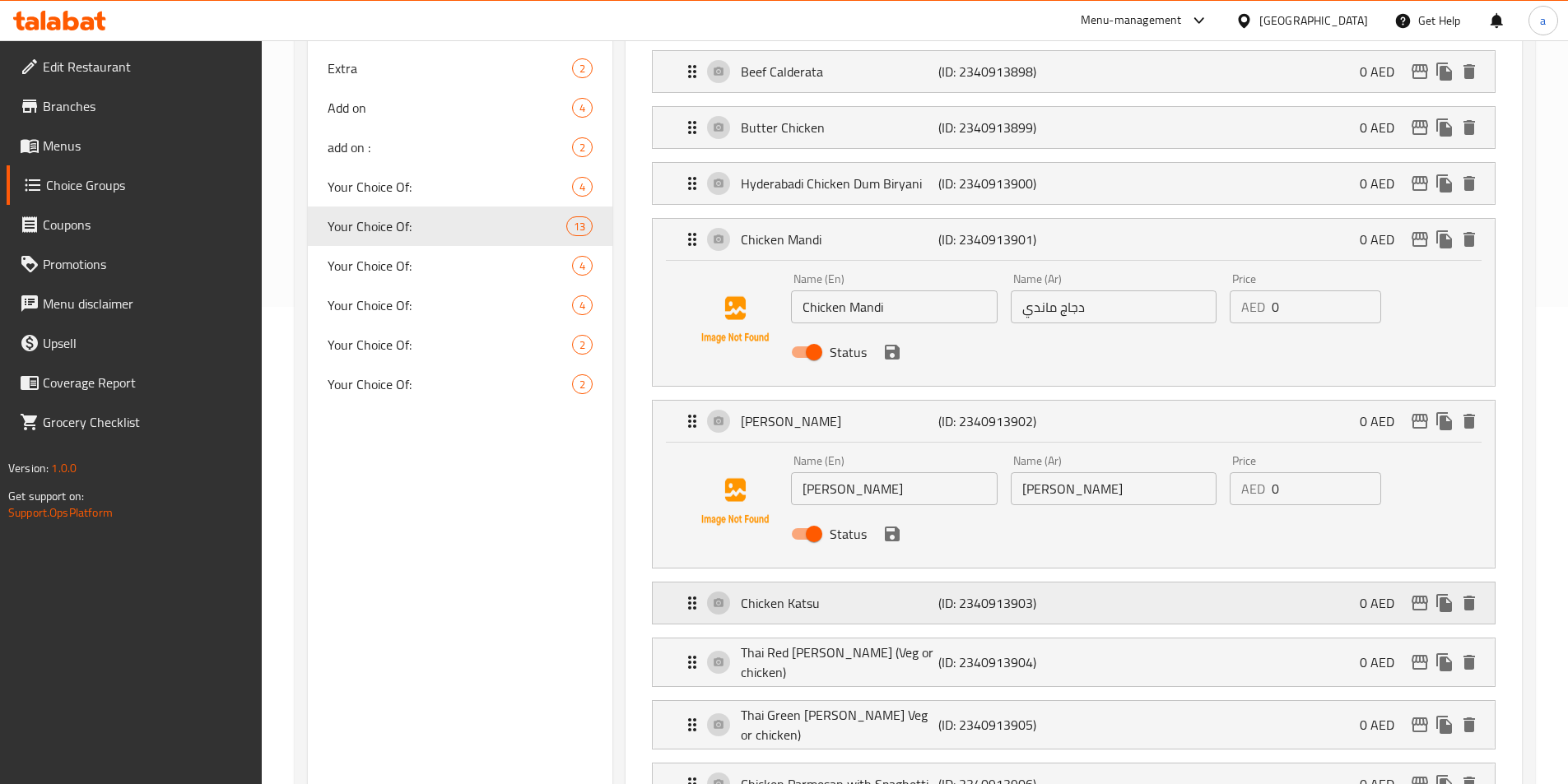
click at [1017, 593] on p "(ID: 2340913903)" at bounding box center [1004, 603] width 132 height 20
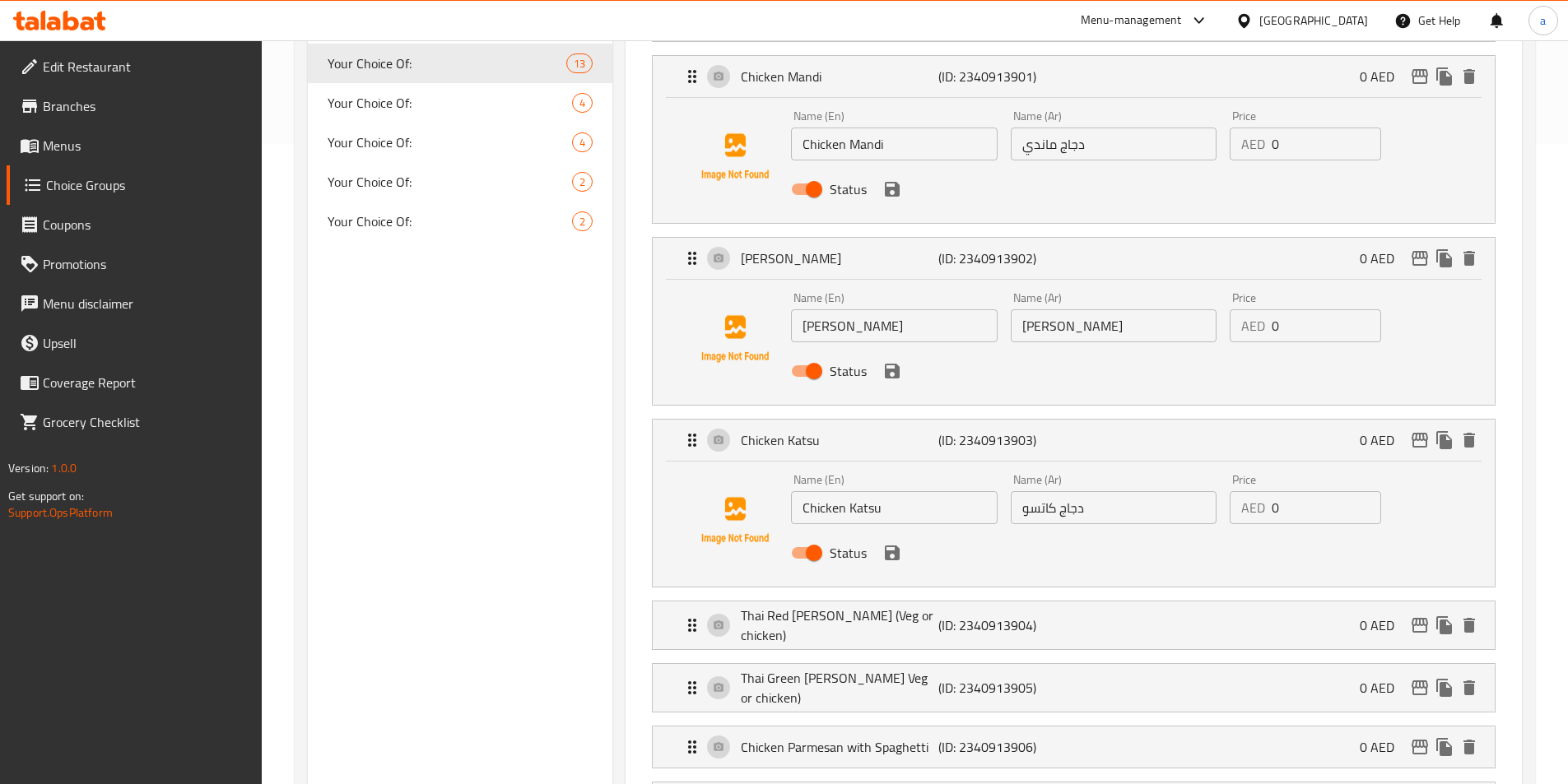
scroll to position [642, 0]
click at [1056, 614] on p "(ID: 2340913904)" at bounding box center [1004, 624] width 132 height 20
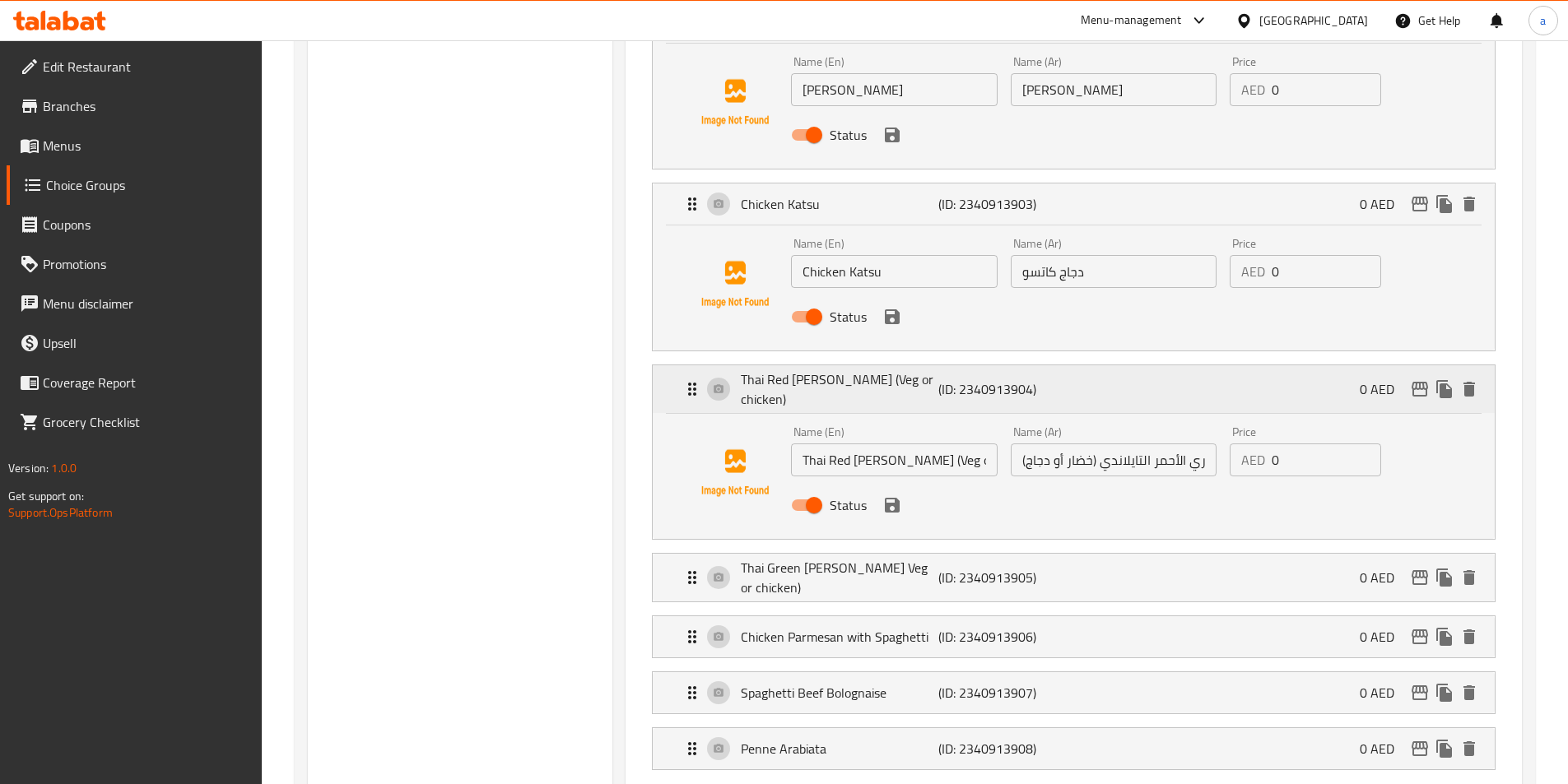
scroll to position [889, 0]
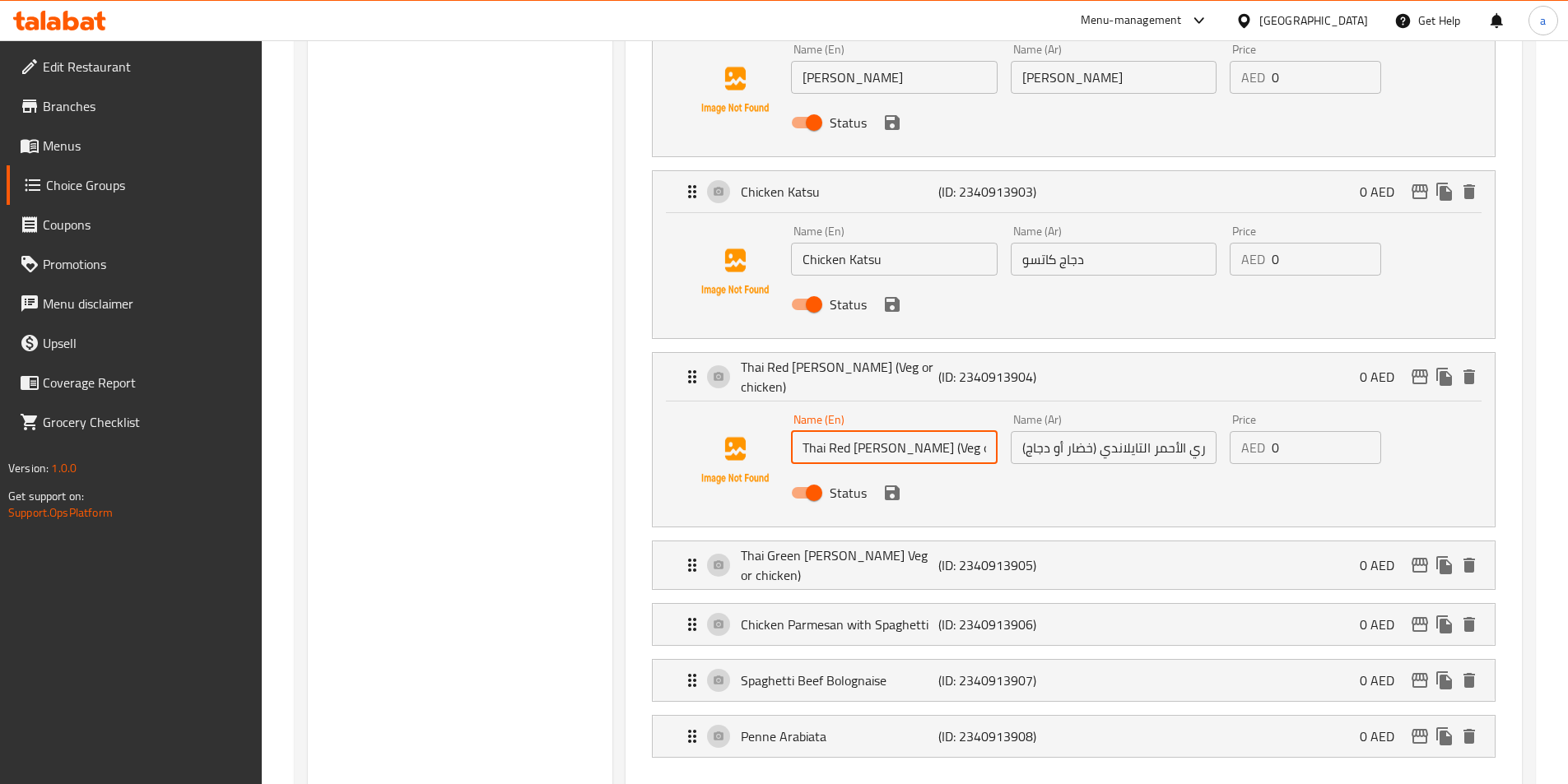
click at [898, 431] on input "Thai Red [PERSON_NAME] (Veg or chicken)" at bounding box center [894, 447] width 206 height 33
click at [105, 141] on span "Menus" at bounding box center [145, 146] width 206 height 20
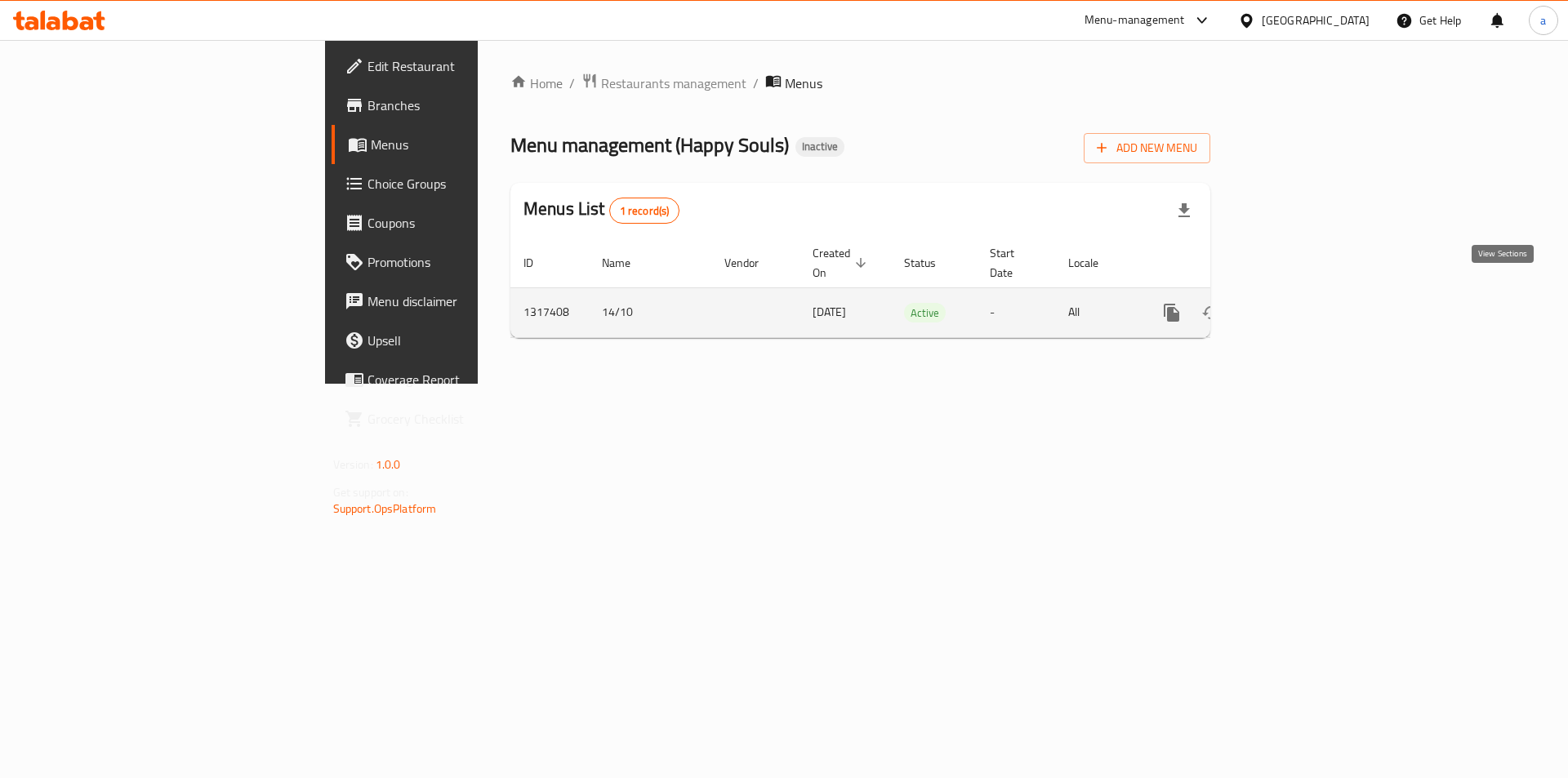
click at [1300, 303] on icon "enhanced table" at bounding box center [1290, 313] width 20 height 20
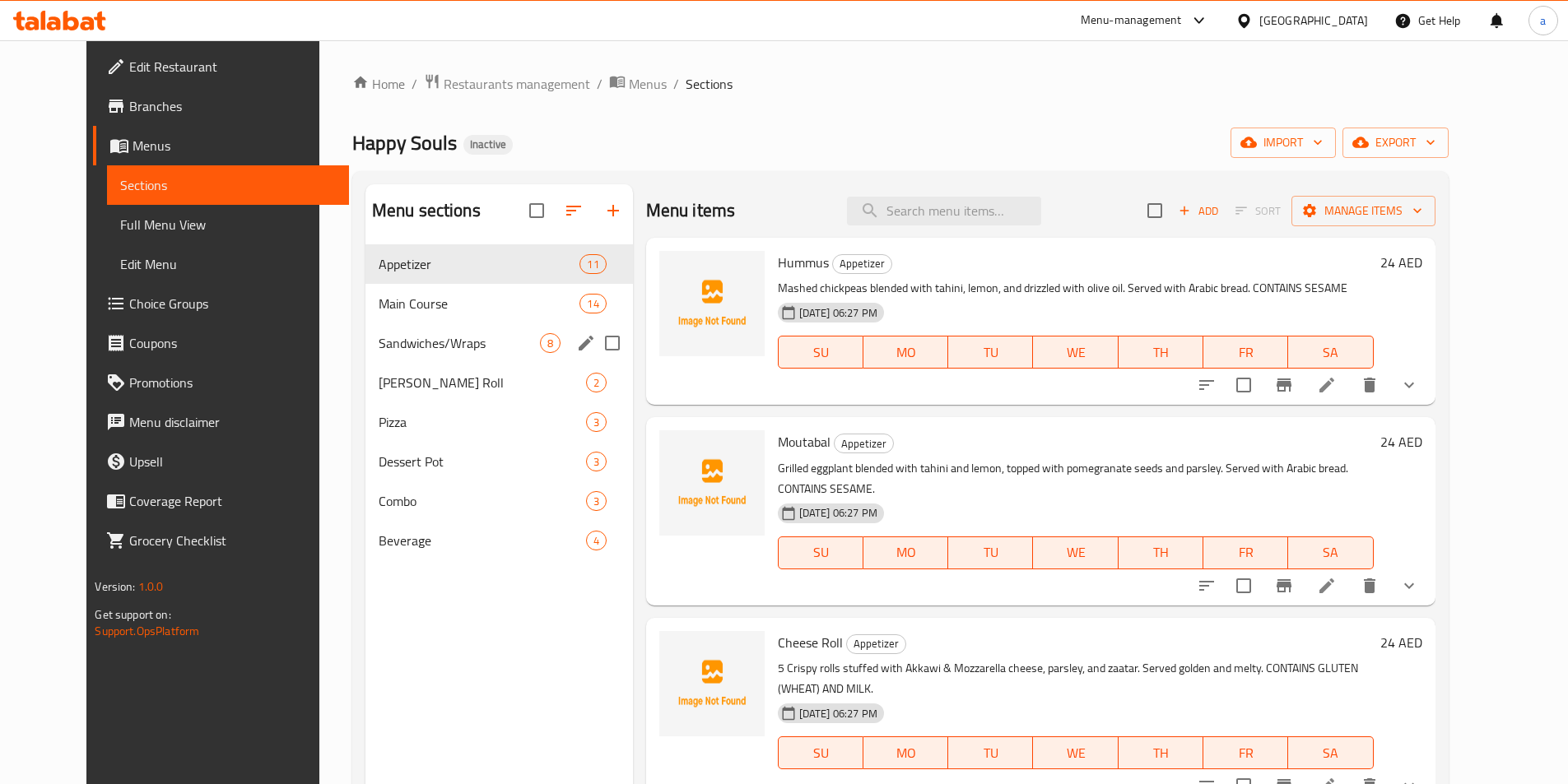
click at [595, 345] on input "Menu sections" at bounding box center [612, 343] width 34 height 34
checkbox input "true"
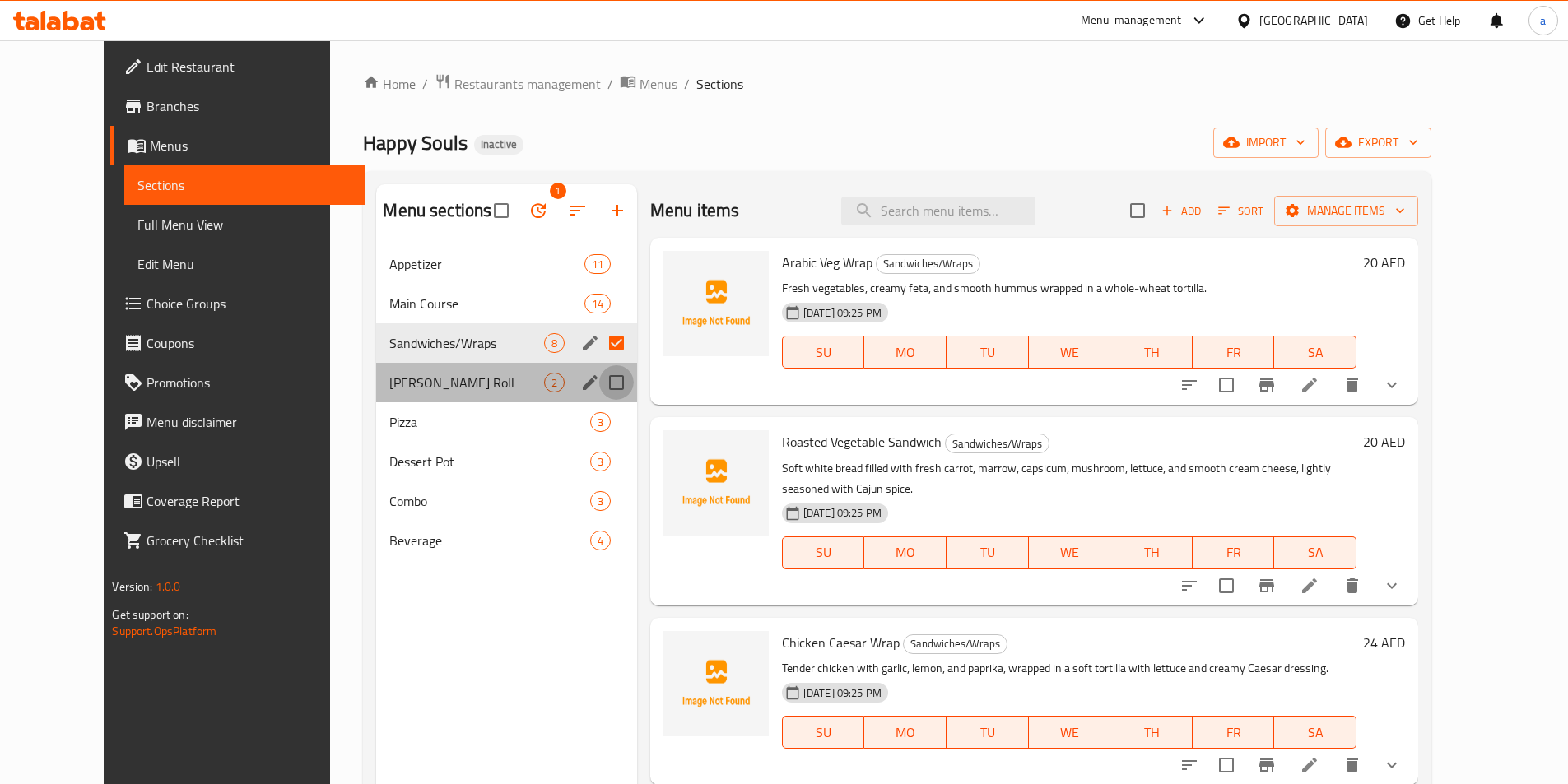
click at [600, 383] on input "Menu sections" at bounding box center [617, 382] width 34 height 34
checkbox input "true"
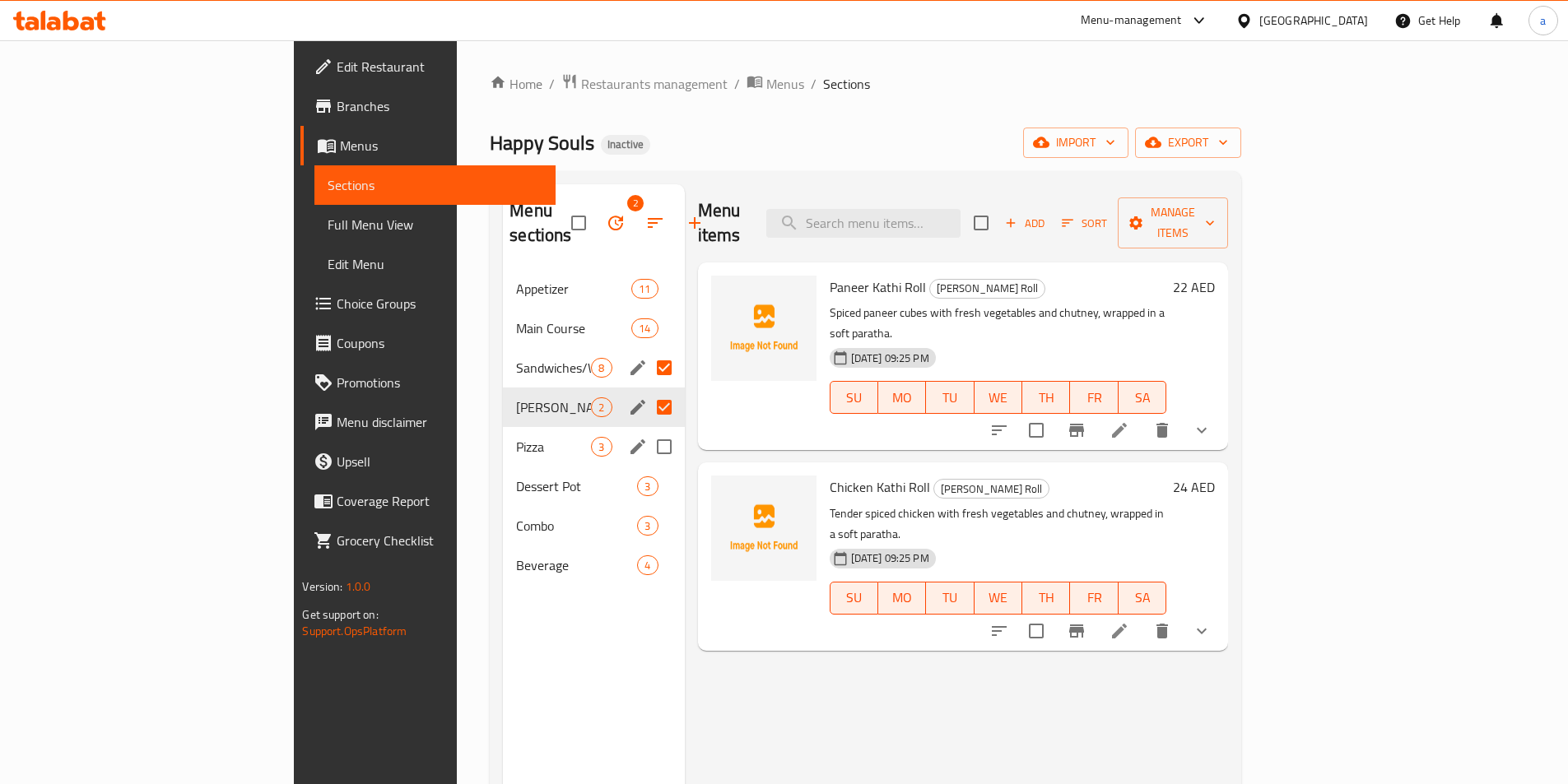
click at [647, 430] on input "Menu sections" at bounding box center [665, 447] width 34 height 34
checkbox input "true"
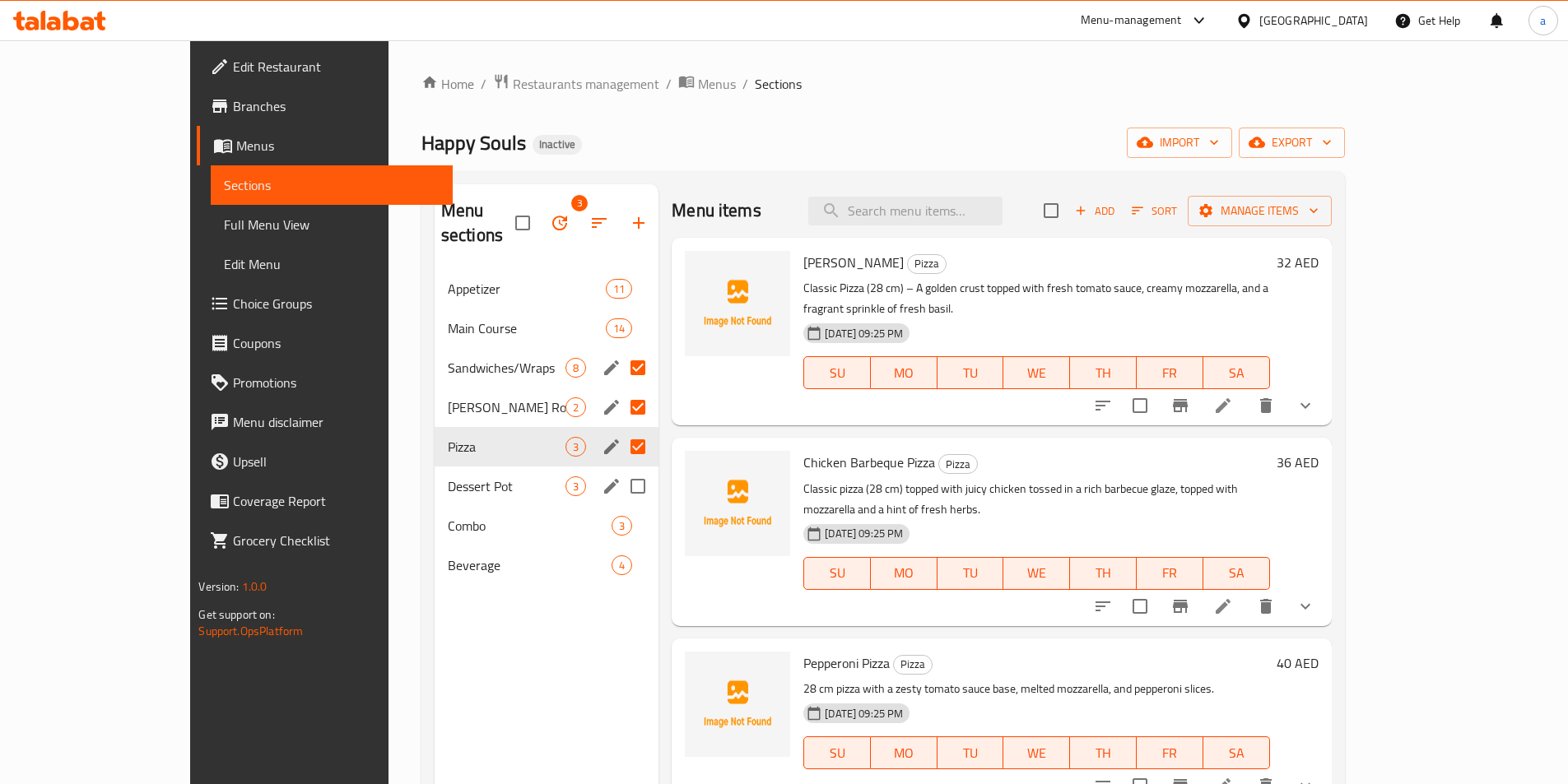
click at [620, 469] on input "Menu sections" at bounding box center [637, 486] width 34 height 34
checkbox input "true"
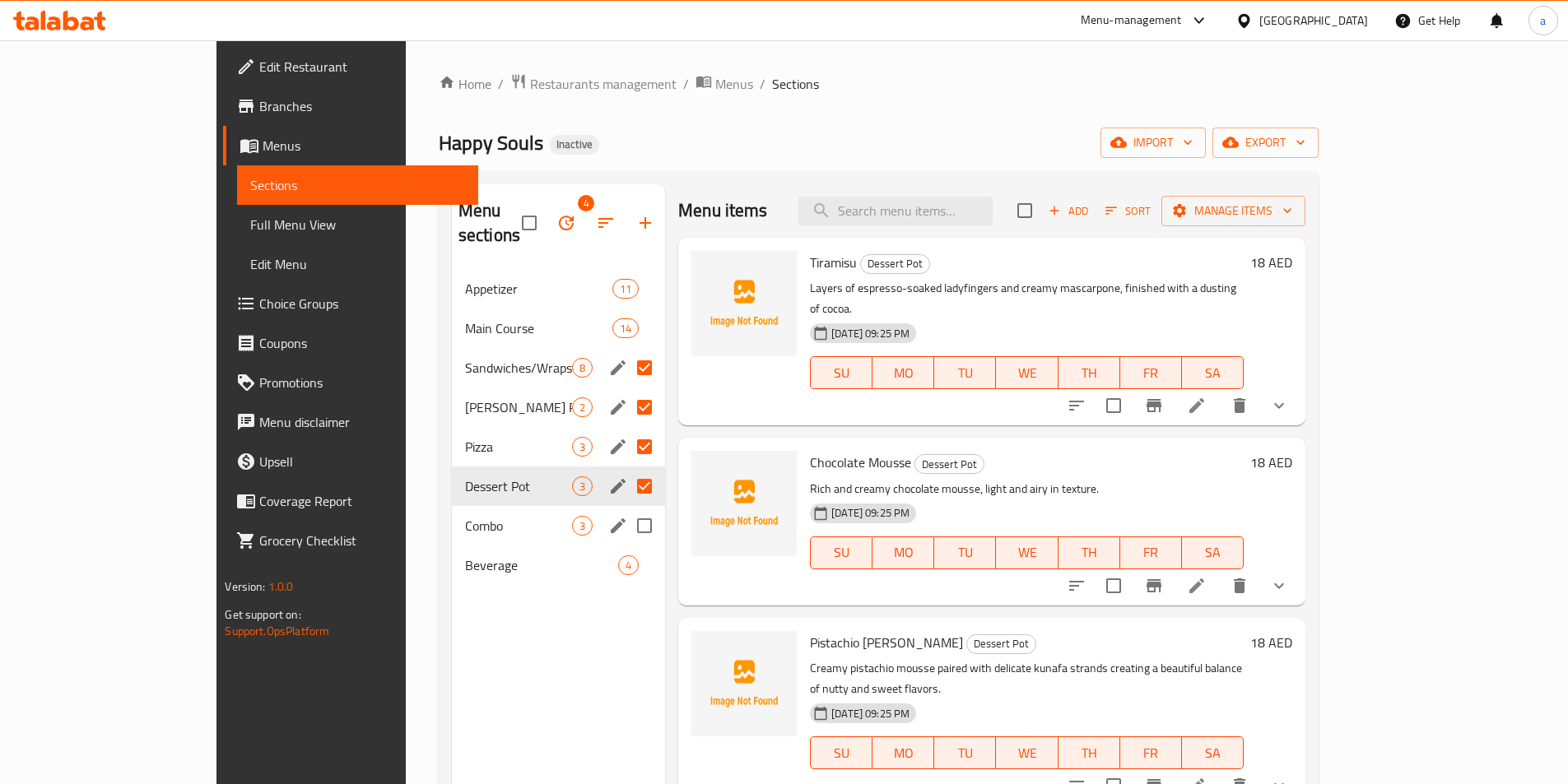
click at [628, 508] on input "Menu sections" at bounding box center [645, 525] width 34 height 34
checkbox input "true"
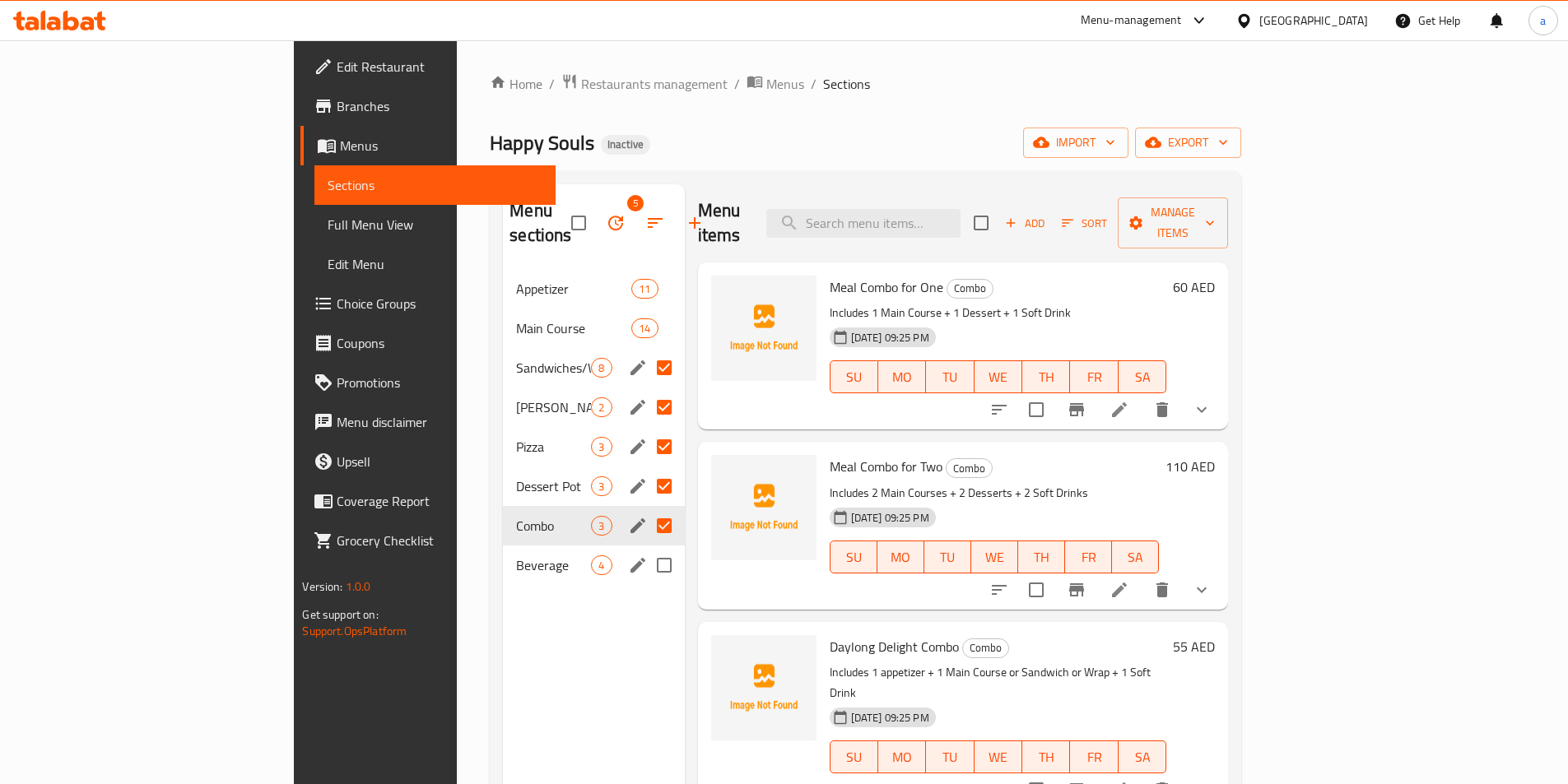
click at [647, 548] on input "Menu sections" at bounding box center [665, 565] width 34 height 34
checkbox input "true"
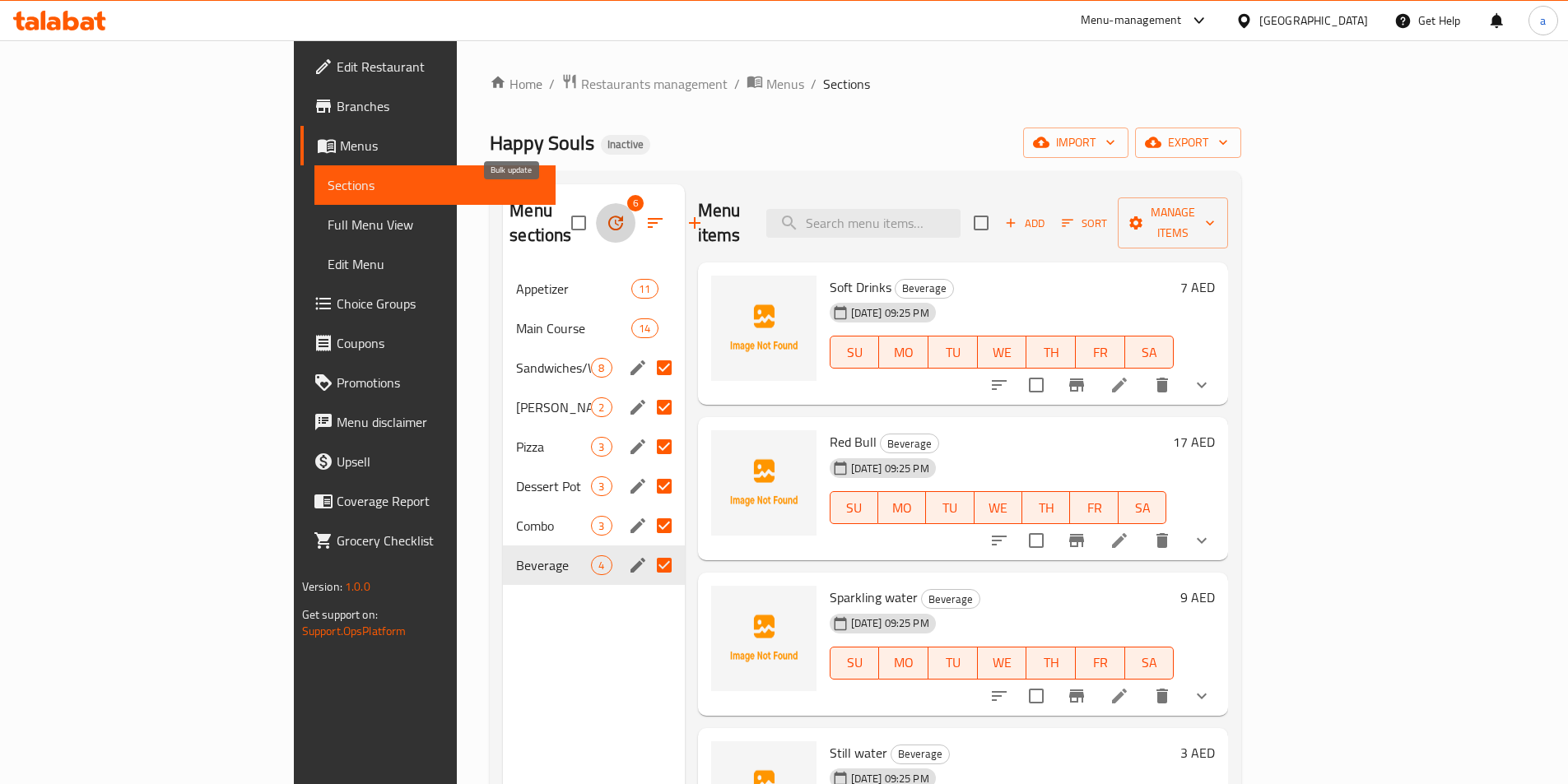
click at [606, 213] on icon "button" at bounding box center [616, 223] width 20 height 20
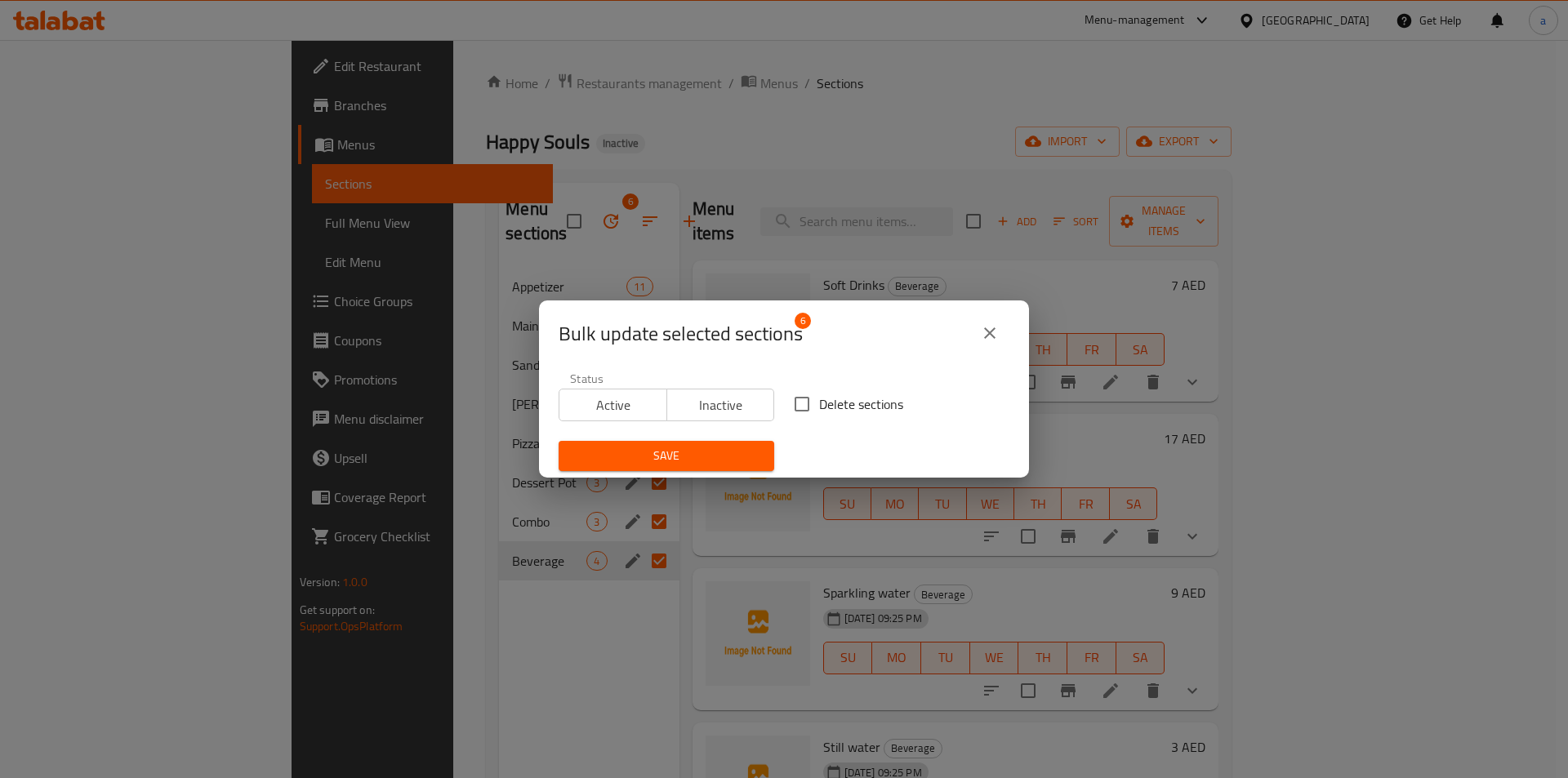
click at [819, 410] on span "Delete sections" at bounding box center [861, 404] width 84 height 20
click at [816, 410] on input "Delete sections" at bounding box center [801, 404] width 34 height 34
checkbox input "true"
click at [730, 437] on div "Save" at bounding box center [666, 456] width 235 height 50
click at [730, 448] on span "Save" at bounding box center [666, 456] width 190 height 21
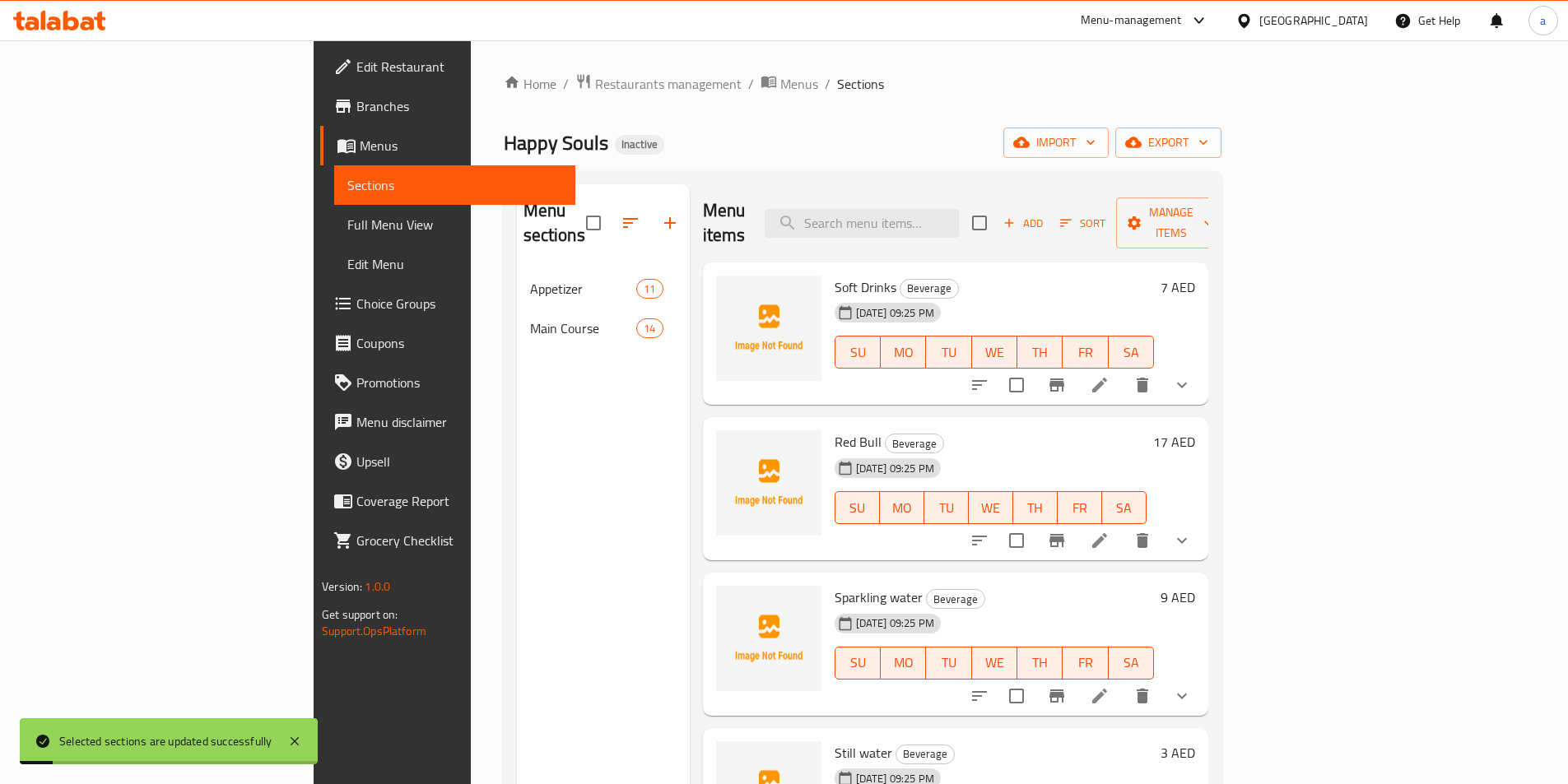
click at [518, 645] on div "Menu sections Appetizer 11 Main Course 14" at bounding box center [603, 577] width 173 height 784
